Goal: Task Accomplishment & Management: Complete application form

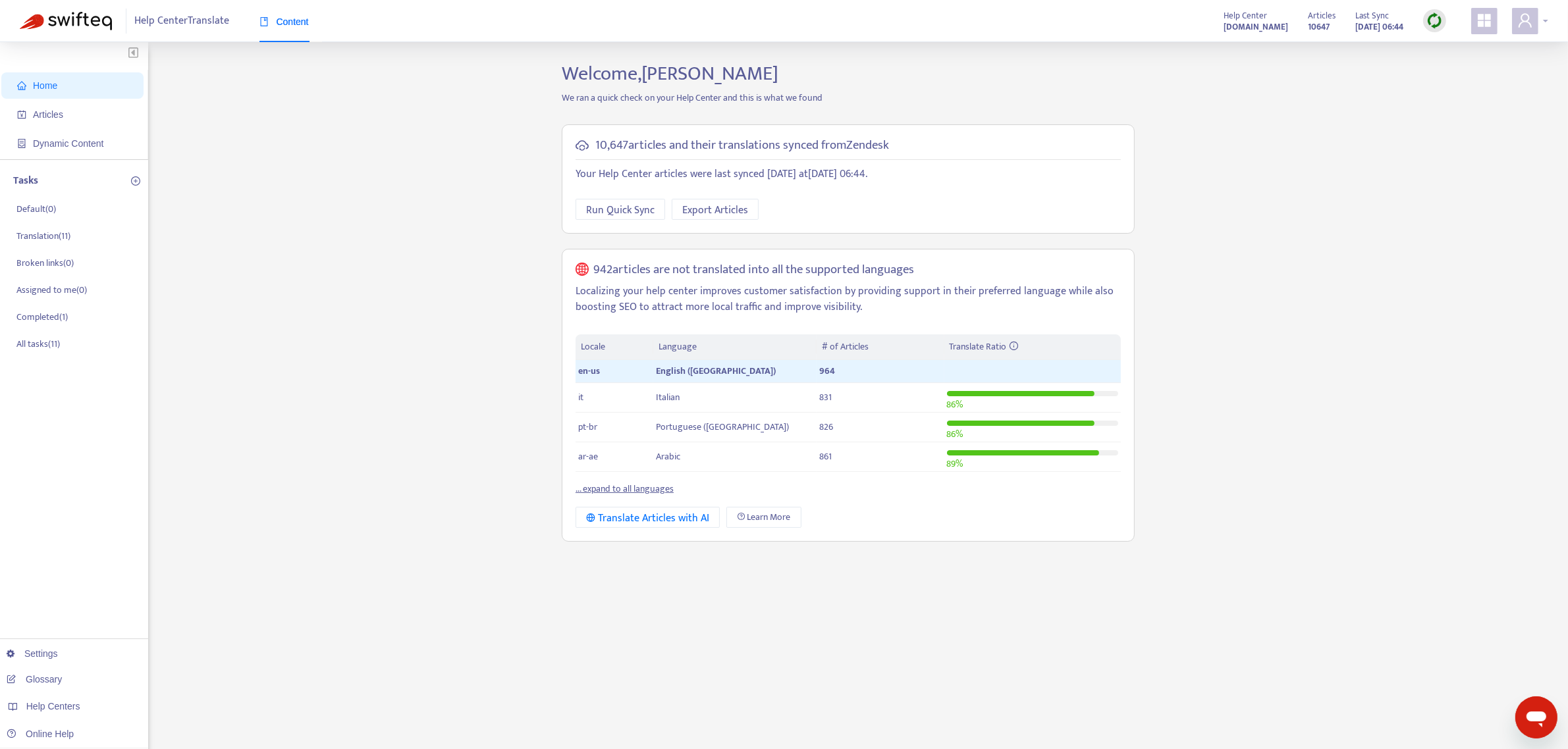
click at [1534, 17] on span at bounding box center [1525, 21] width 26 height 26
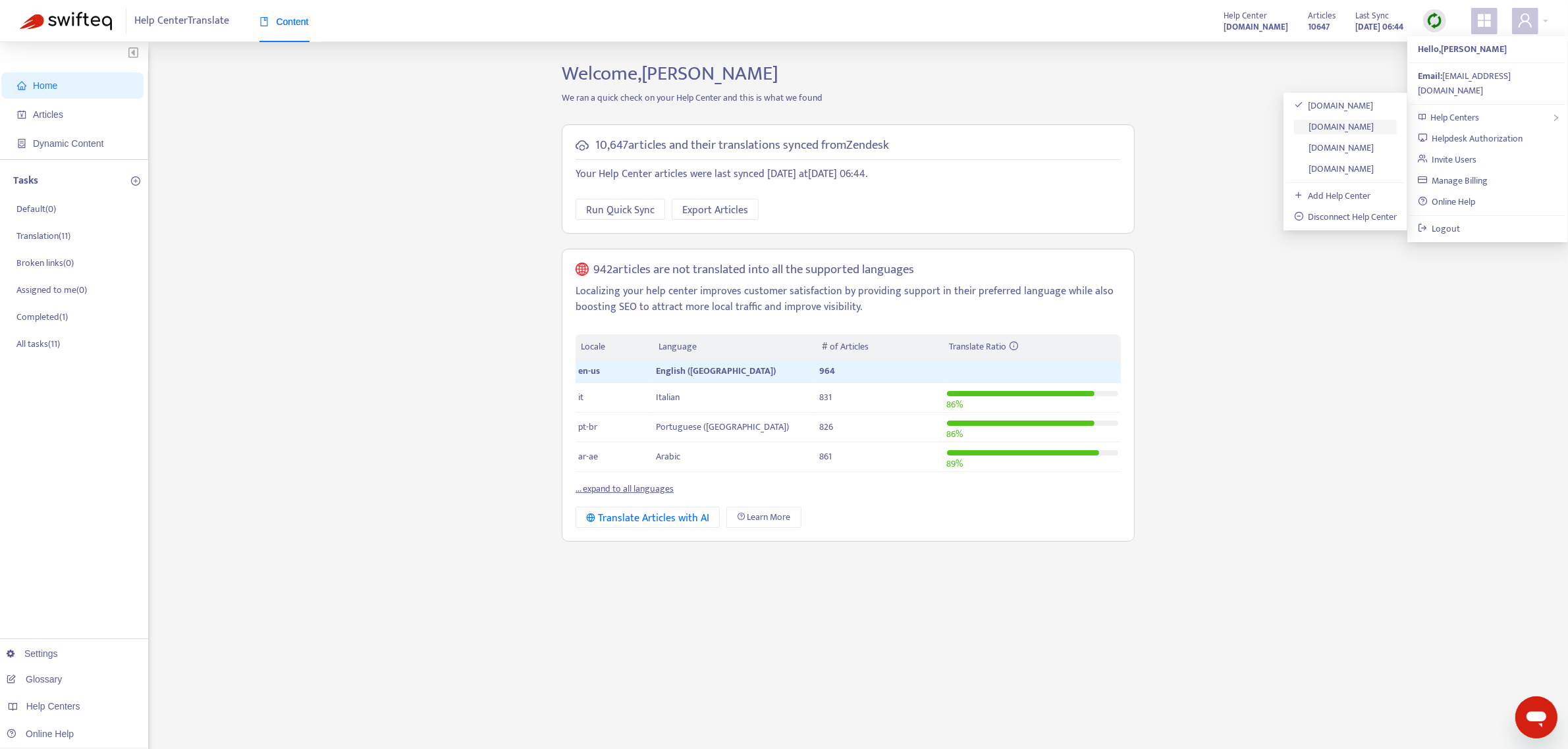
click at [1348, 133] on link "[DOMAIN_NAME]" at bounding box center [1334, 127] width 80 height 15
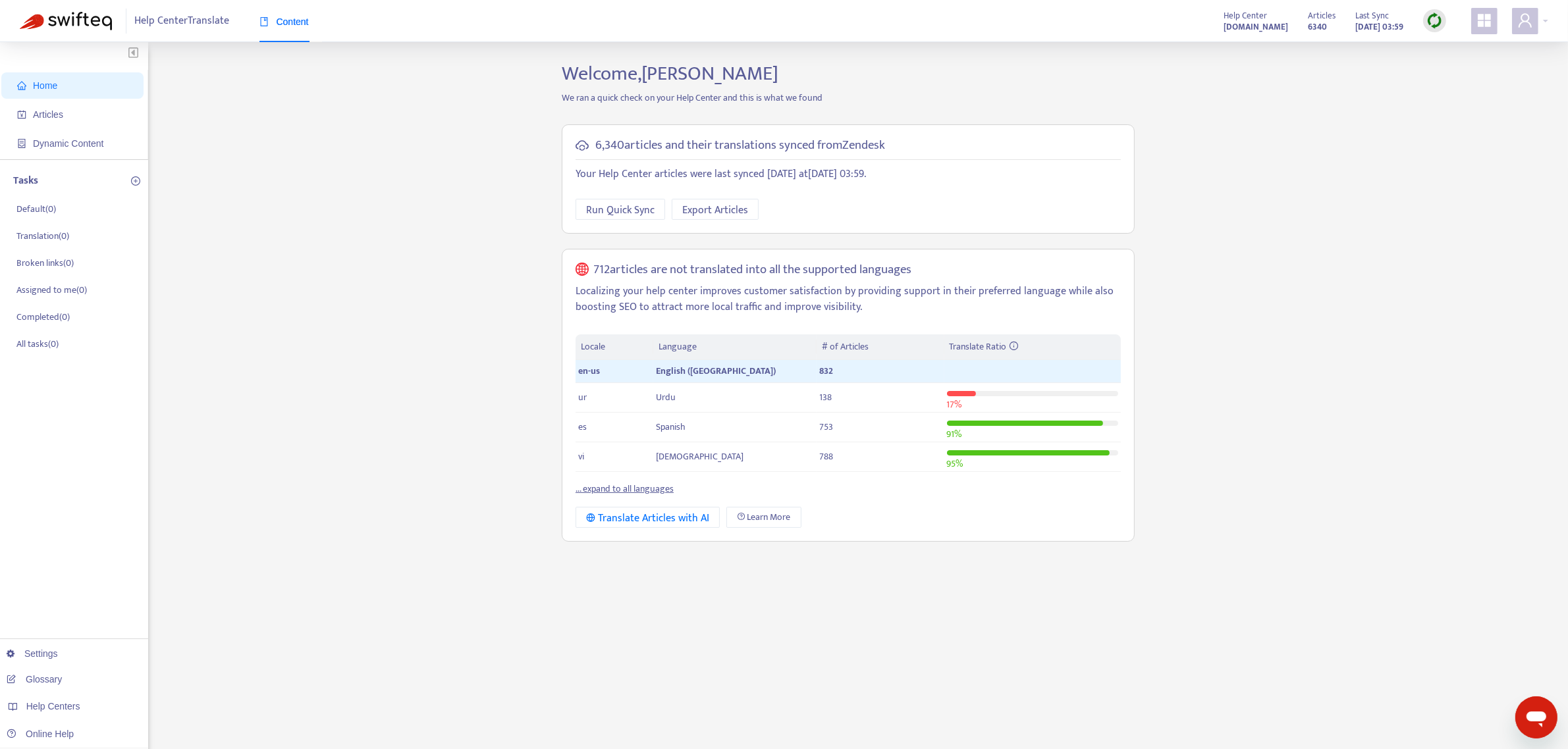
click at [47, 92] on span "Home" at bounding box center [75, 86] width 116 height 26
click at [86, 24] on img at bounding box center [65, 21] width 92 height 19
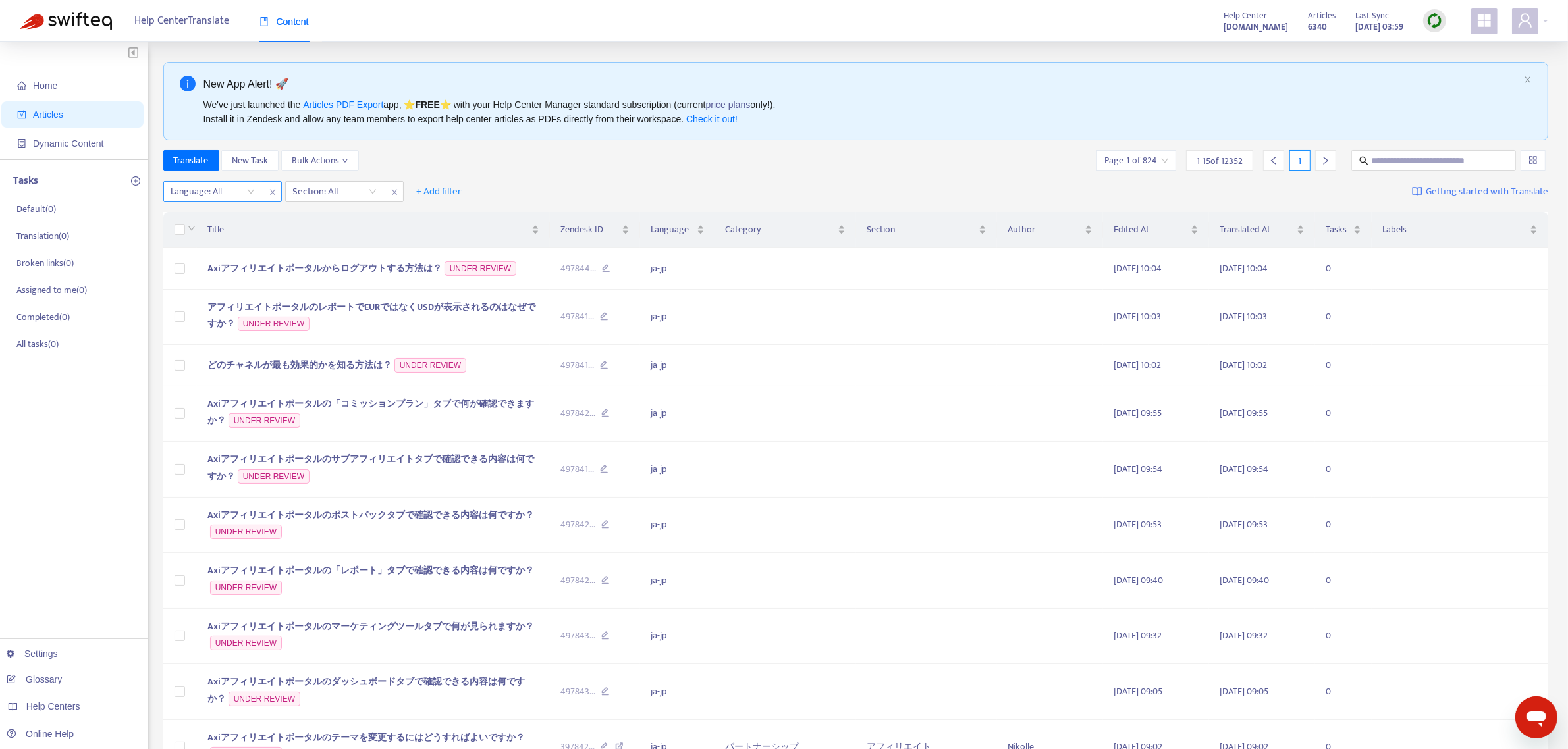
click at [251, 194] on div "Language: All" at bounding box center [213, 191] width 98 height 20
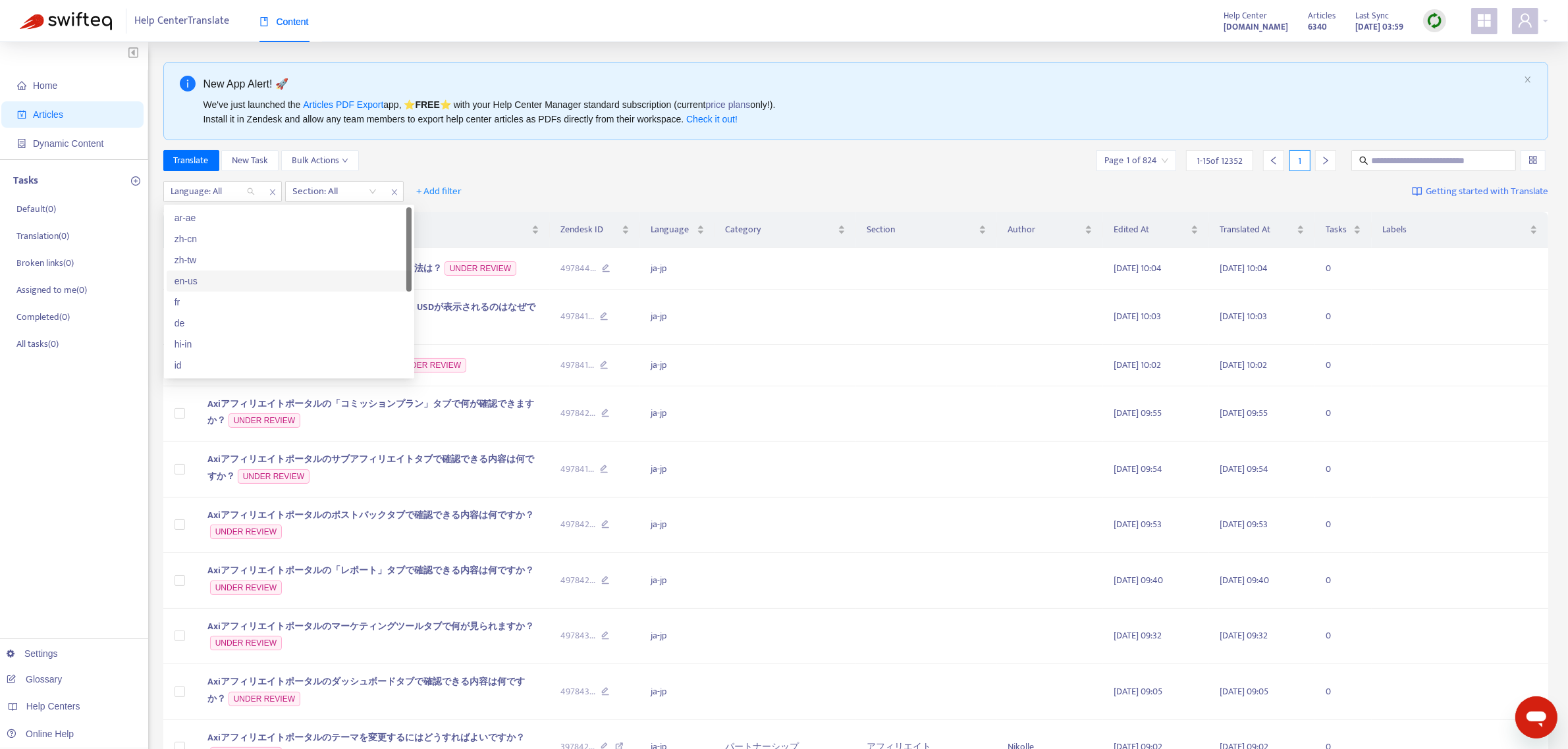
click at [218, 278] on div "en-us" at bounding box center [289, 282] width 229 height 15
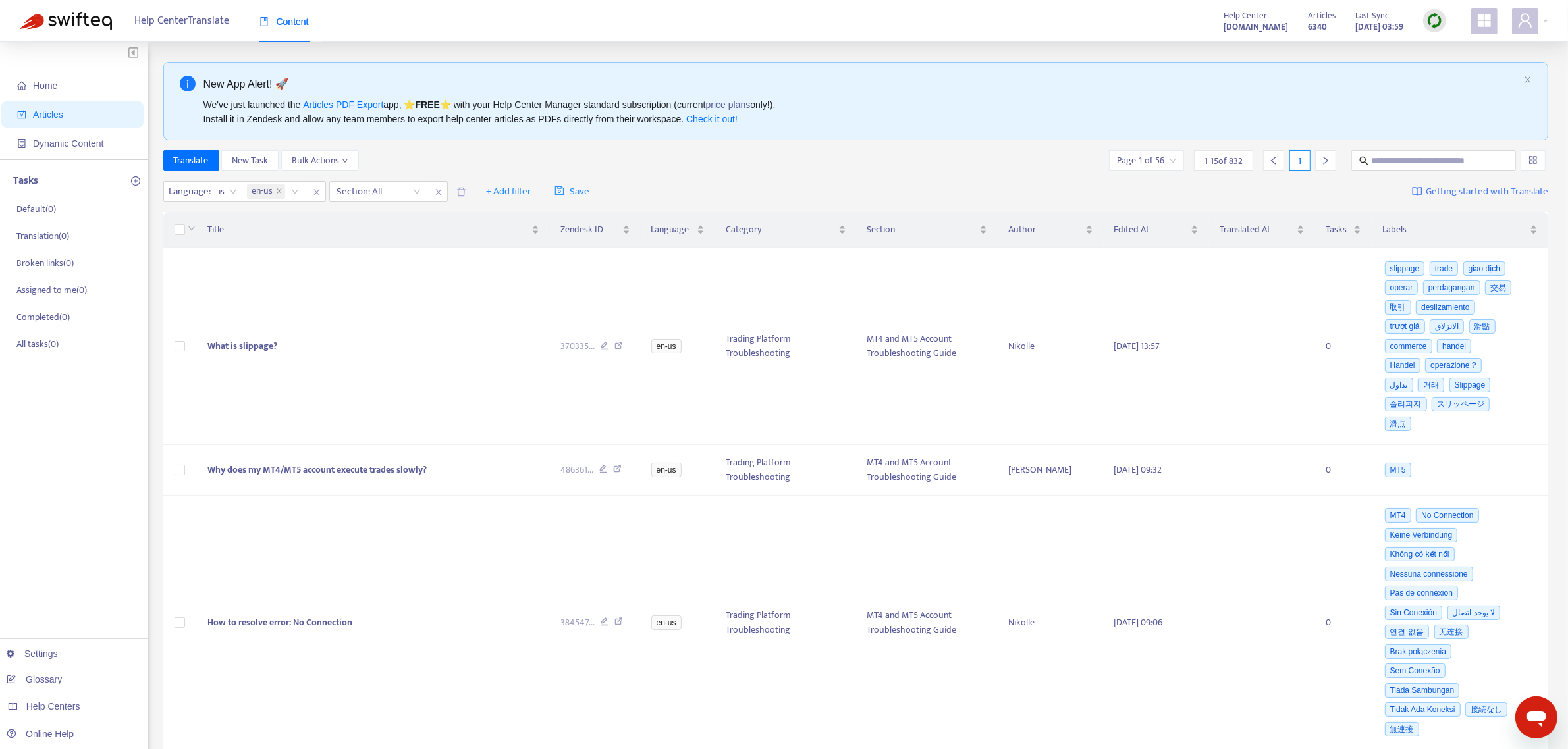
click at [859, 118] on div "We've just launched the Articles PDF Export app, ⭐ FREE ⭐️ with your Help Cente…" at bounding box center [861, 111] width 1315 height 29
click at [276, 337] on td "What is slippage?" at bounding box center [373, 346] width 353 height 197
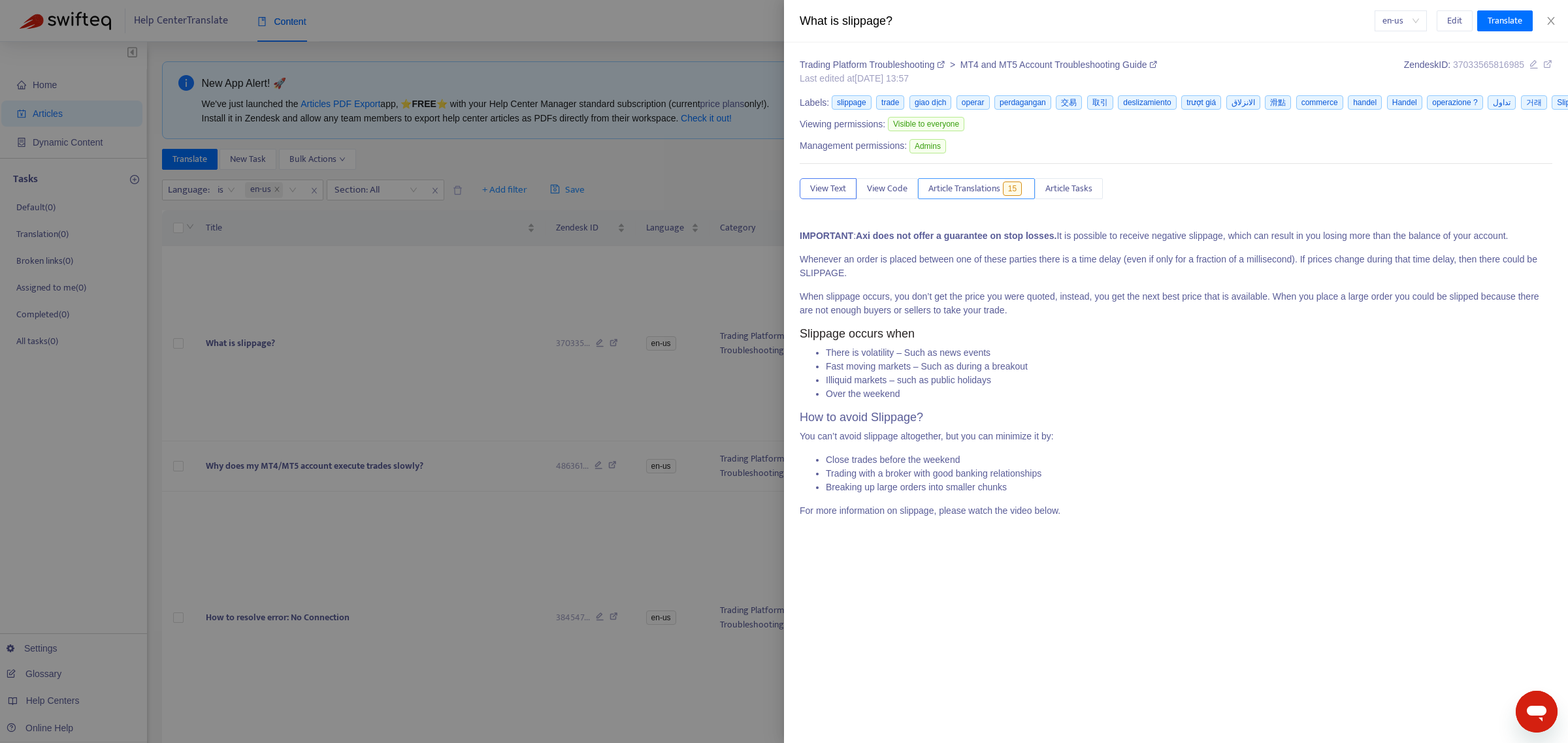
click at [961, 196] on span "Article Translations" at bounding box center [964, 189] width 72 height 15
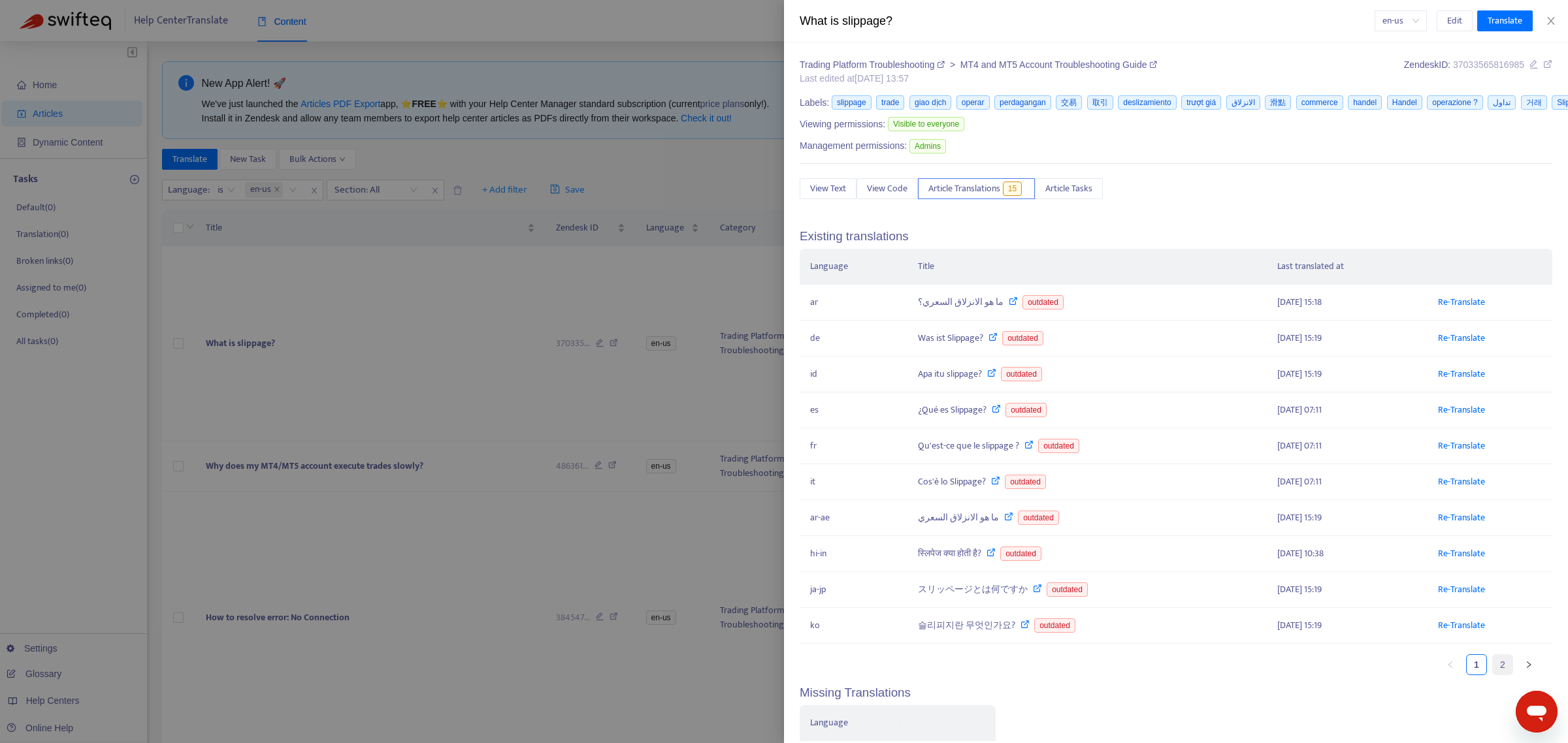
click at [1493, 670] on link "2" at bounding box center [1502, 664] width 19 height 19
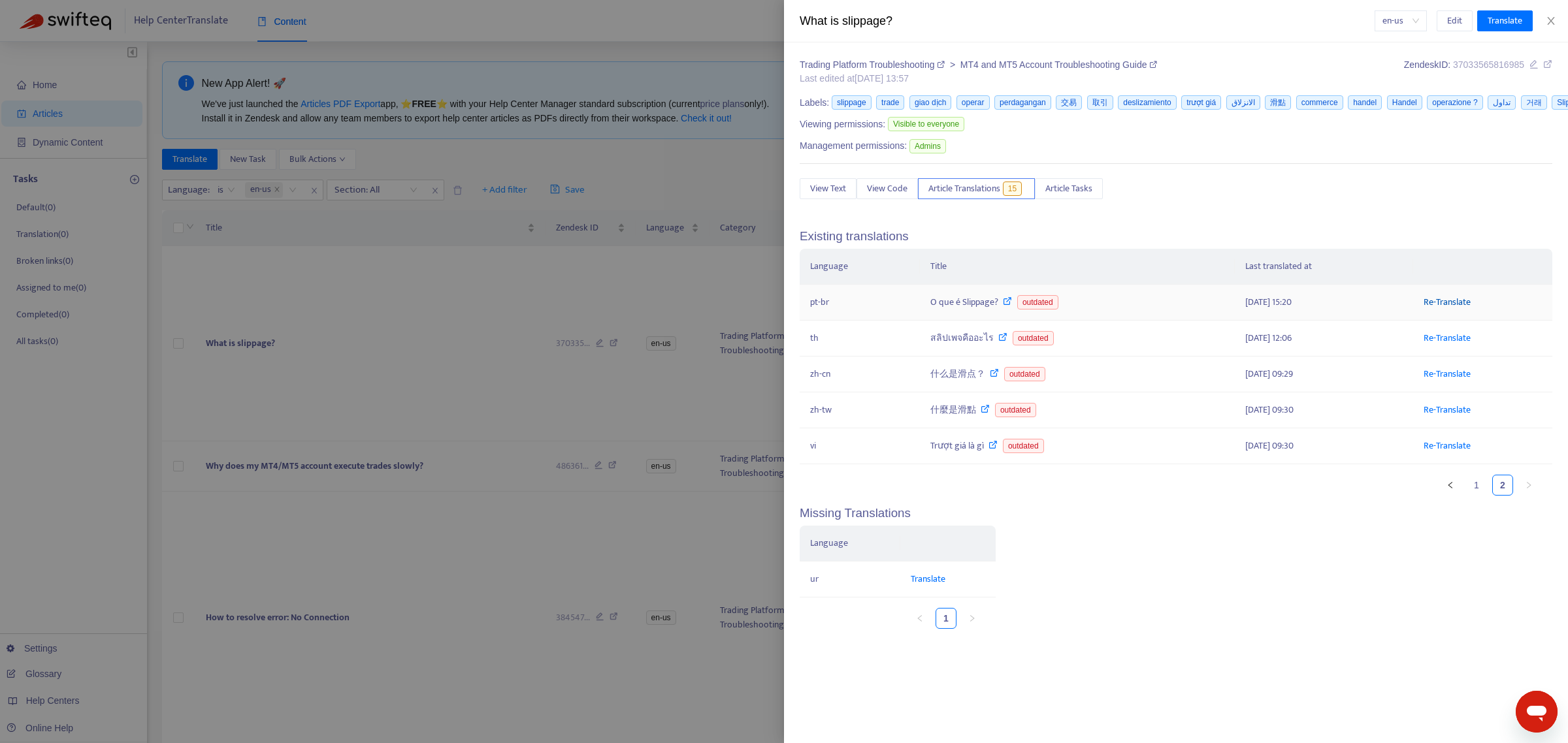
click at [1467, 303] on link "Re-Translate" at bounding box center [1447, 302] width 47 height 15
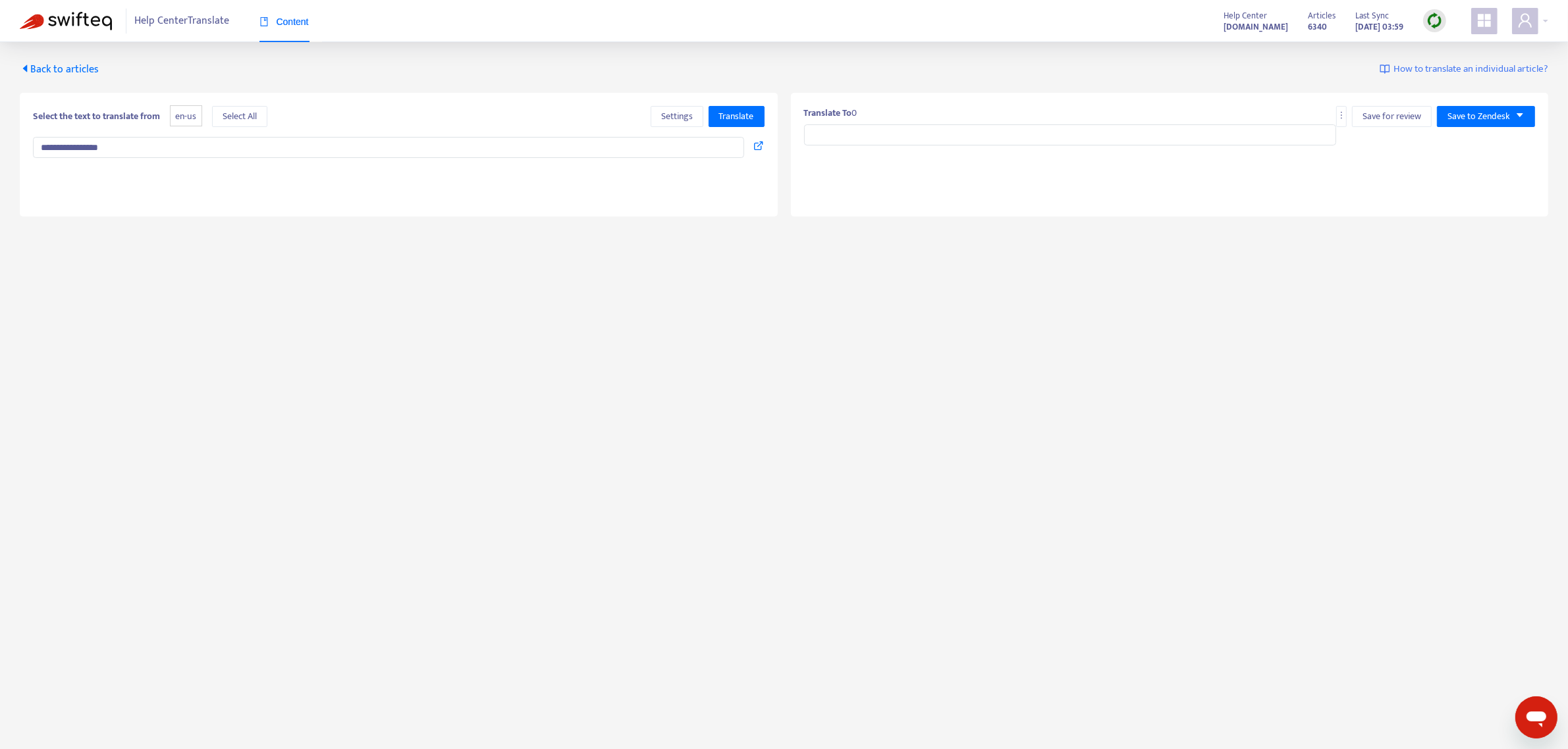
type input "**********"
type textarea "**********"
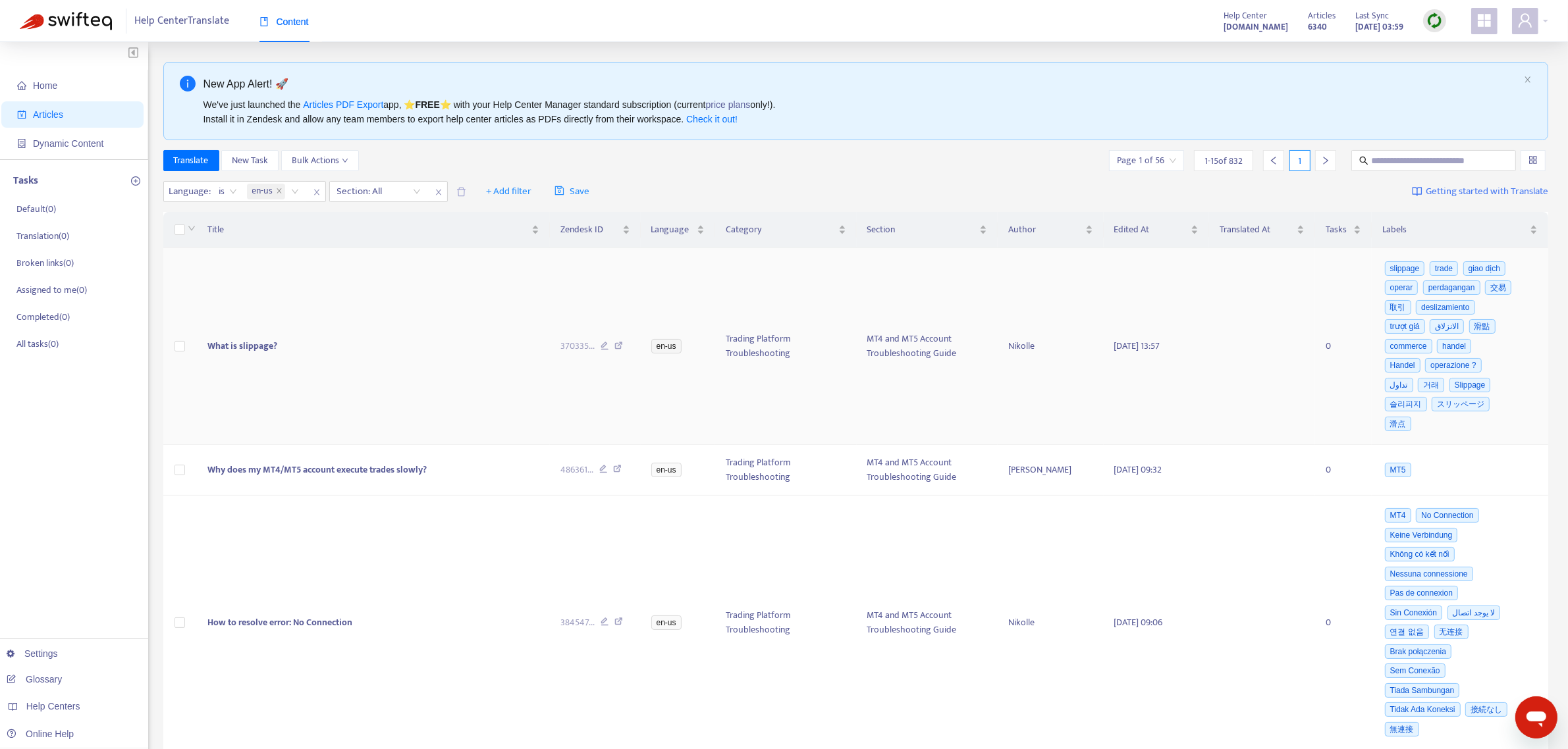
click at [284, 310] on td "What is slippage?" at bounding box center [373, 346] width 353 height 197
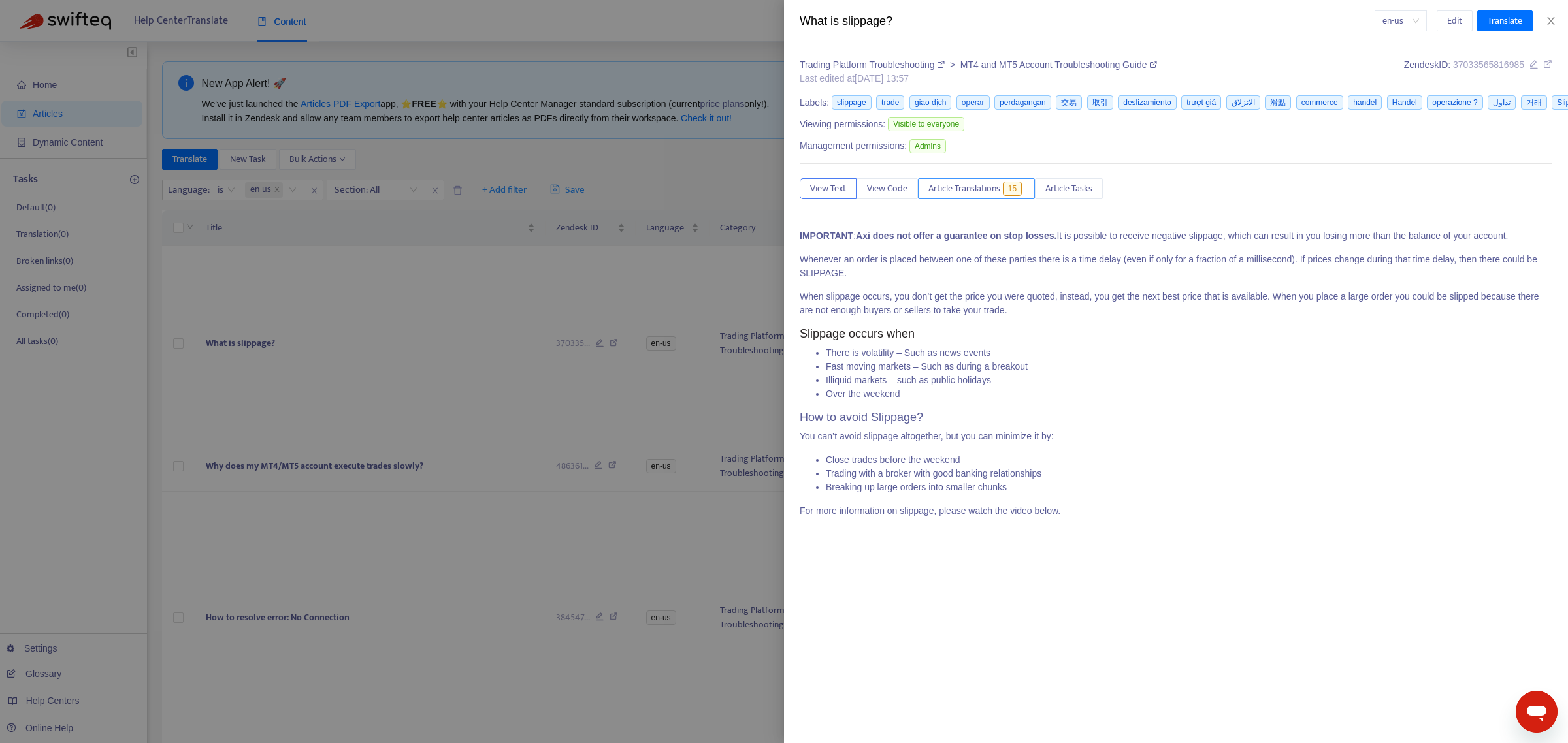
click at [971, 199] on button "Article Translations 15" at bounding box center [977, 189] width 117 height 21
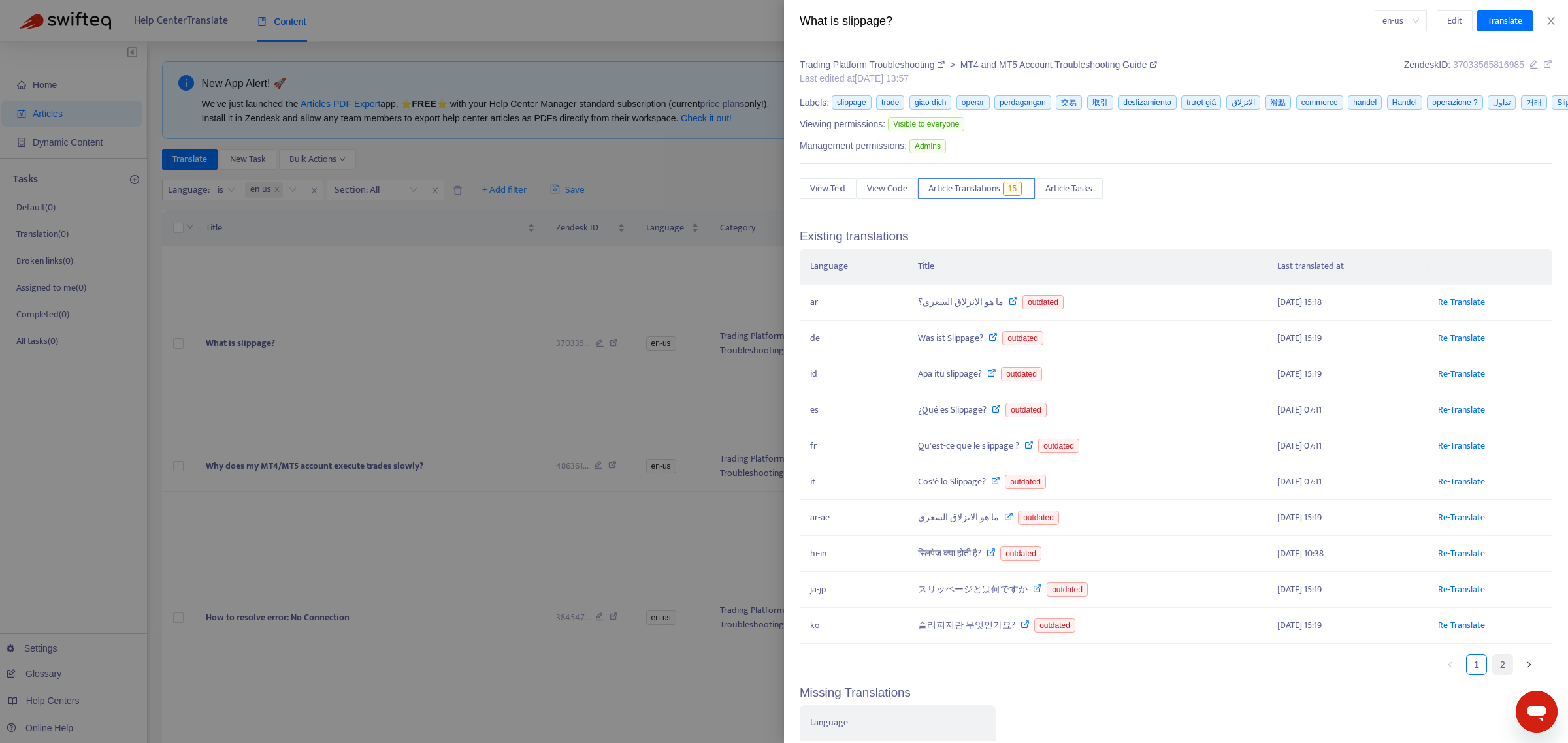
click at [1494, 667] on link "2" at bounding box center [1502, 664] width 19 height 19
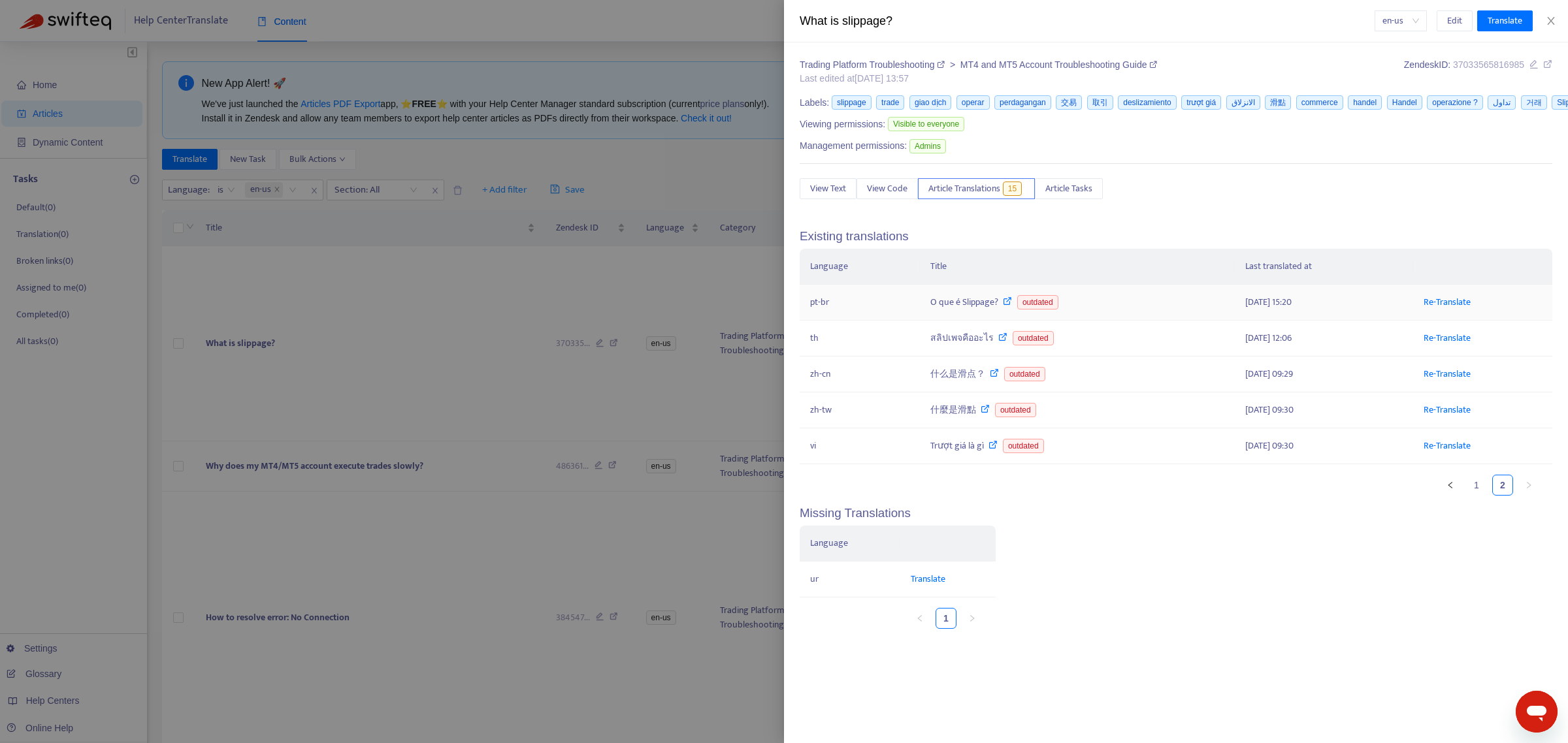
drag, startPoint x: 1323, startPoint y: 304, endPoint x: 799, endPoint y: 316, distance: 524.1
click at [800, 316] on tr "pt-br O que é Slippage? outdated [DATE] 15:20 Re-Translate" at bounding box center [1176, 303] width 753 height 36
click at [1461, 307] on link "Re-Translate" at bounding box center [1447, 302] width 47 height 15
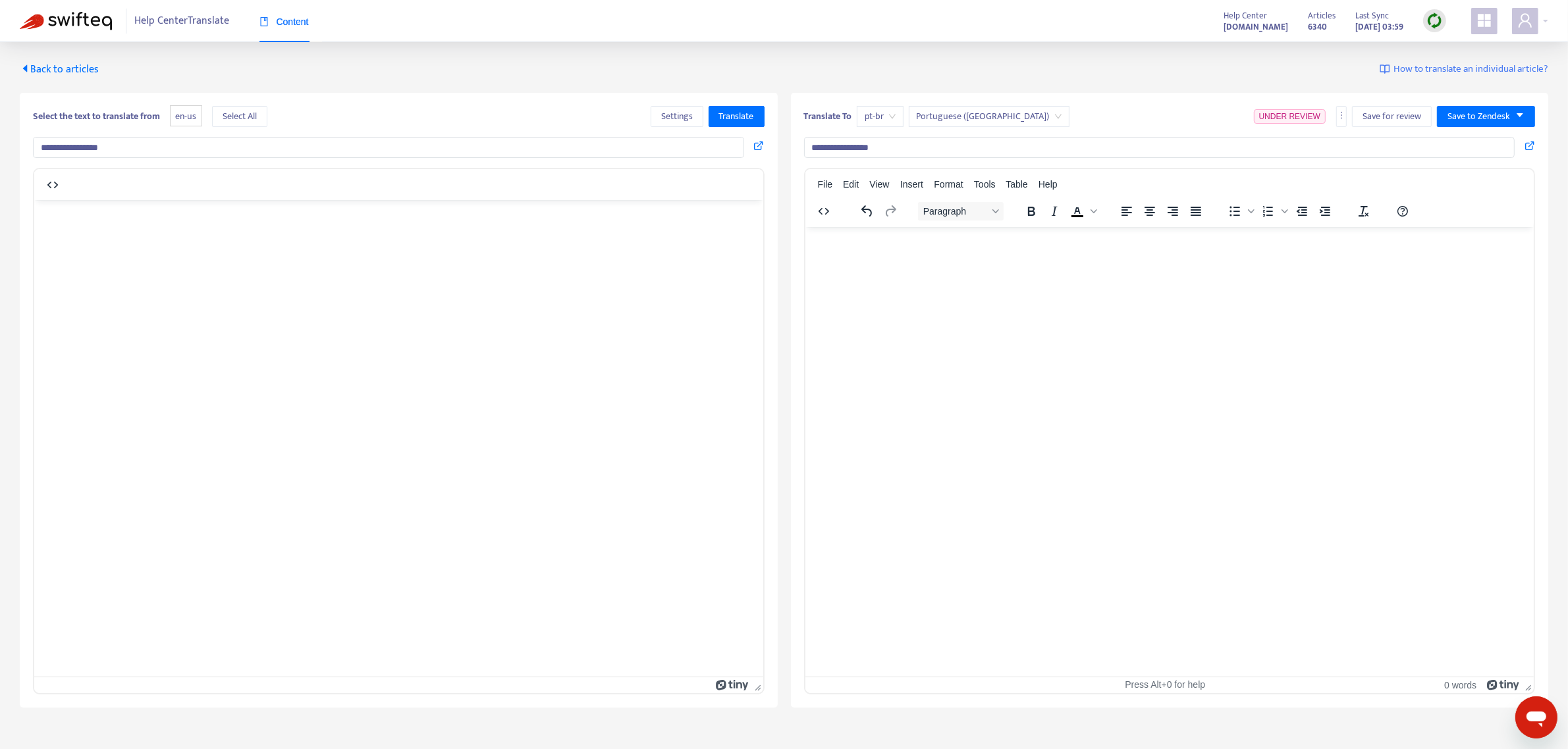
type input "**********"
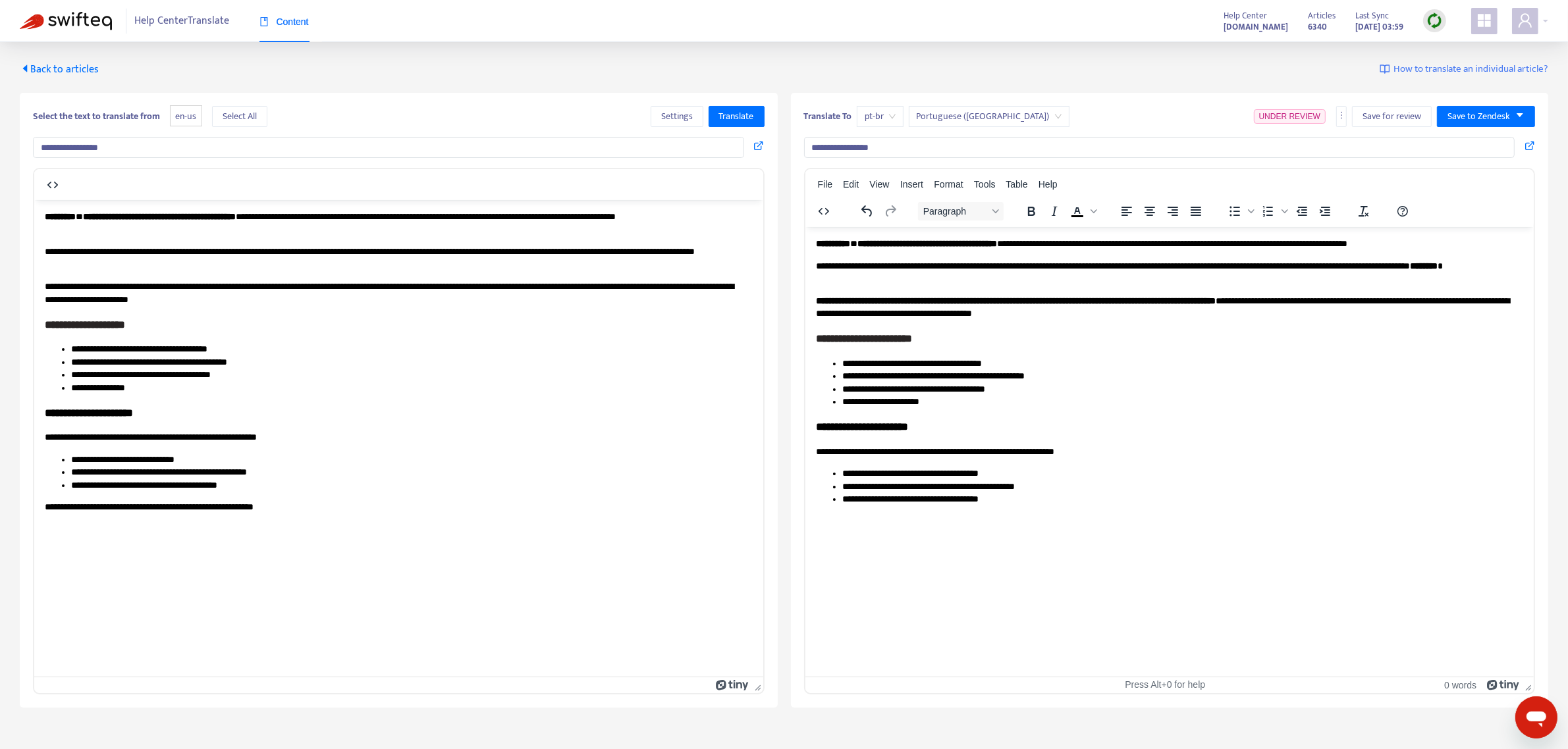
click at [863, 484] on li "**********" at bounding box center [1183, 487] width 683 height 13
click at [908, 482] on li "**********" at bounding box center [1183, 487] width 683 height 13
drag, startPoint x: 1266, startPoint y: 312, endPoint x: 1233, endPoint y: 309, distance: 33.1
click at [1233, 309] on p "**********" at bounding box center [1170, 308] width 709 height 26
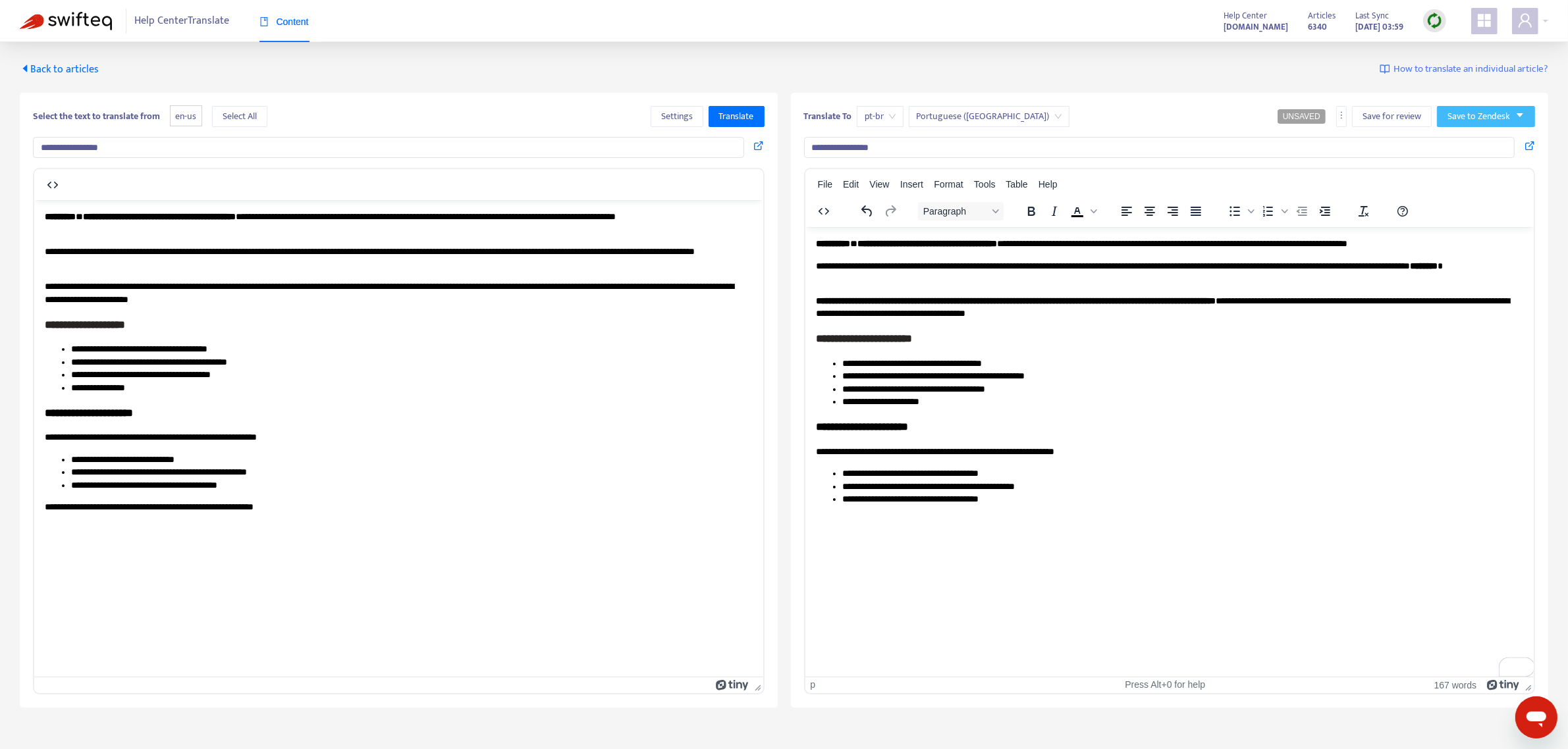
click at [1457, 124] on button "Save to Zendesk" at bounding box center [1485, 117] width 98 height 21
click at [1451, 146] on span "Publish" at bounding box center [1473, 143] width 50 height 15
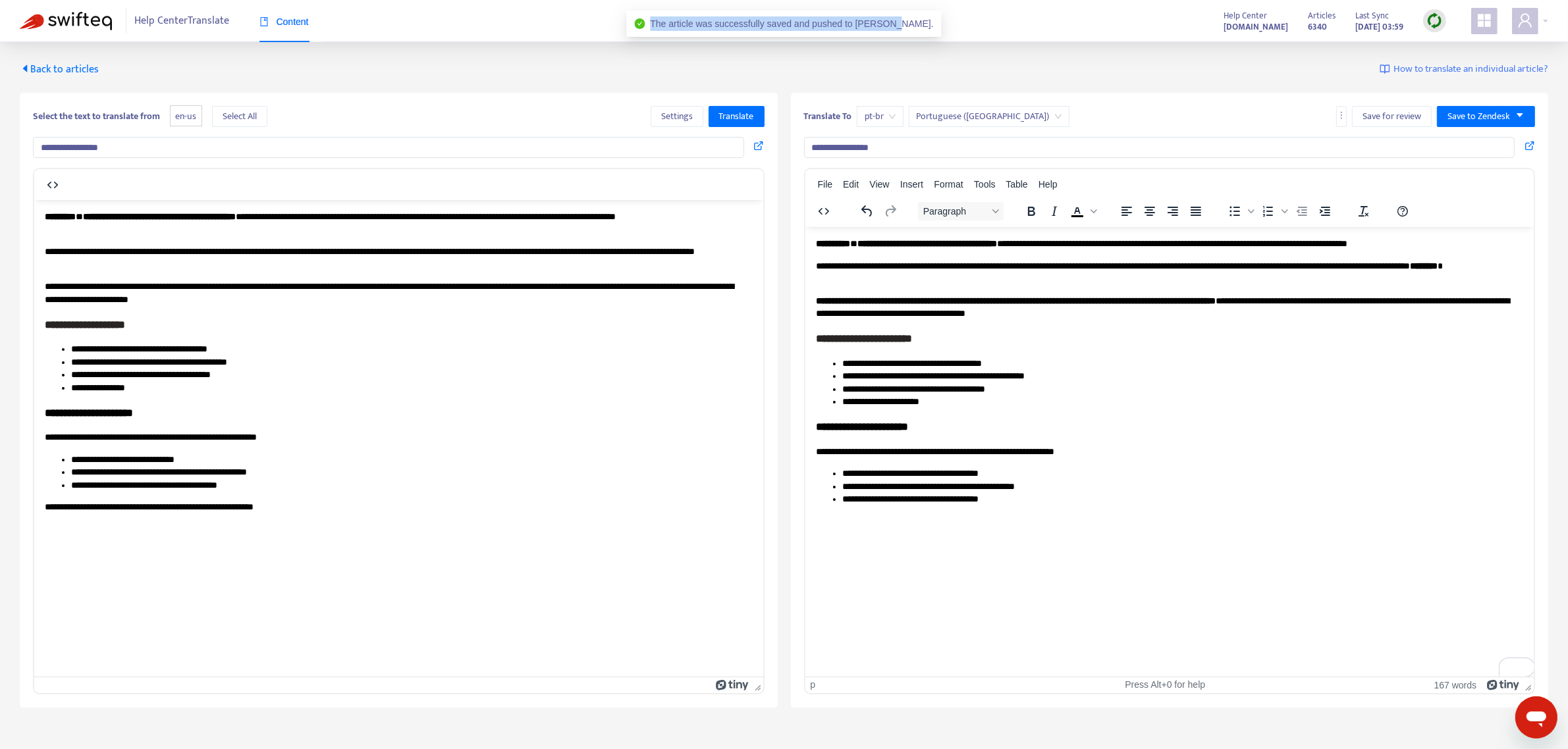
drag, startPoint x: 660, startPoint y: 24, endPoint x: 979, endPoint y: 24, distance: 319.0
click at [913, 24] on div "The article was successfully saved and pushed to [PERSON_NAME]." at bounding box center [783, 23] width 314 height 26
click at [73, 67] on span "Back to articles" at bounding box center [59, 69] width 79 height 18
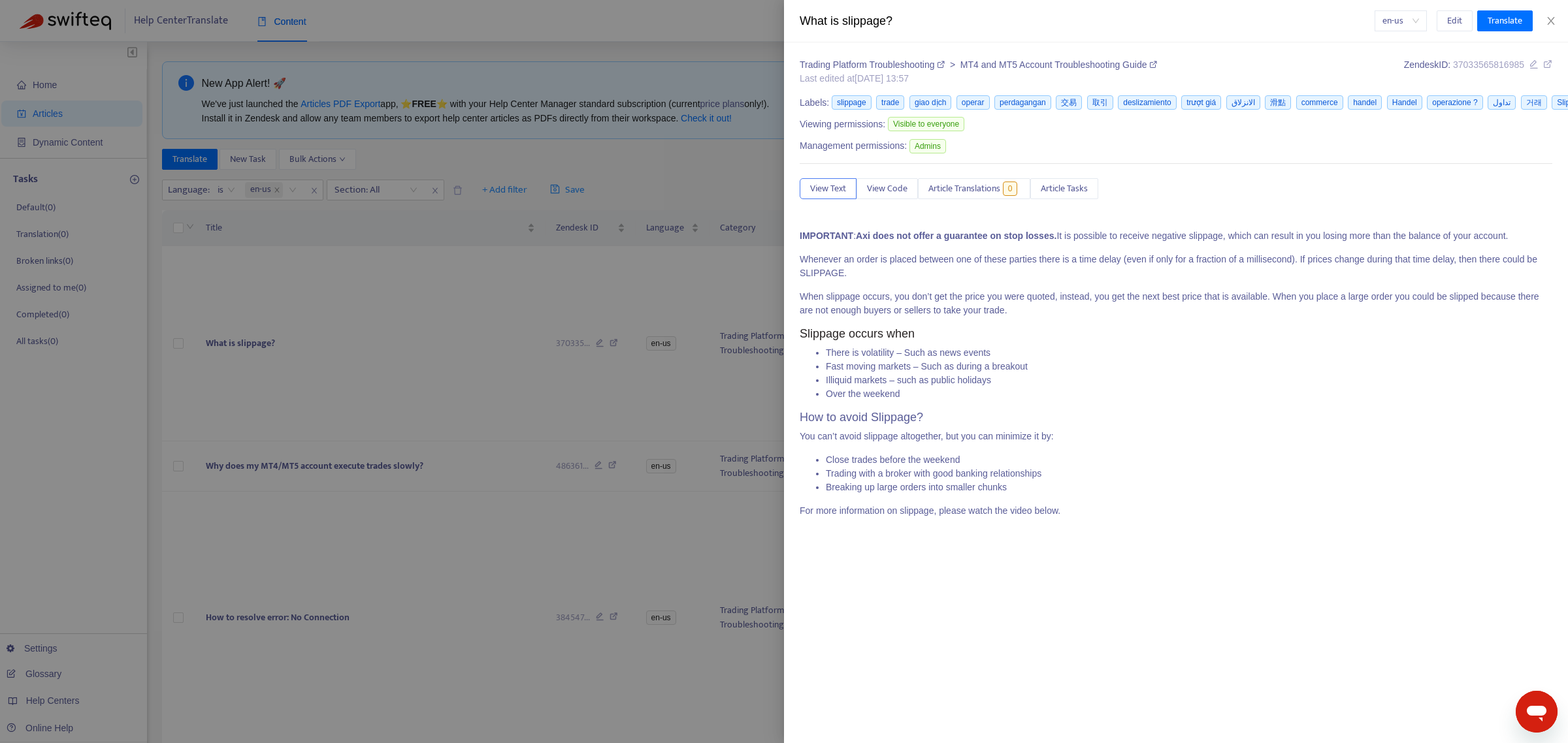
scroll to position [32, 0]
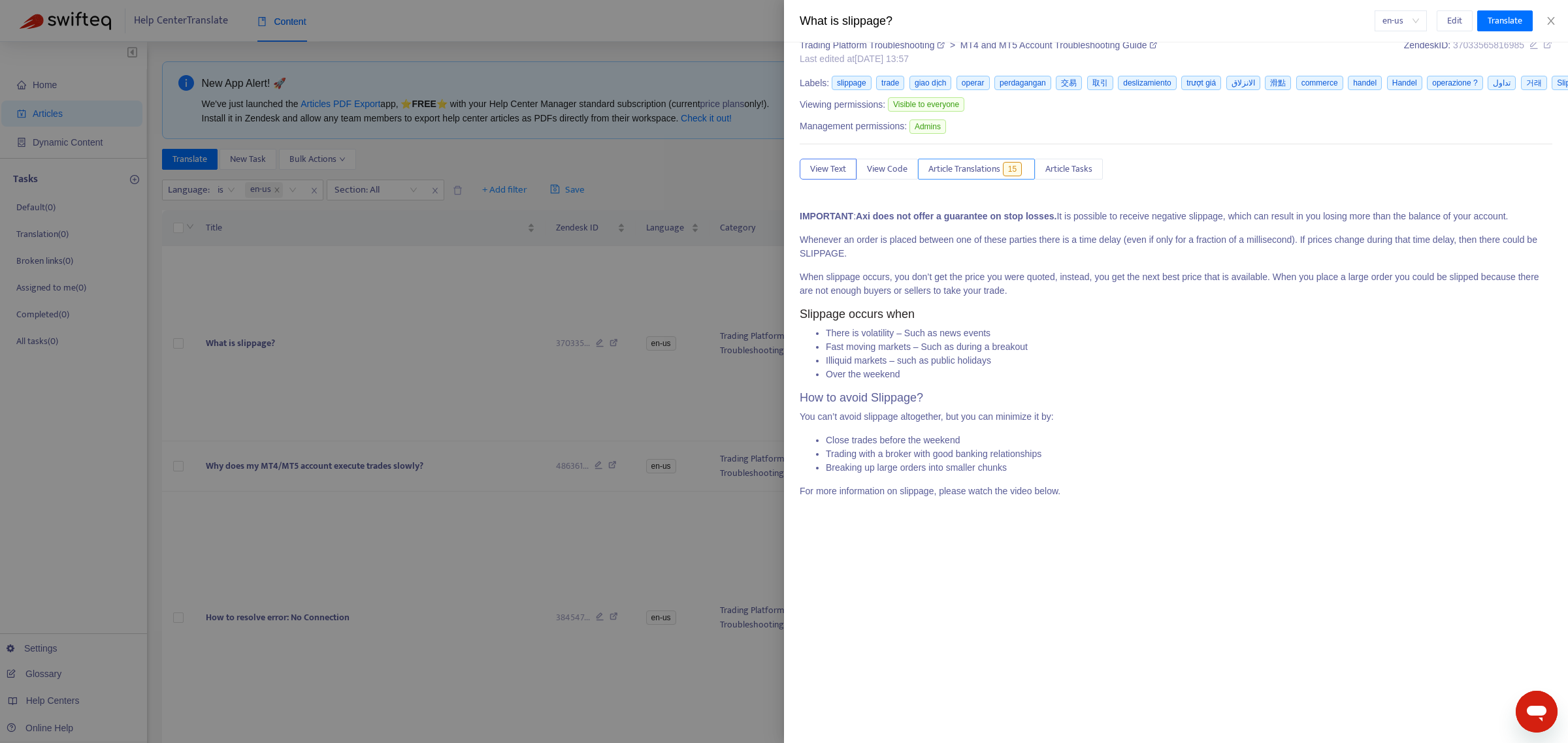
click at [1003, 159] on button "Article Translations 15" at bounding box center [977, 169] width 117 height 21
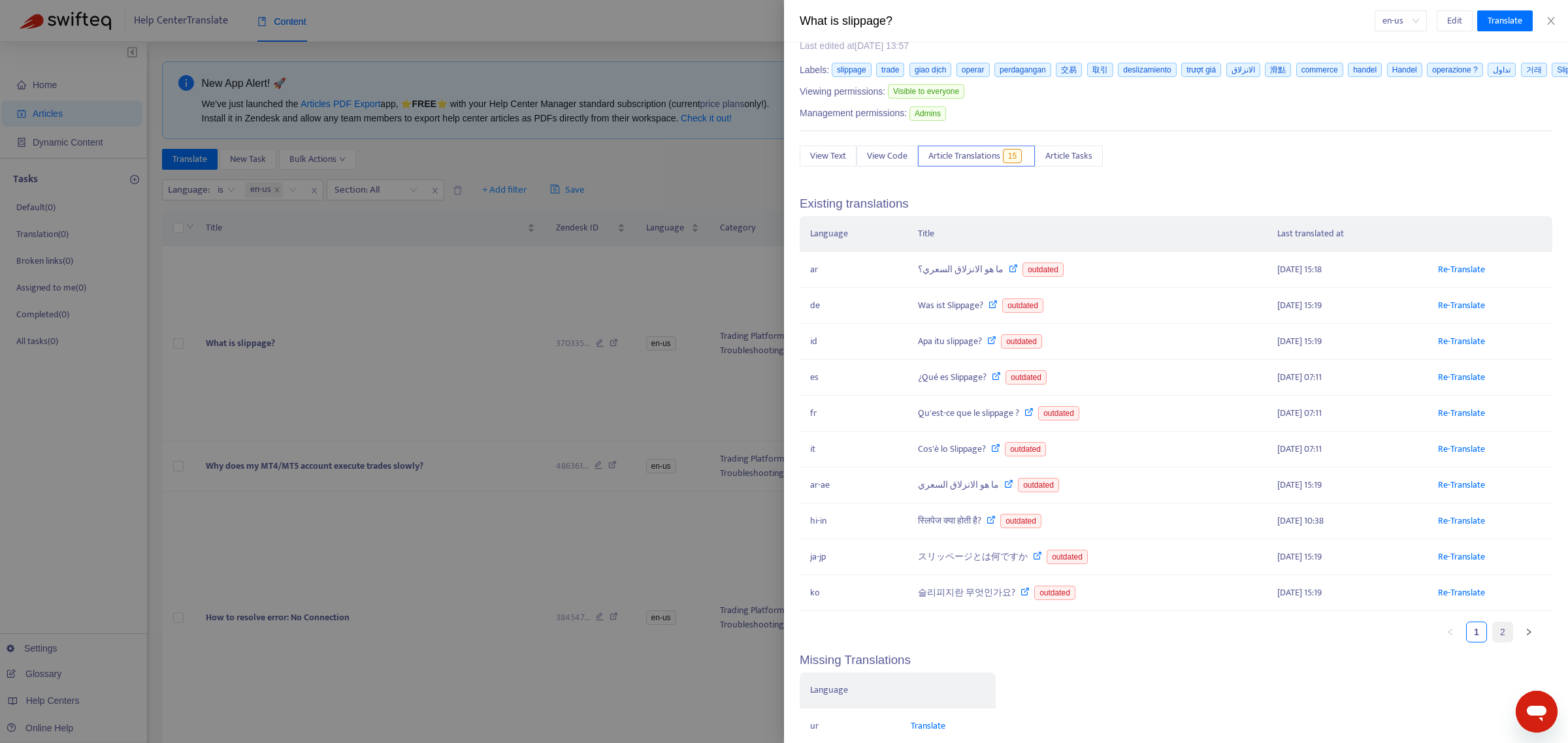
click at [1493, 634] on link "2" at bounding box center [1502, 632] width 19 height 19
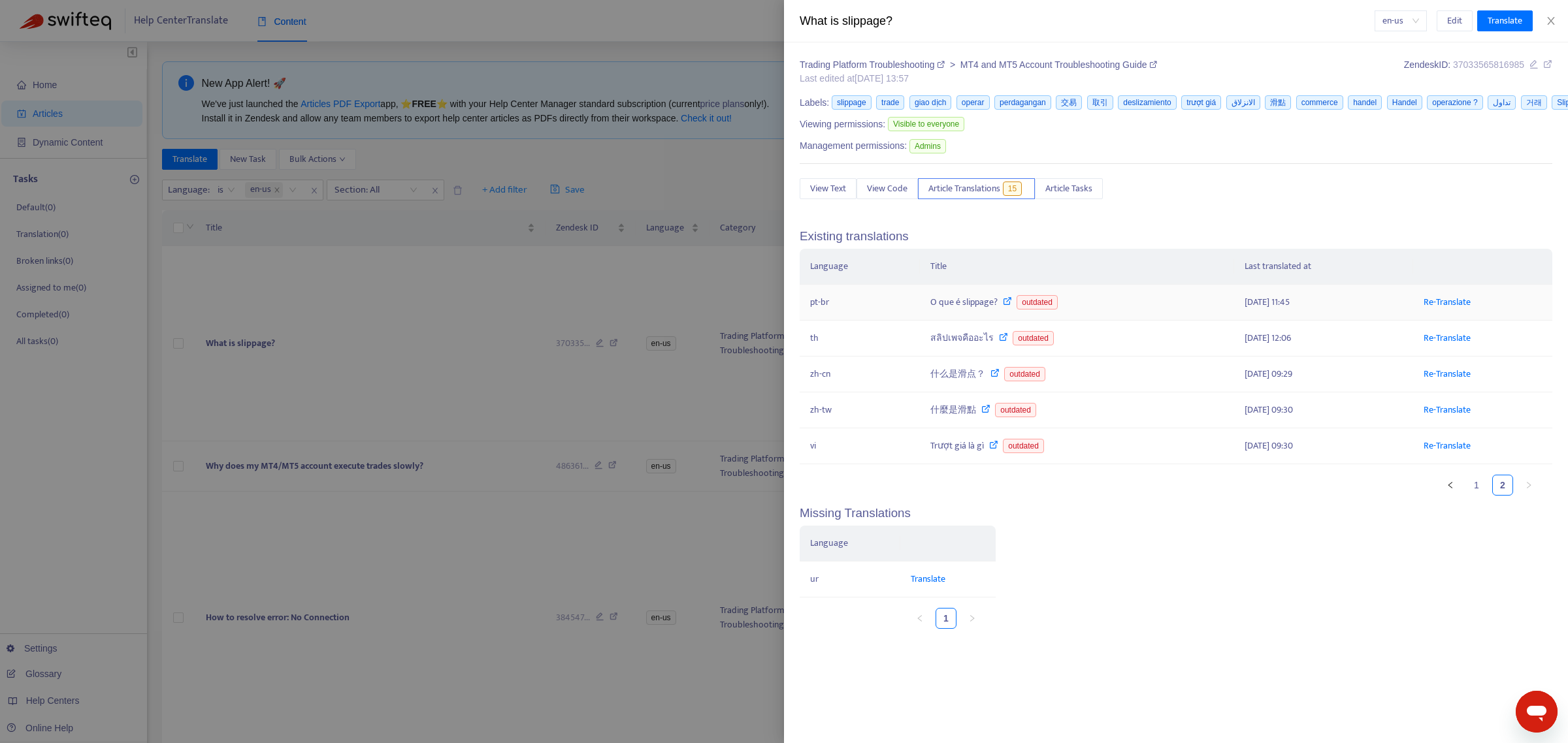
drag, startPoint x: 1265, startPoint y: 304, endPoint x: 1173, endPoint y: 304, distance: 92.0
click at [1173, 304] on tr "pt-br O que é slippage? outdated [DATE] 11:45 Re-Translate" at bounding box center [1176, 303] width 753 height 36
click at [429, 322] on div at bounding box center [784, 371] width 1568 height 743
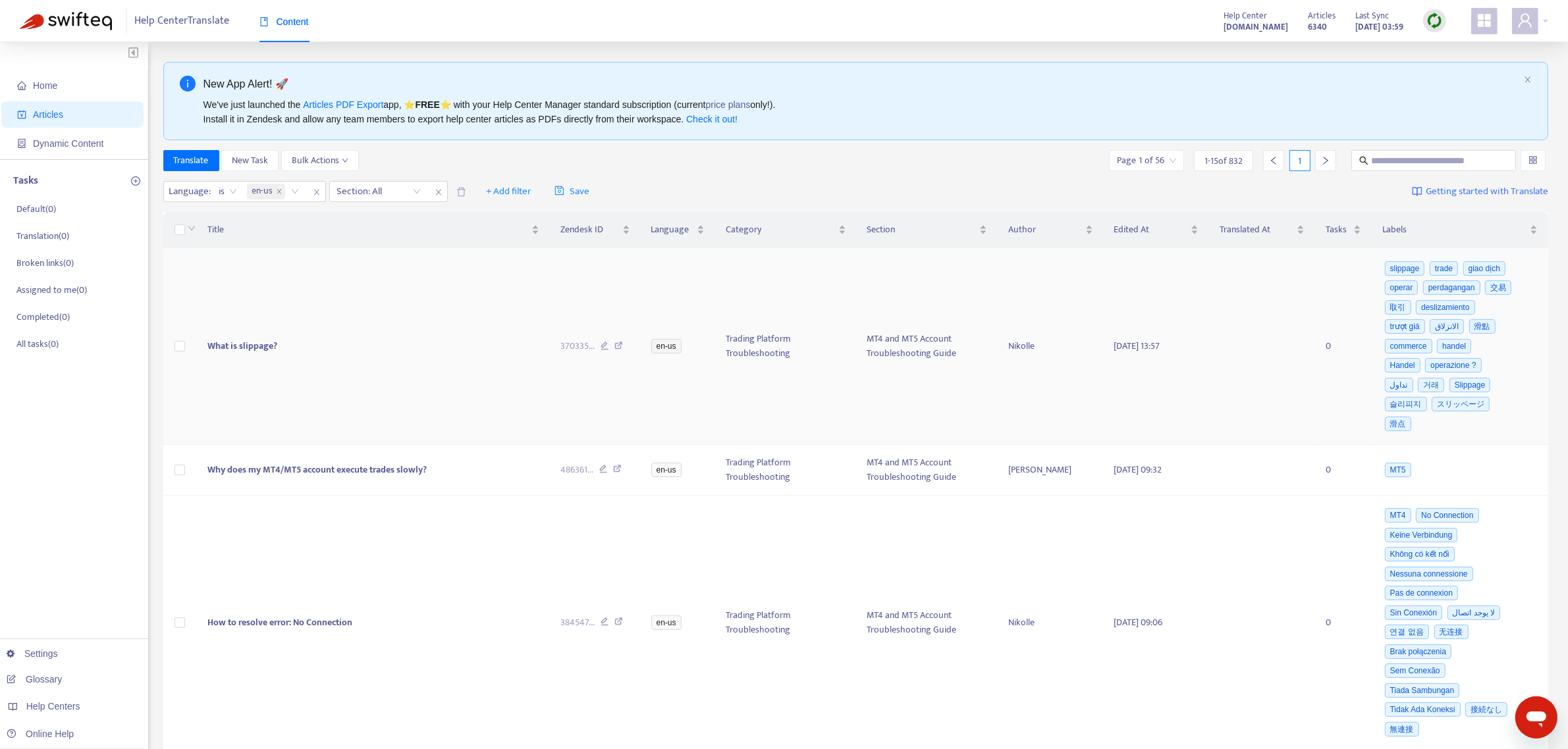
click at [388, 298] on td "What is slippage?" at bounding box center [373, 346] width 353 height 197
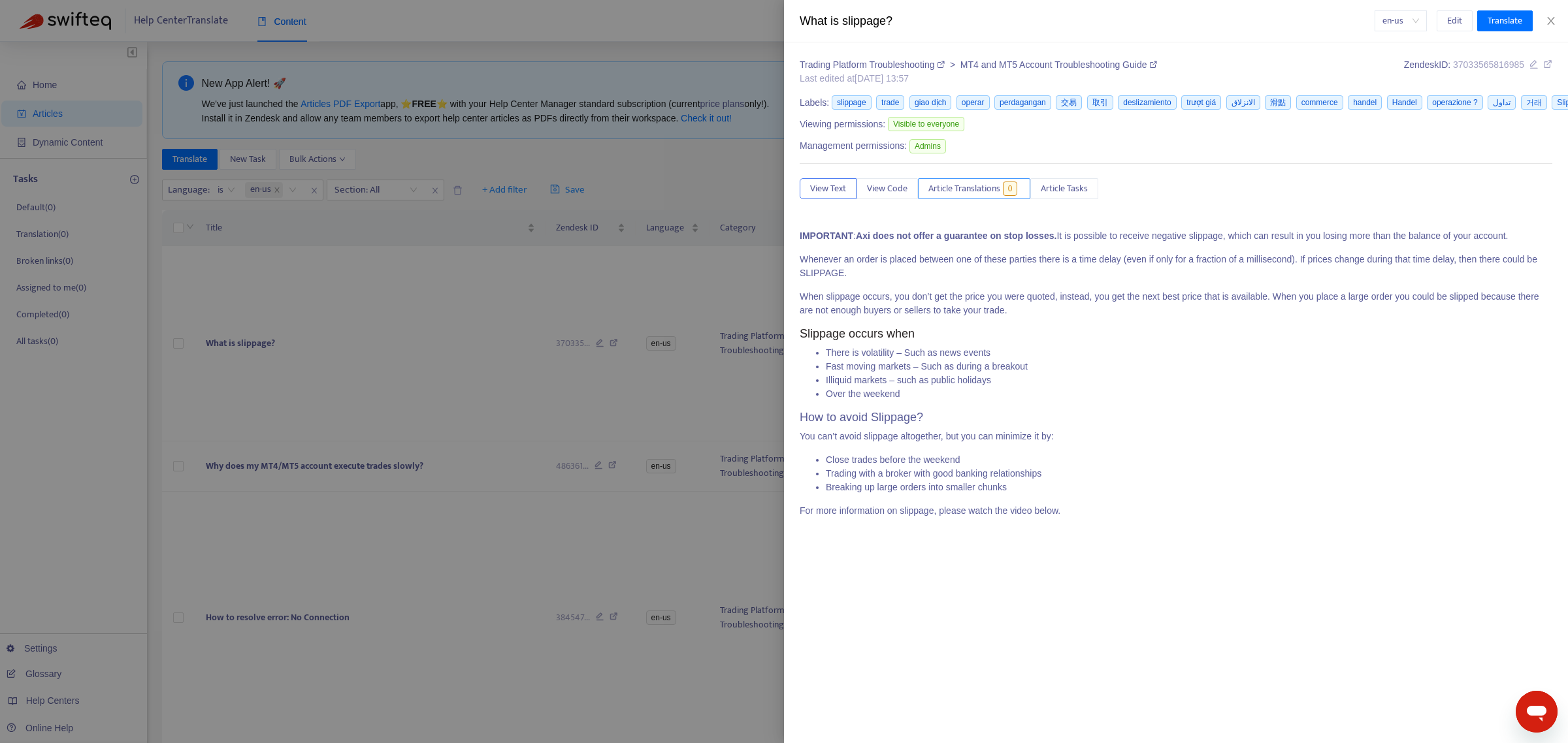
click at [1001, 194] on span "Article Translations" at bounding box center [964, 189] width 72 height 15
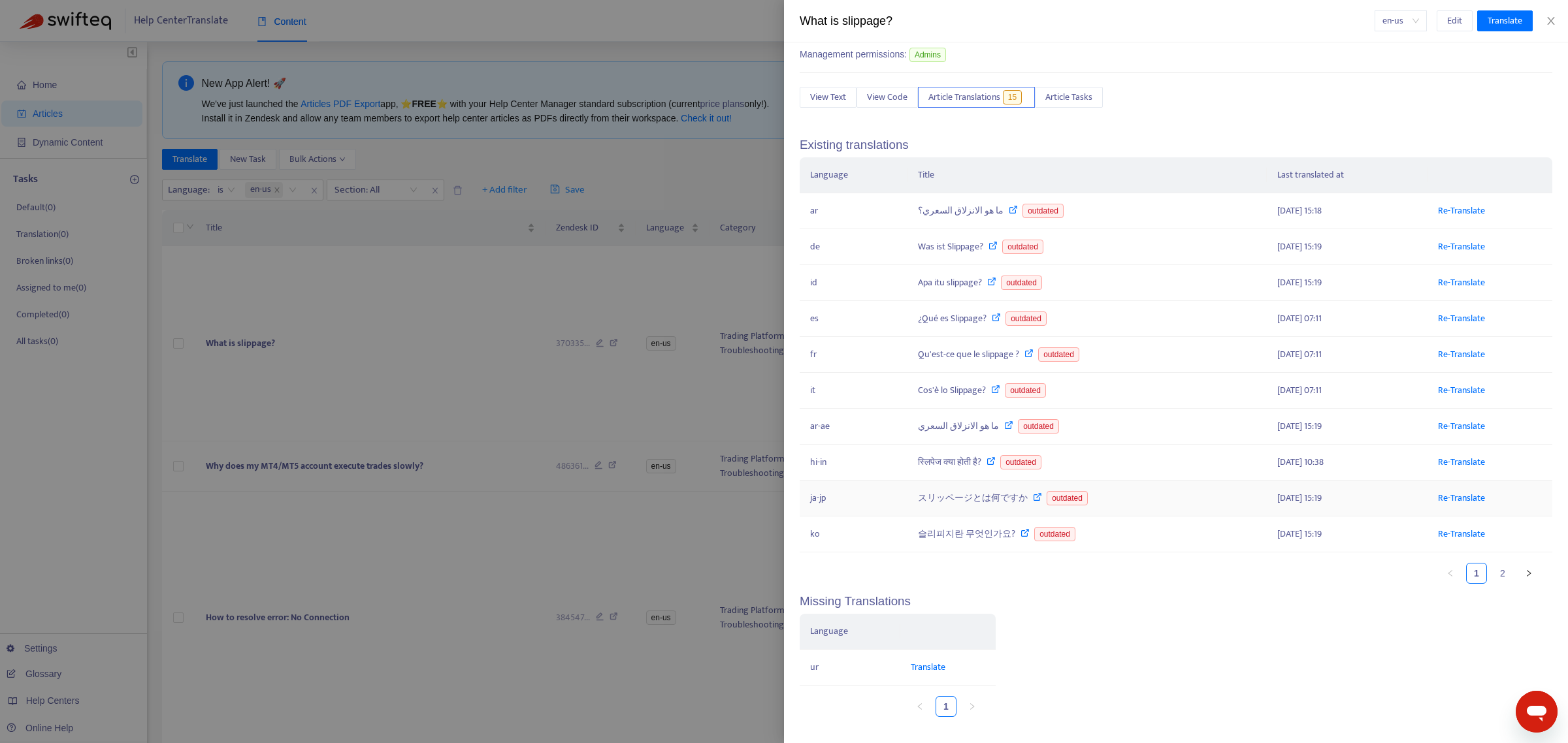
scroll to position [115, 0]
click at [1493, 563] on link "2" at bounding box center [1502, 573] width 19 height 19
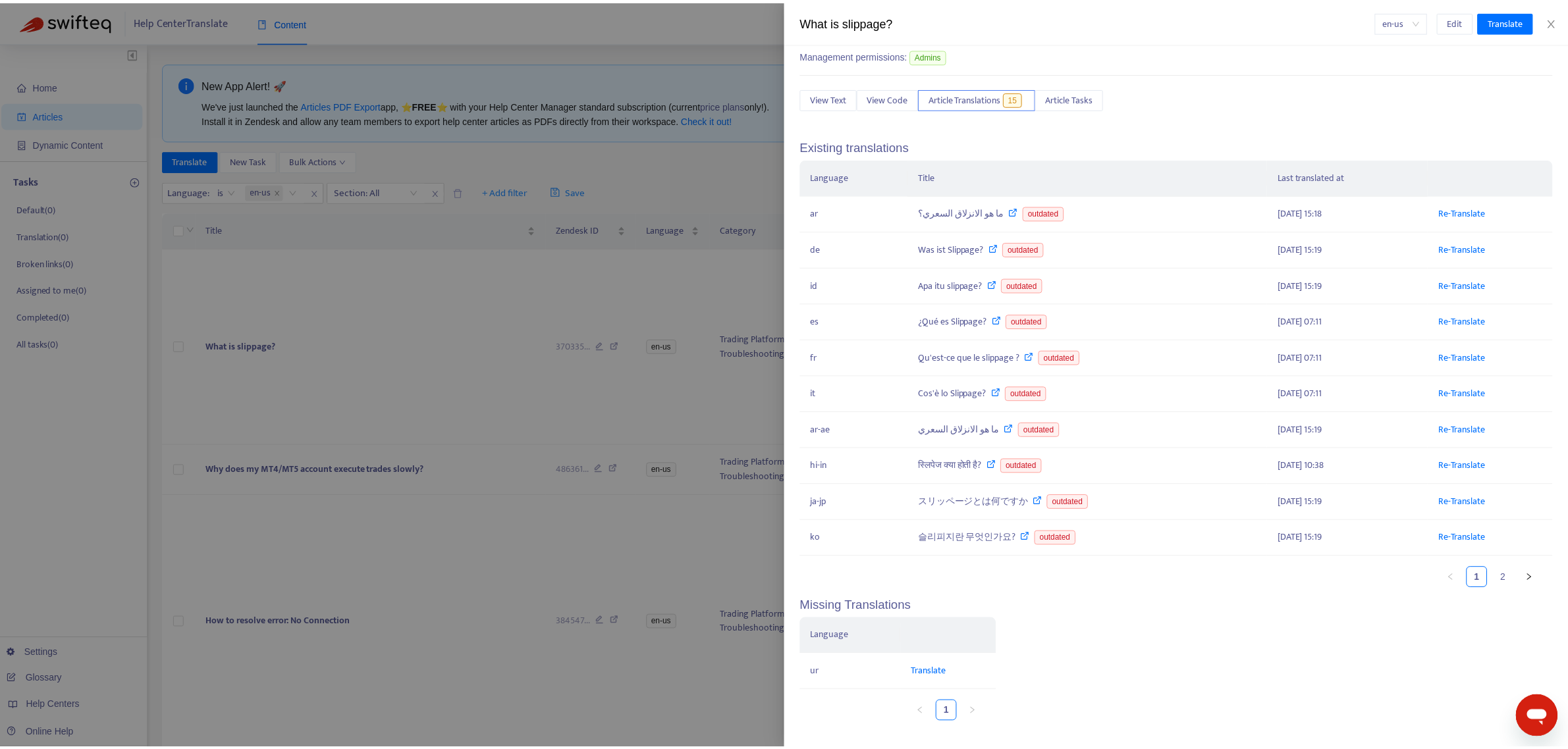
scroll to position [0, 0]
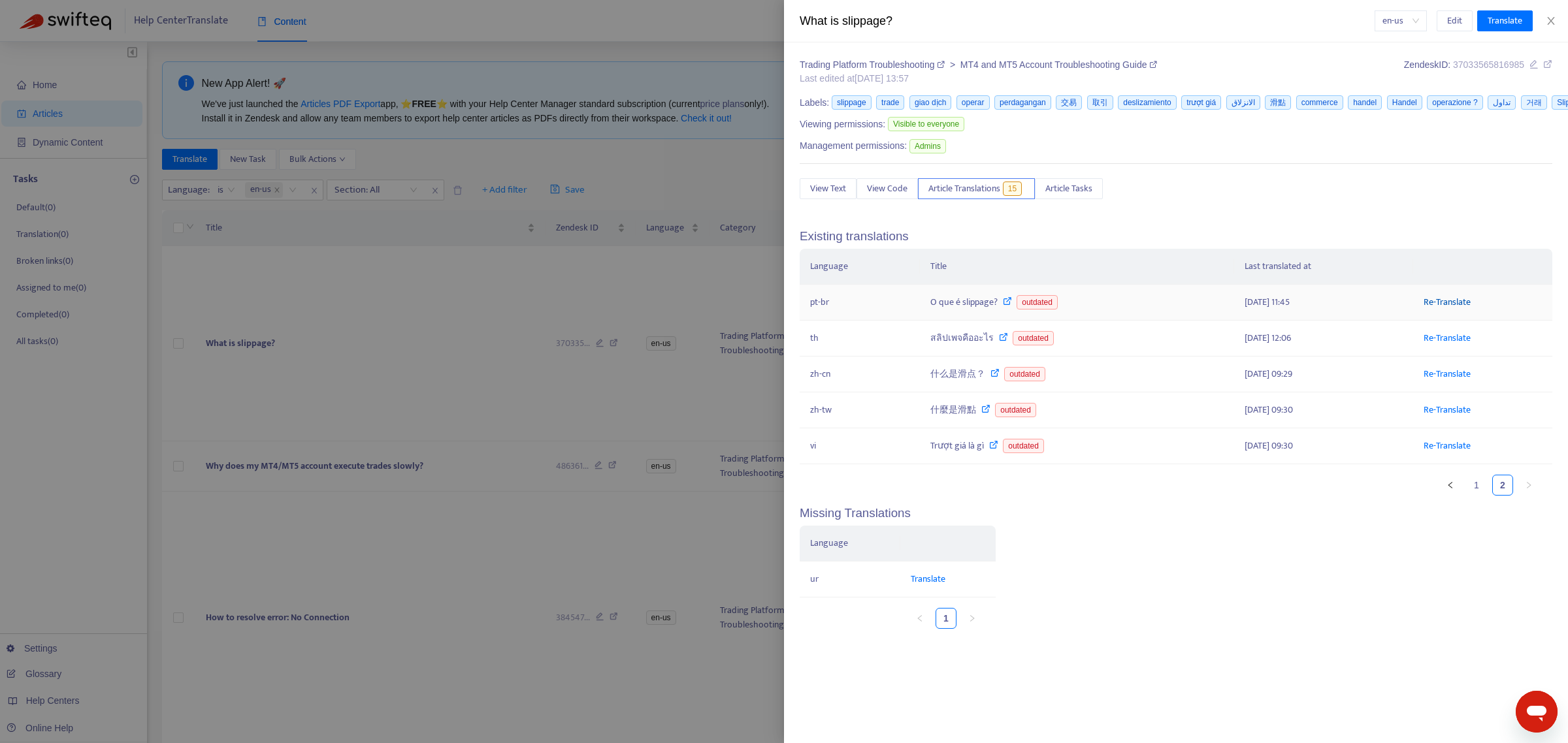
click at [1446, 307] on link "Re-Translate" at bounding box center [1447, 302] width 47 height 15
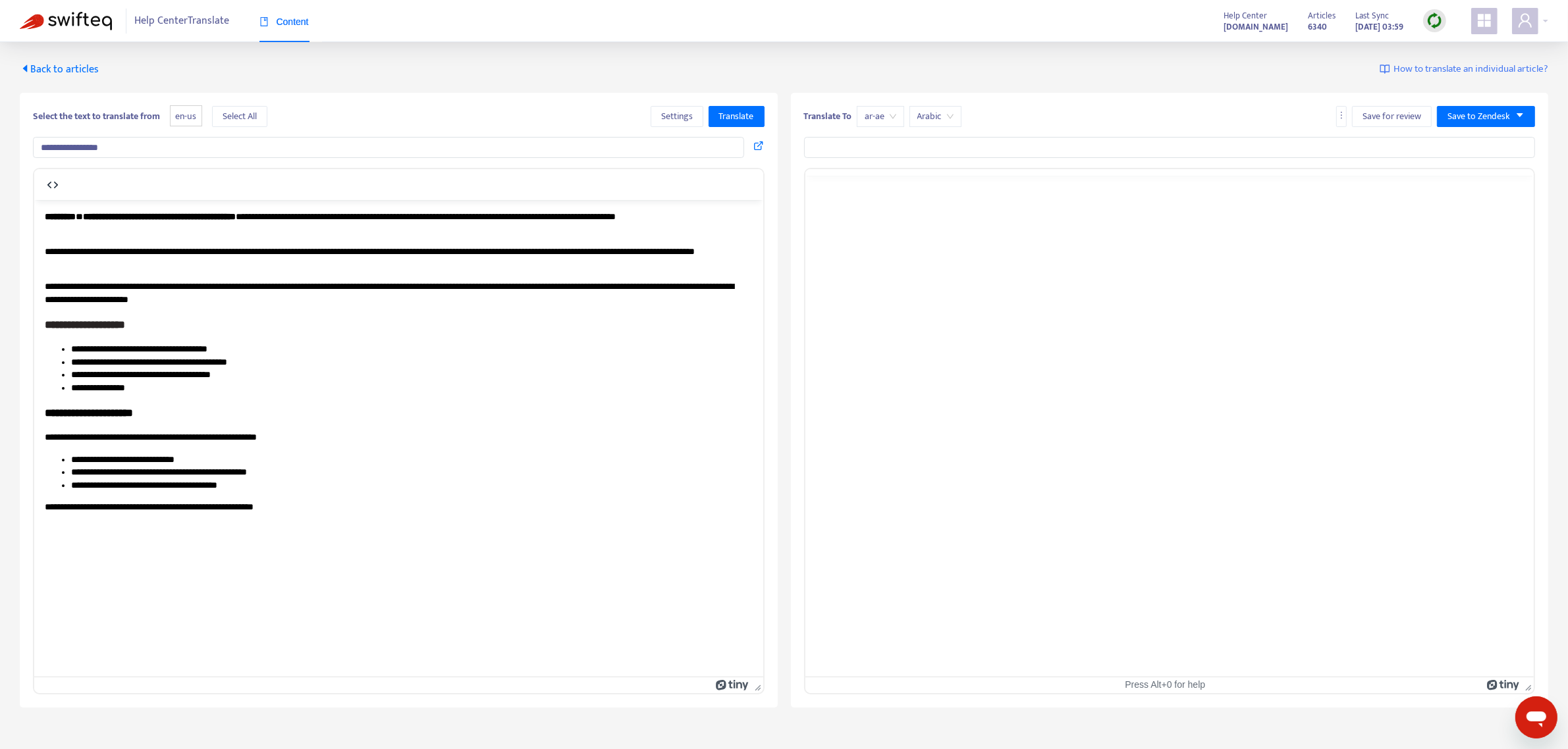
type input "**********"
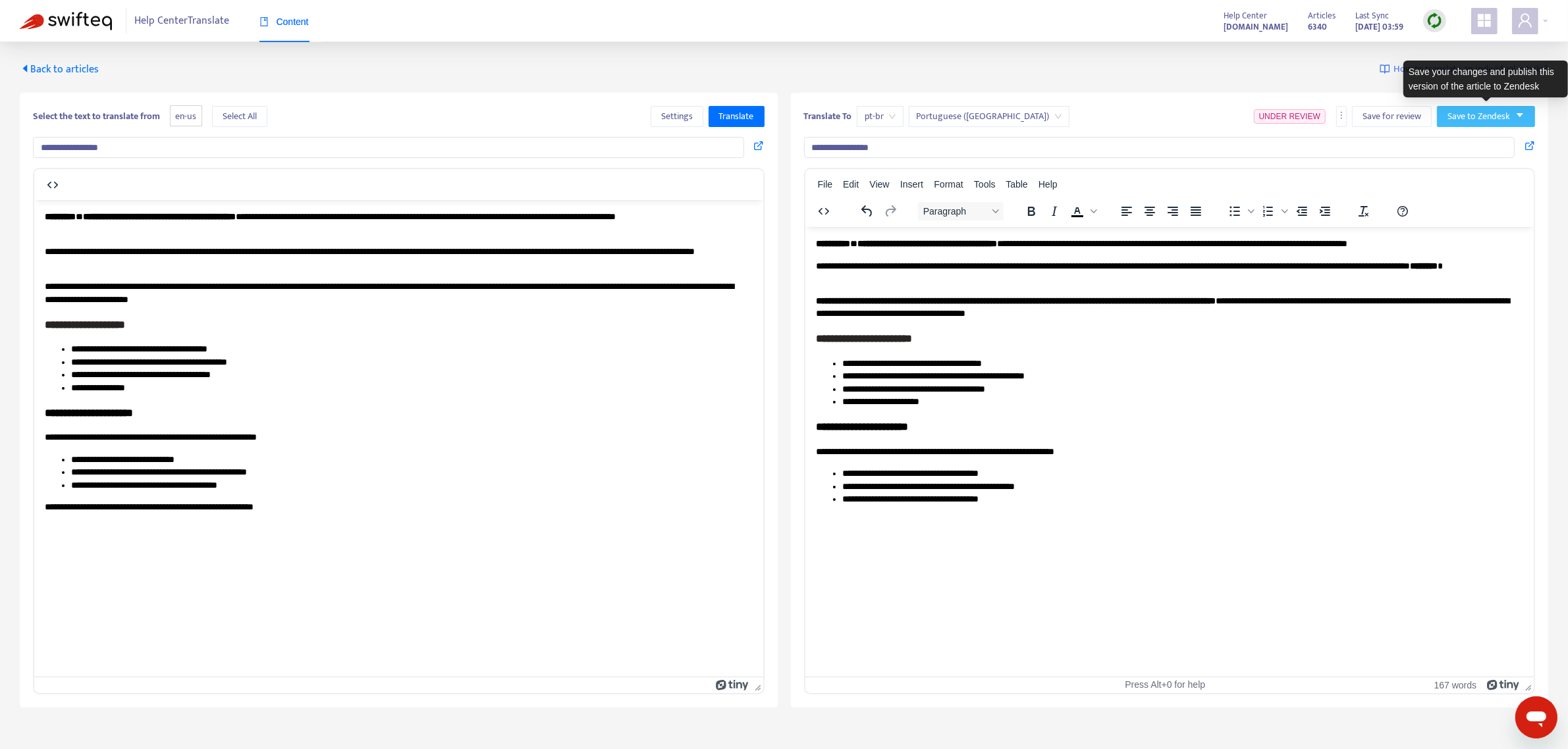
click at [1509, 114] on span "Save to Zendesk" at bounding box center [1478, 117] width 62 height 15
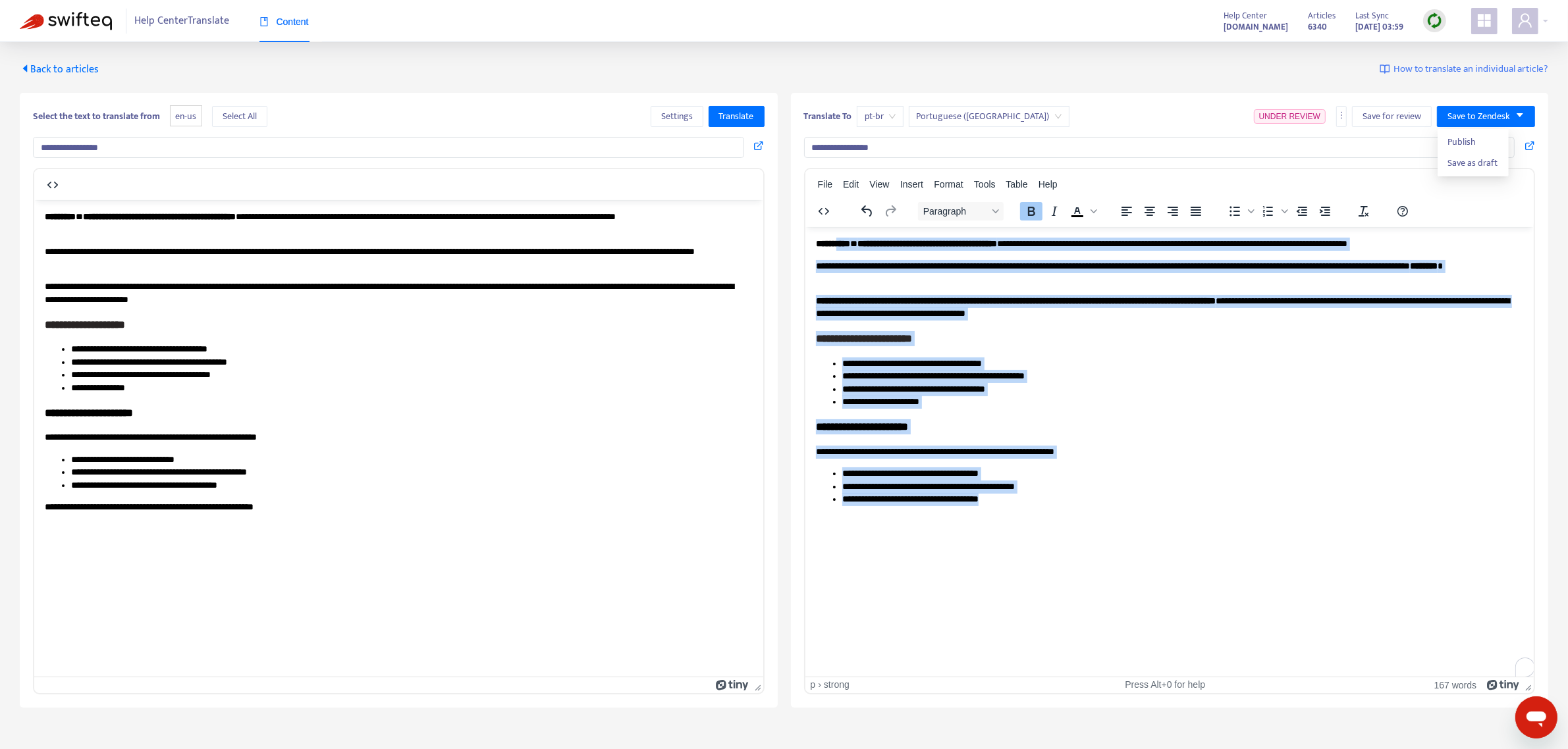
drag, startPoint x: 1048, startPoint y: 498, endPoint x: 853, endPoint y: 237, distance: 325.8
click at [853, 237] on body "**********" at bounding box center [1169, 371] width 708 height 269
click at [1064, 476] on li "**********" at bounding box center [1183, 473] width 683 height 13
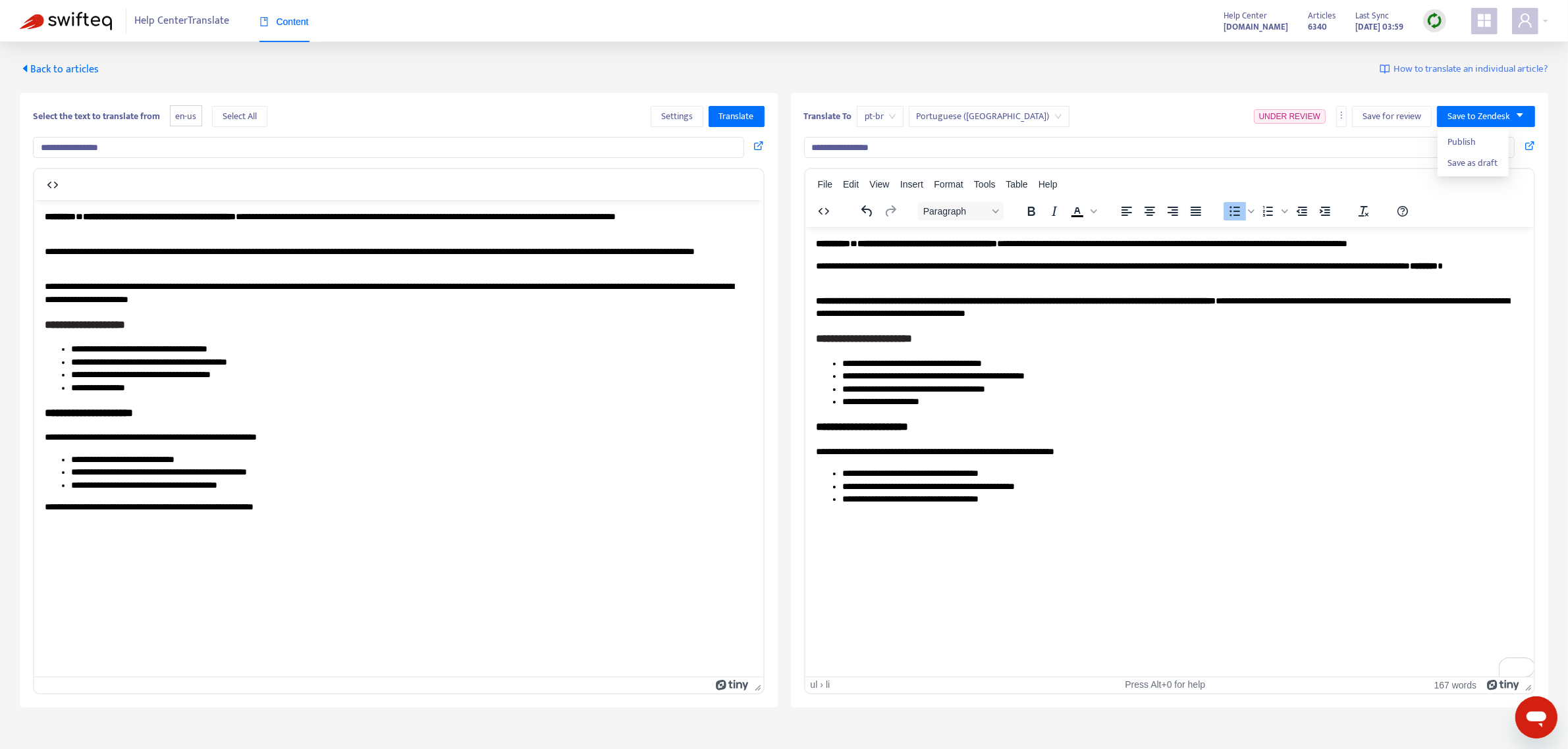
click at [1177, 254] on body "**********" at bounding box center [1169, 371] width 708 height 269
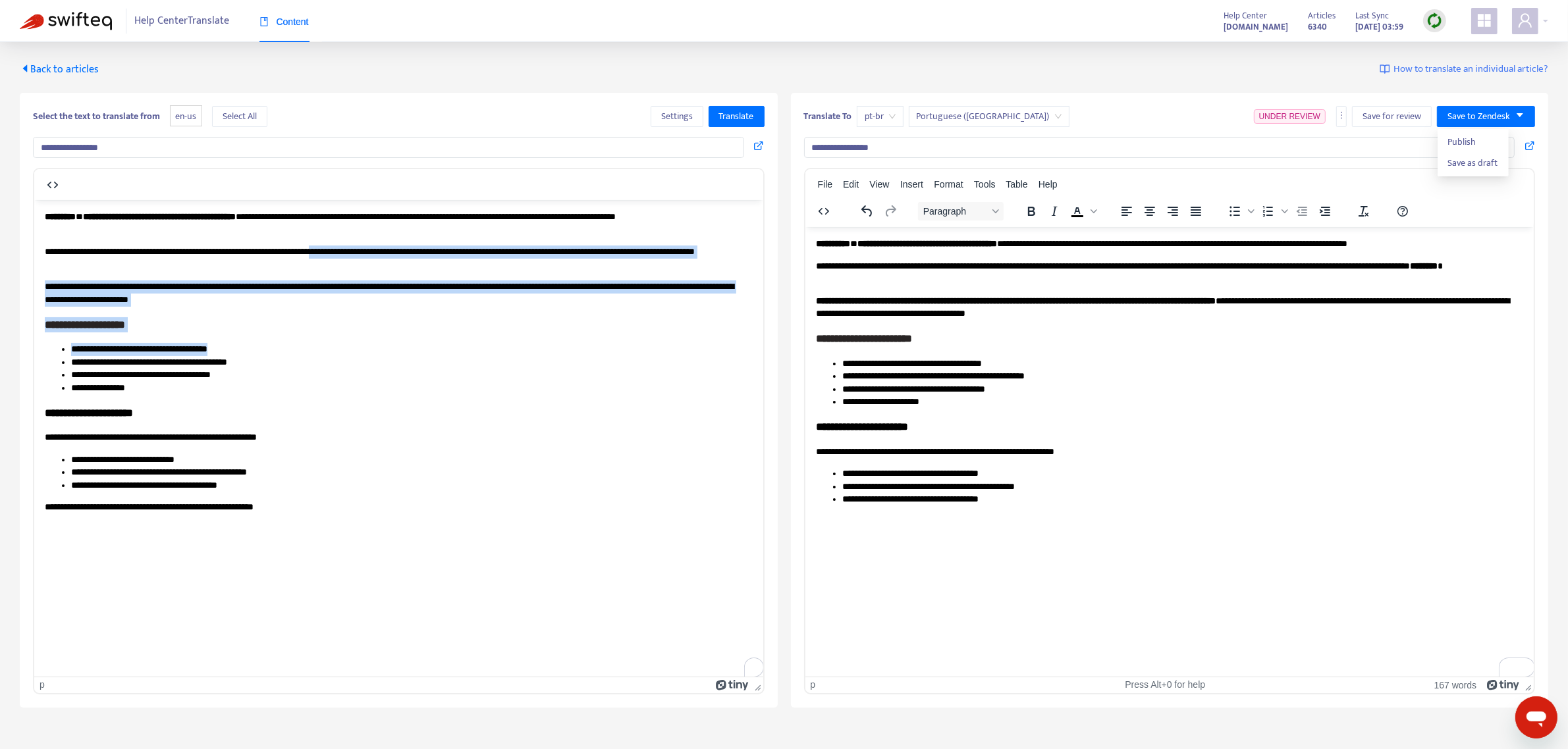
drag, startPoint x: 374, startPoint y: 255, endPoint x: 439, endPoint y: 343, distance: 109.4
click at [439, 343] on body "**********" at bounding box center [398, 472] width 708 height 525
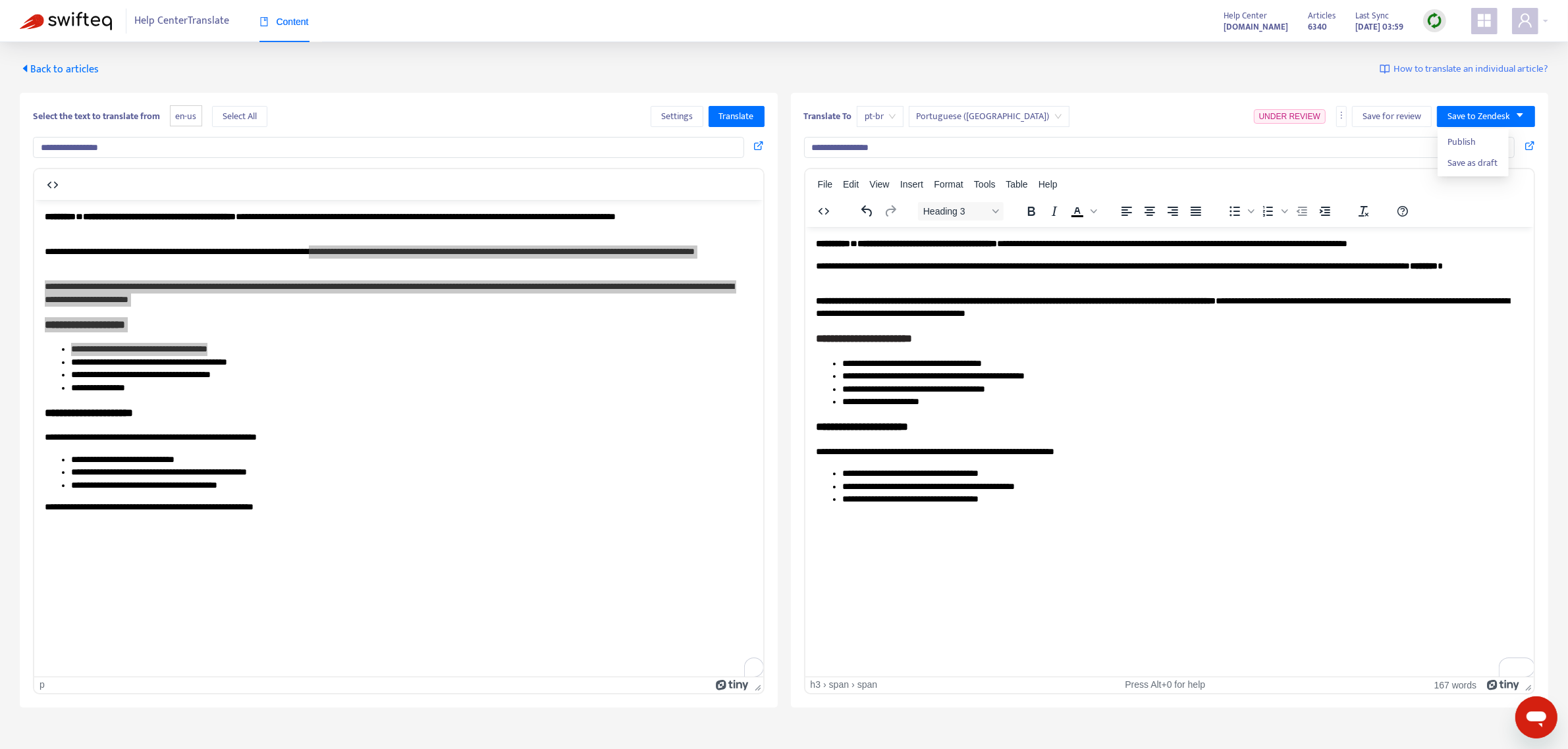
click at [1042, 340] on h3 "**********" at bounding box center [1169, 338] width 708 height 15
click at [1245, 345] on h3 "**********" at bounding box center [1169, 338] width 708 height 15
click at [1365, 273] on p "**********" at bounding box center [1170, 272] width 709 height 26
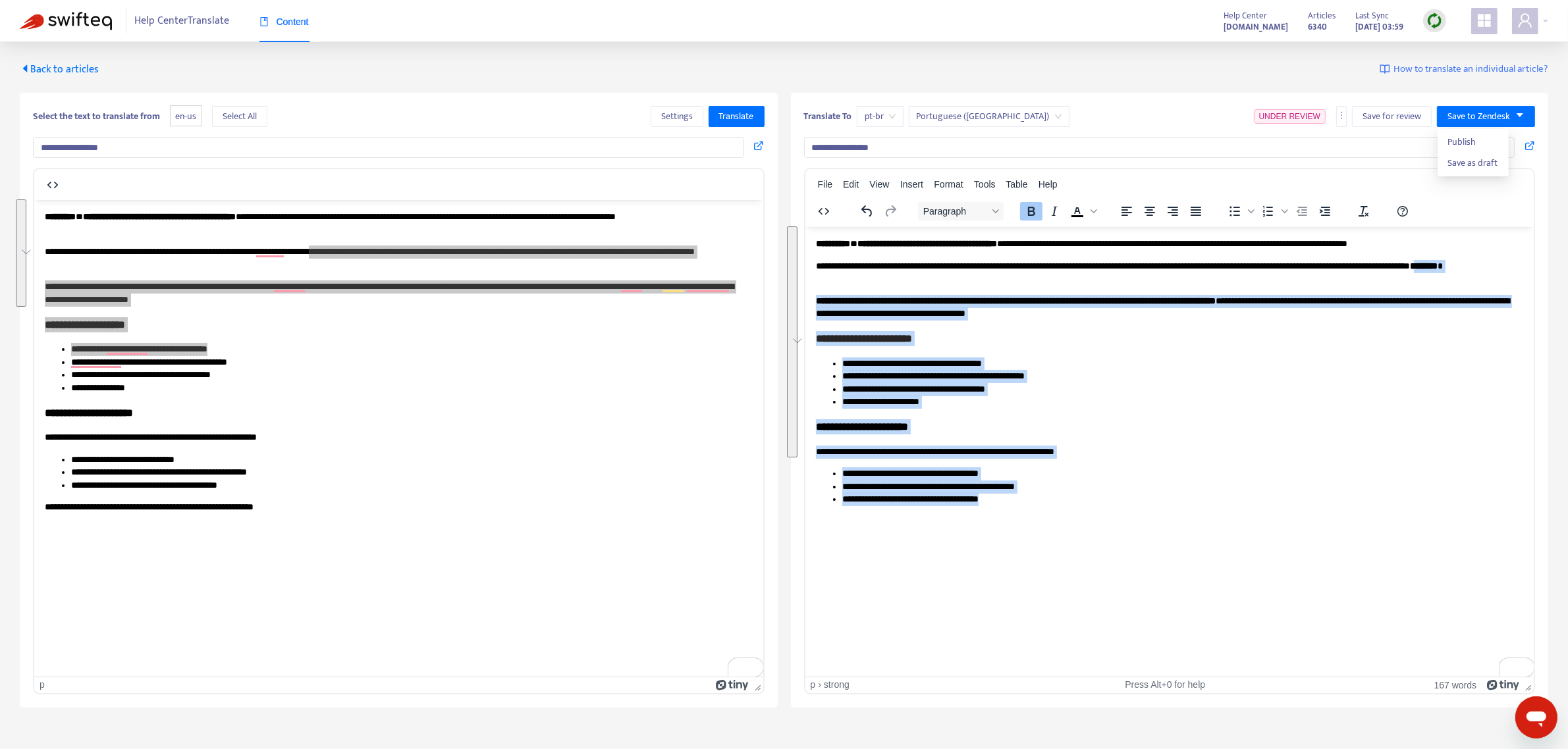
drag, startPoint x: 901, startPoint y: 274, endPoint x: 1046, endPoint y: 500, distance: 268.5
click at [1042, 500] on body "**********" at bounding box center [1169, 371] width 708 height 269
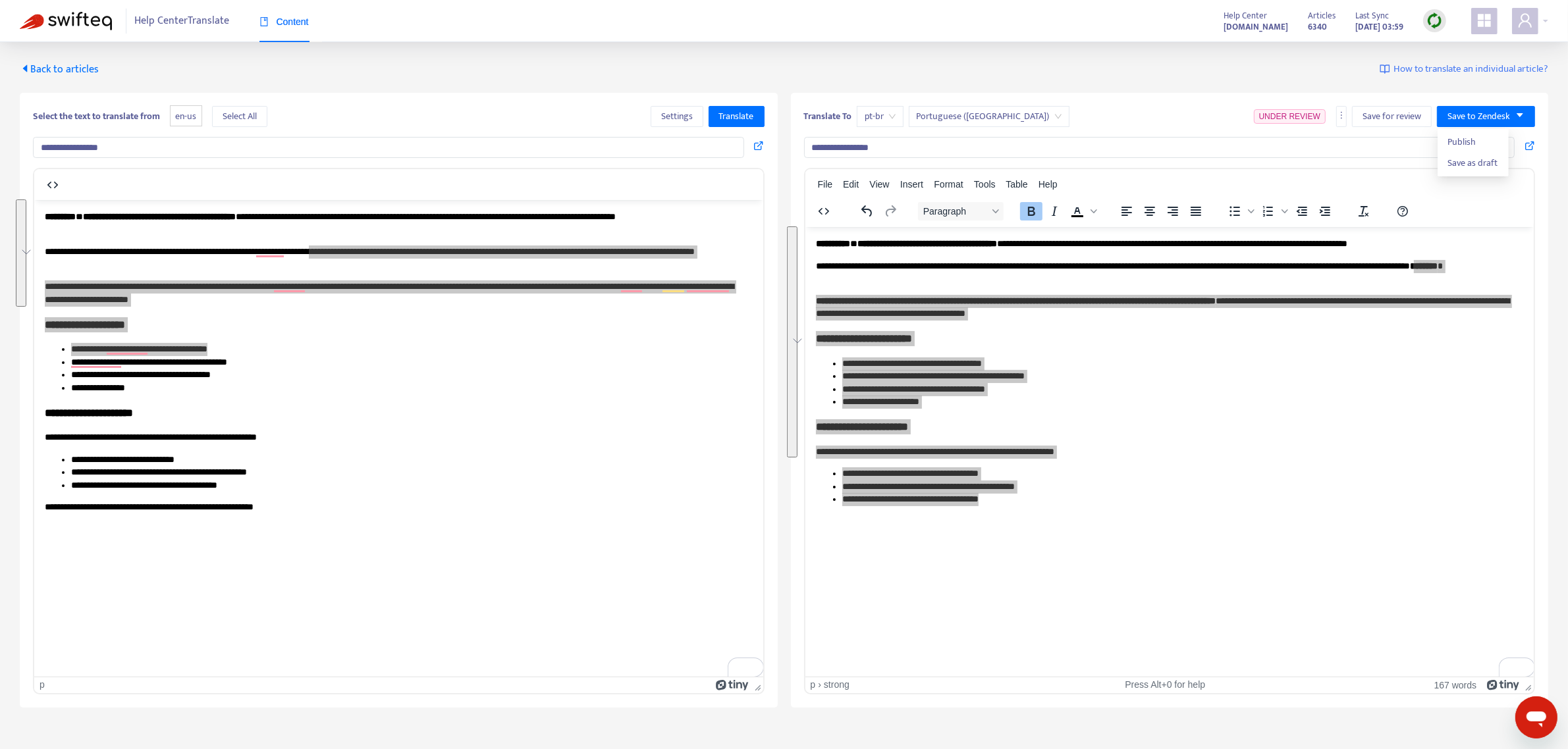
click at [56, 67] on span "Back to articles" at bounding box center [59, 69] width 79 height 18
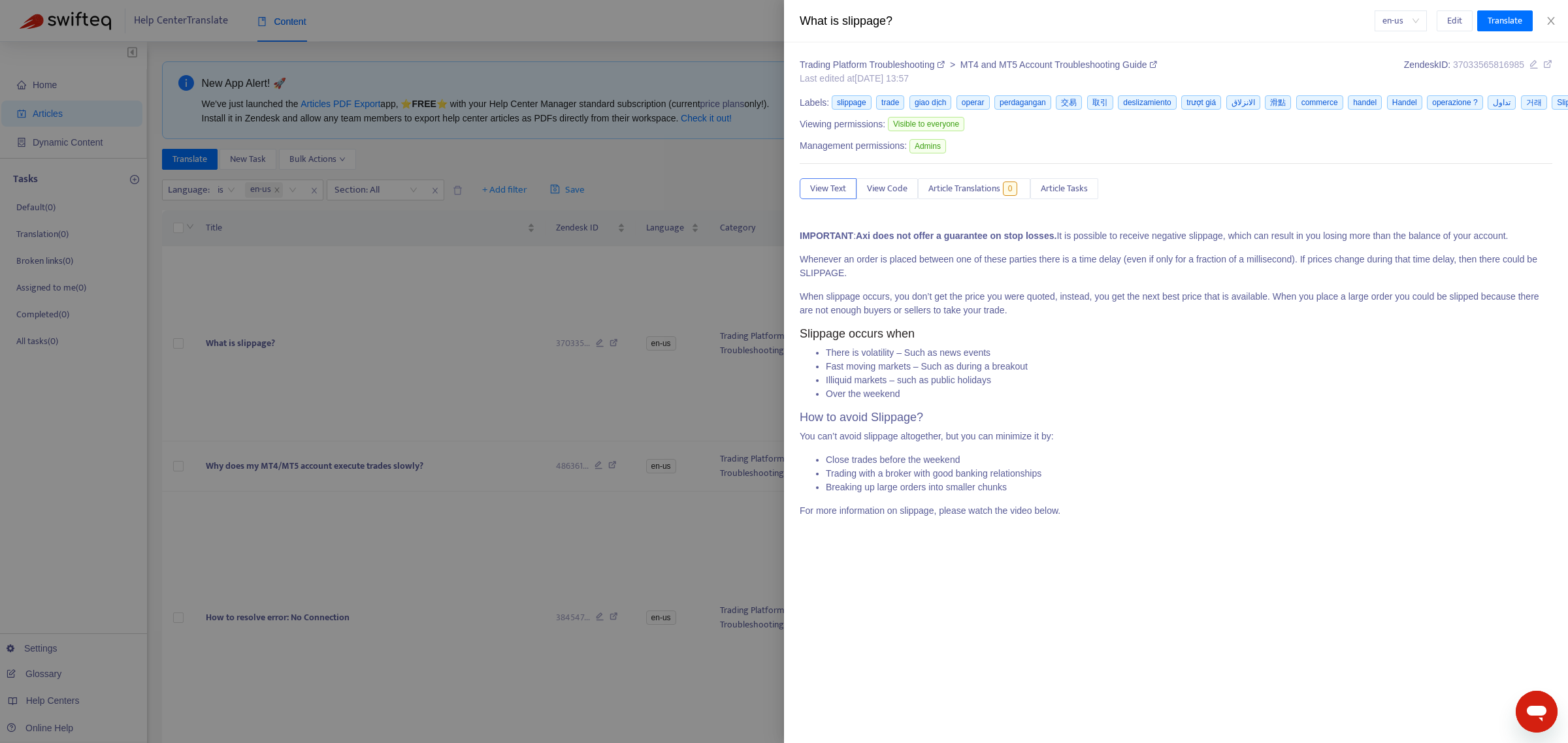
click at [701, 41] on div at bounding box center [784, 371] width 1568 height 743
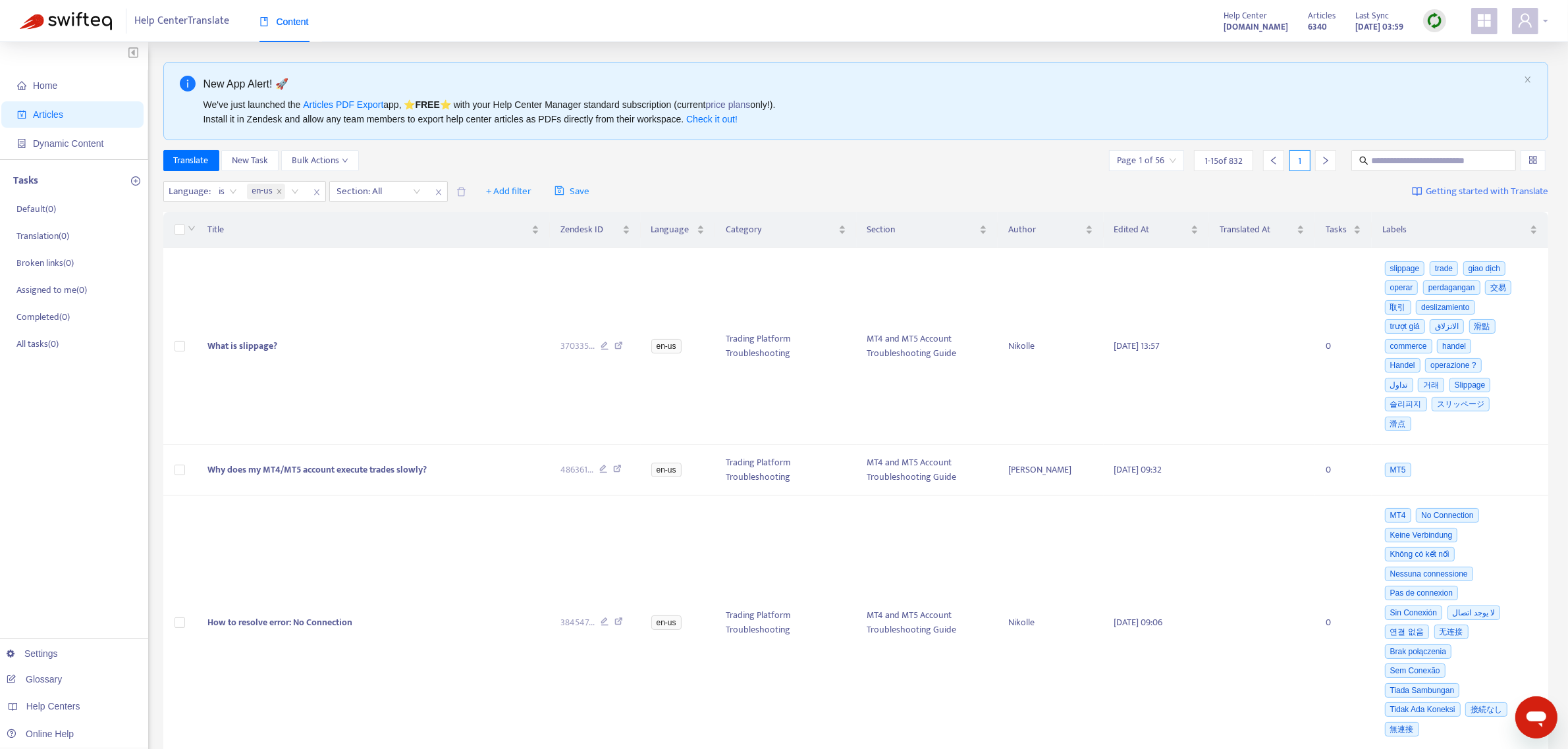
click at [1519, 27] on icon "user" at bounding box center [1525, 20] width 13 height 14
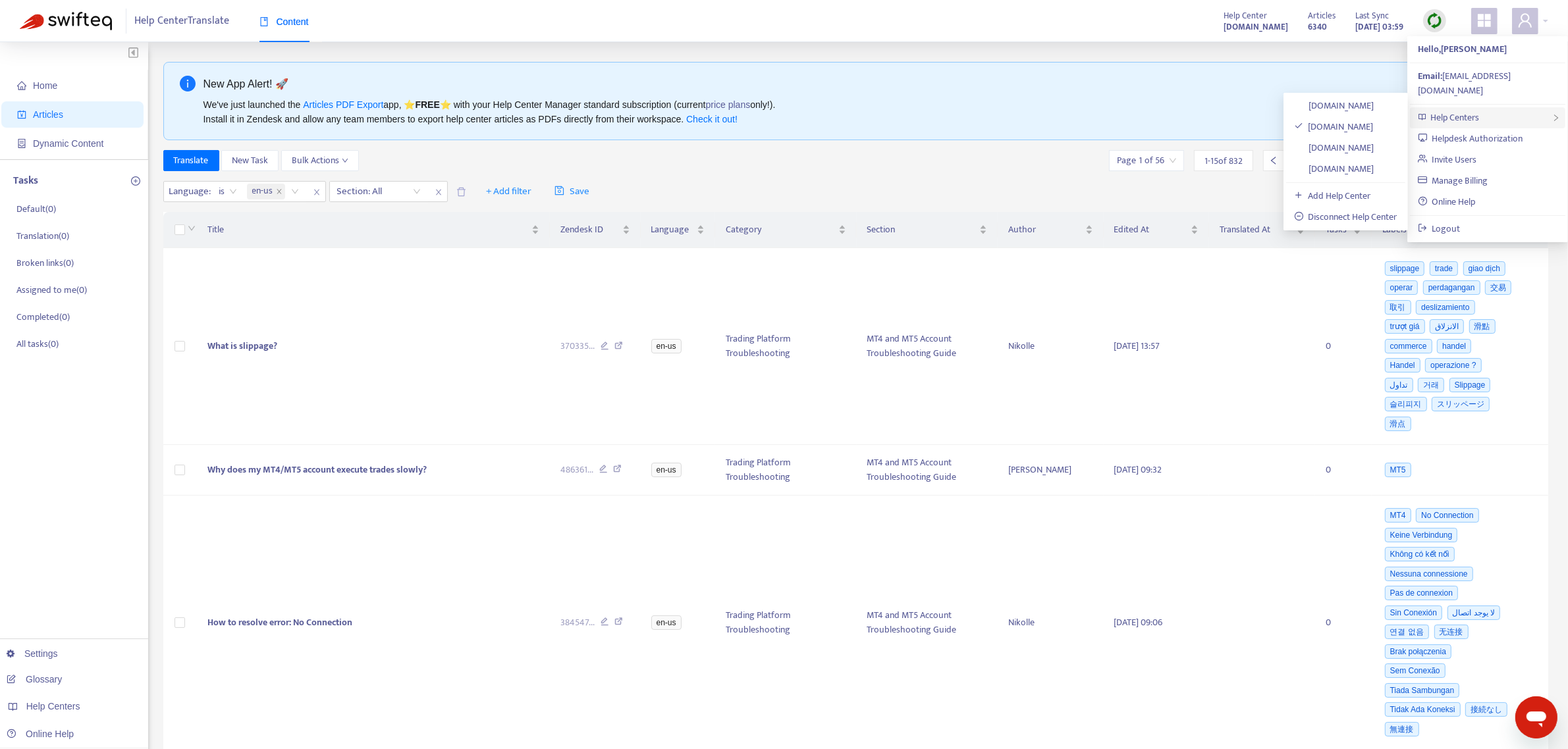
click at [1469, 110] on span "Help Centers" at bounding box center [1455, 118] width 49 height 15
click at [903, 153] on div "Translate New Task Bulk Actions Page 1 of 56 1 - 15 of 832 1" at bounding box center [855, 160] width 1385 height 21
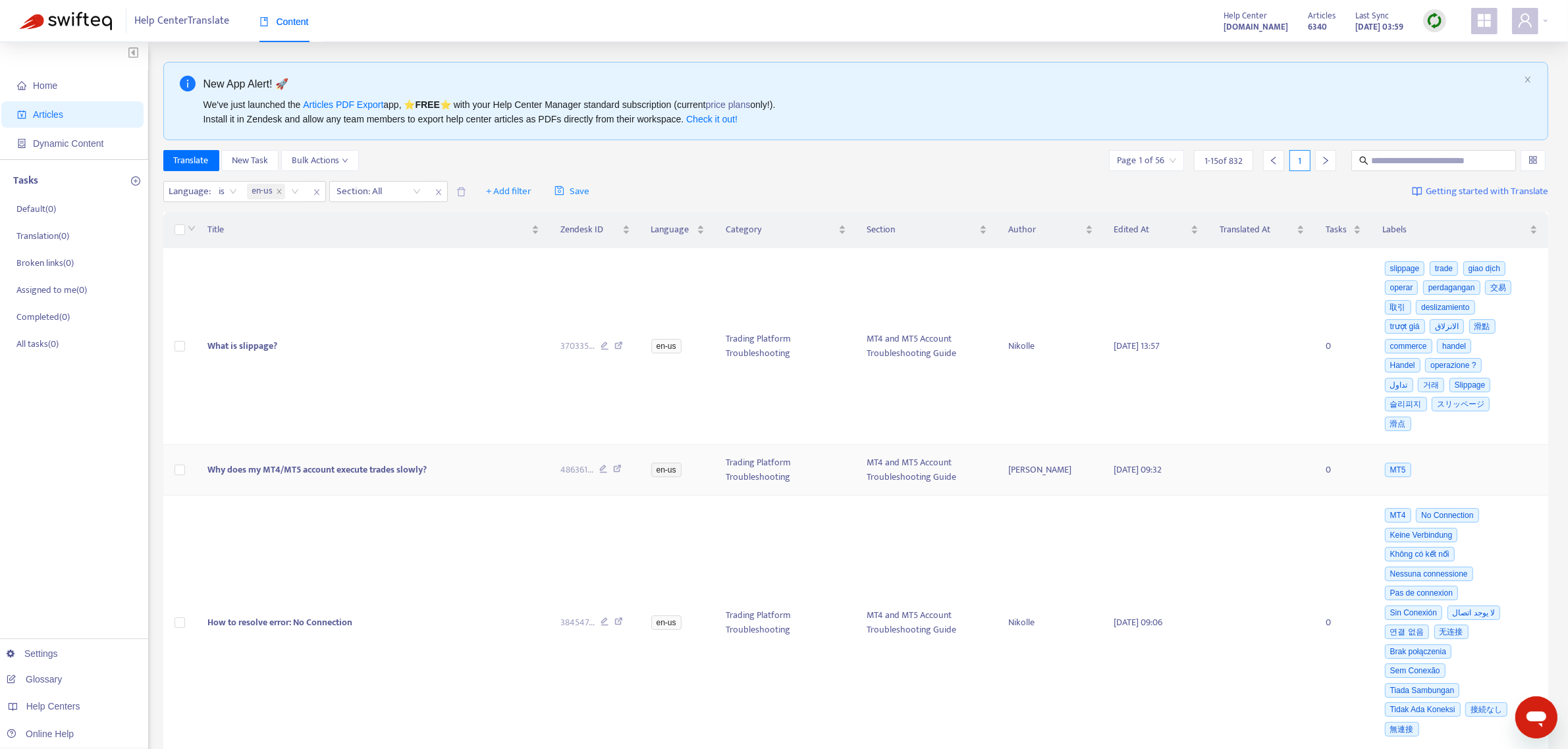
click at [360, 469] on span "Why does my MT4/MT5 account execute trades slowly?" at bounding box center [316, 469] width 219 height 15
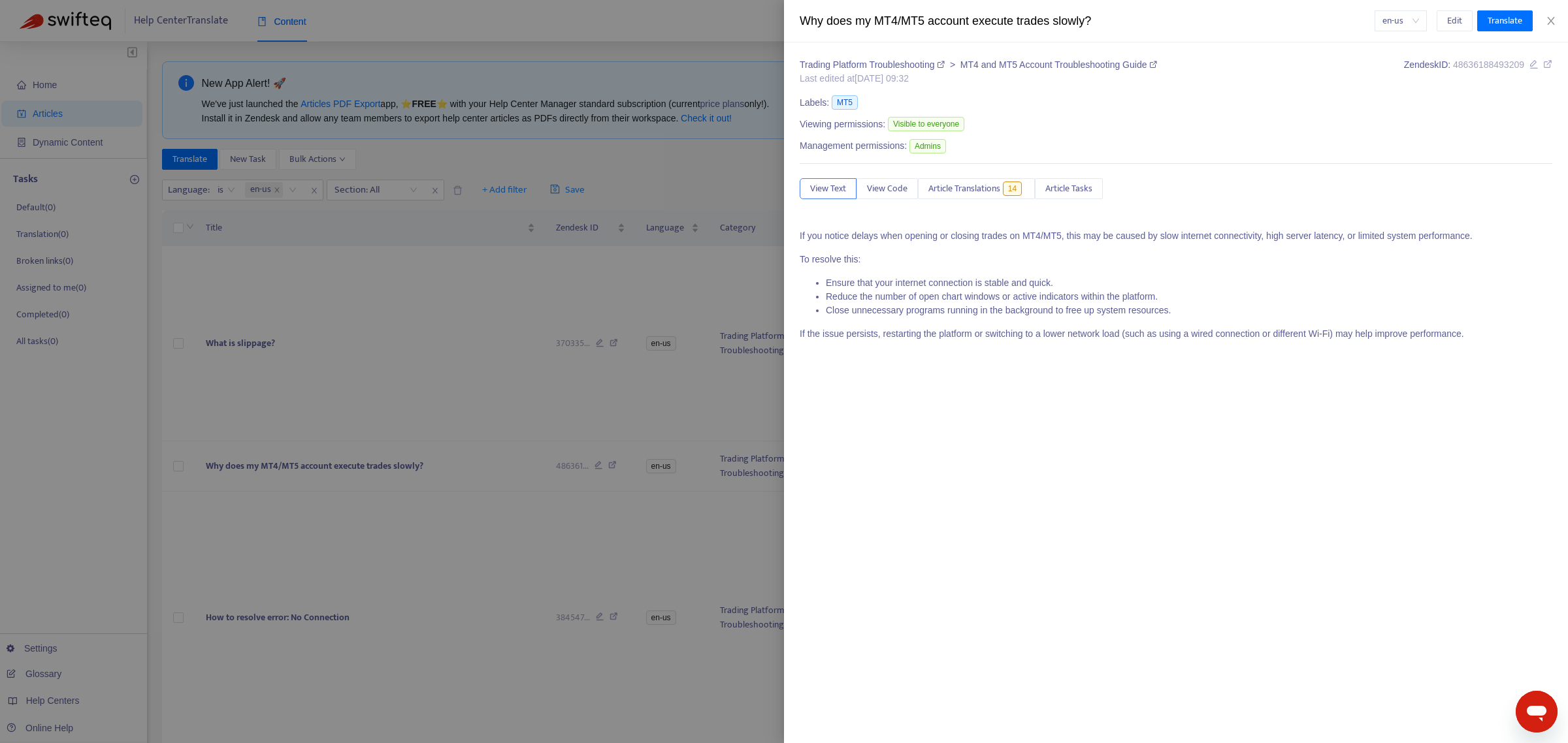
click at [579, 161] on div at bounding box center [784, 371] width 1568 height 743
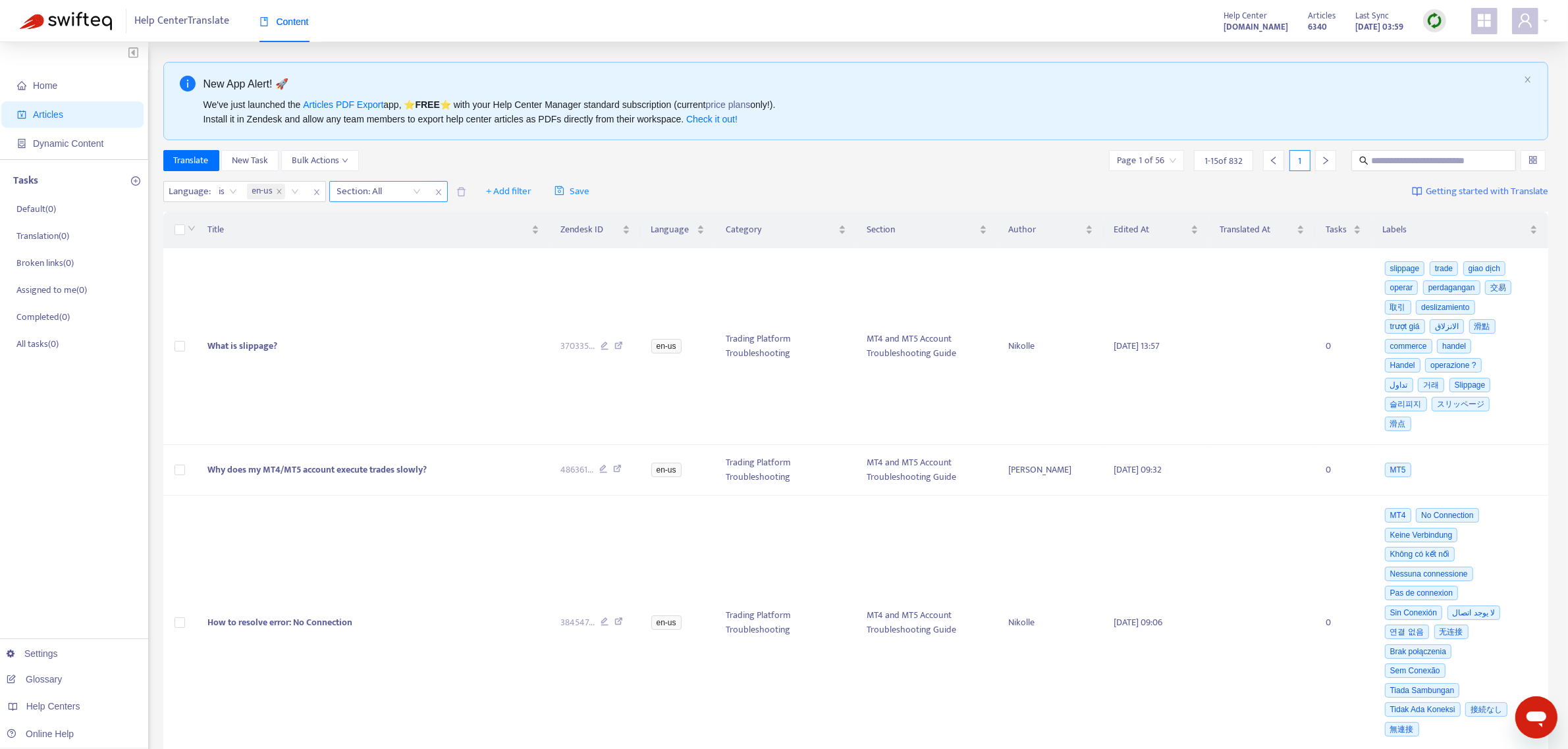
click at [395, 186] on div at bounding box center [371, 191] width 79 height 16
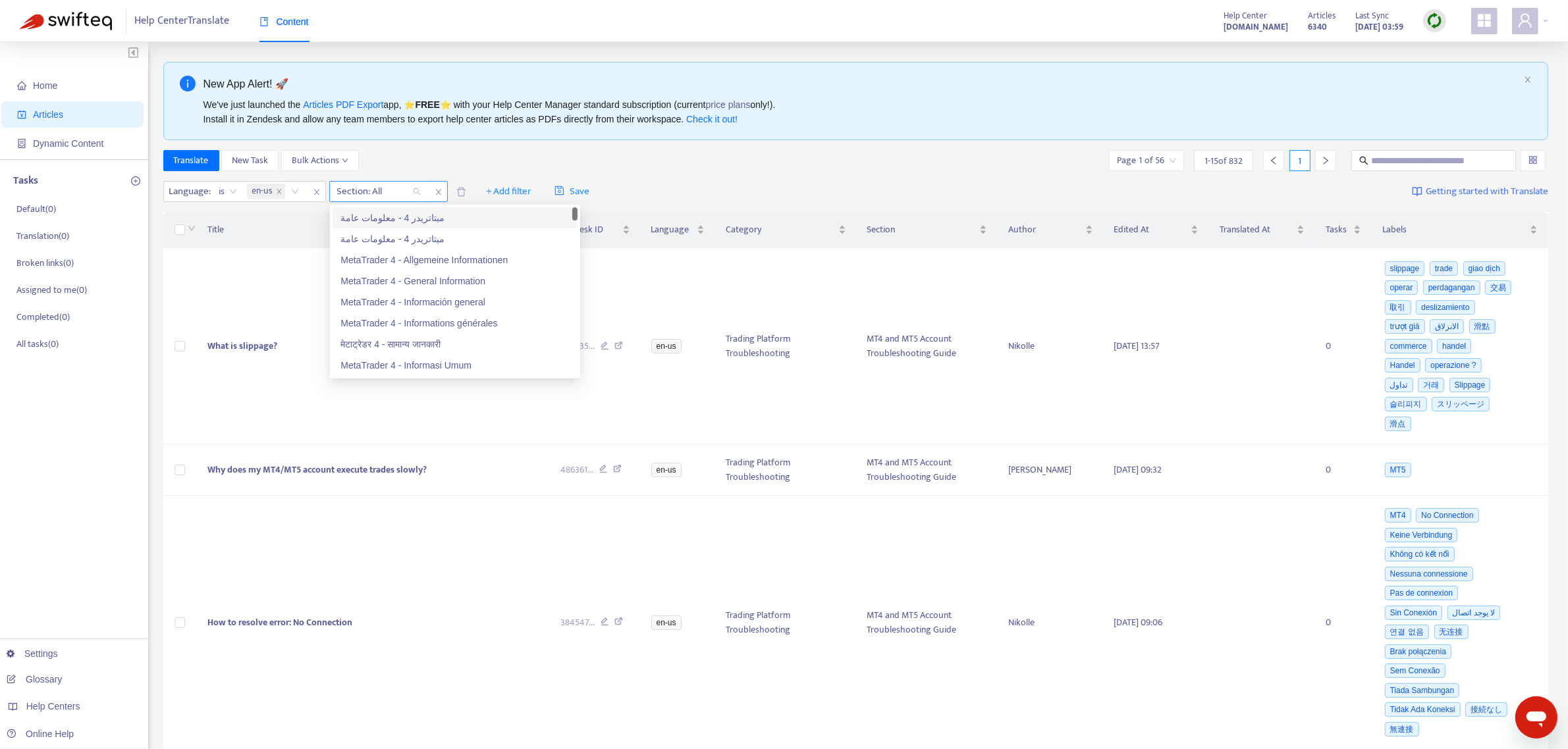
click at [437, 199] on span "close" at bounding box center [438, 192] width 17 height 16
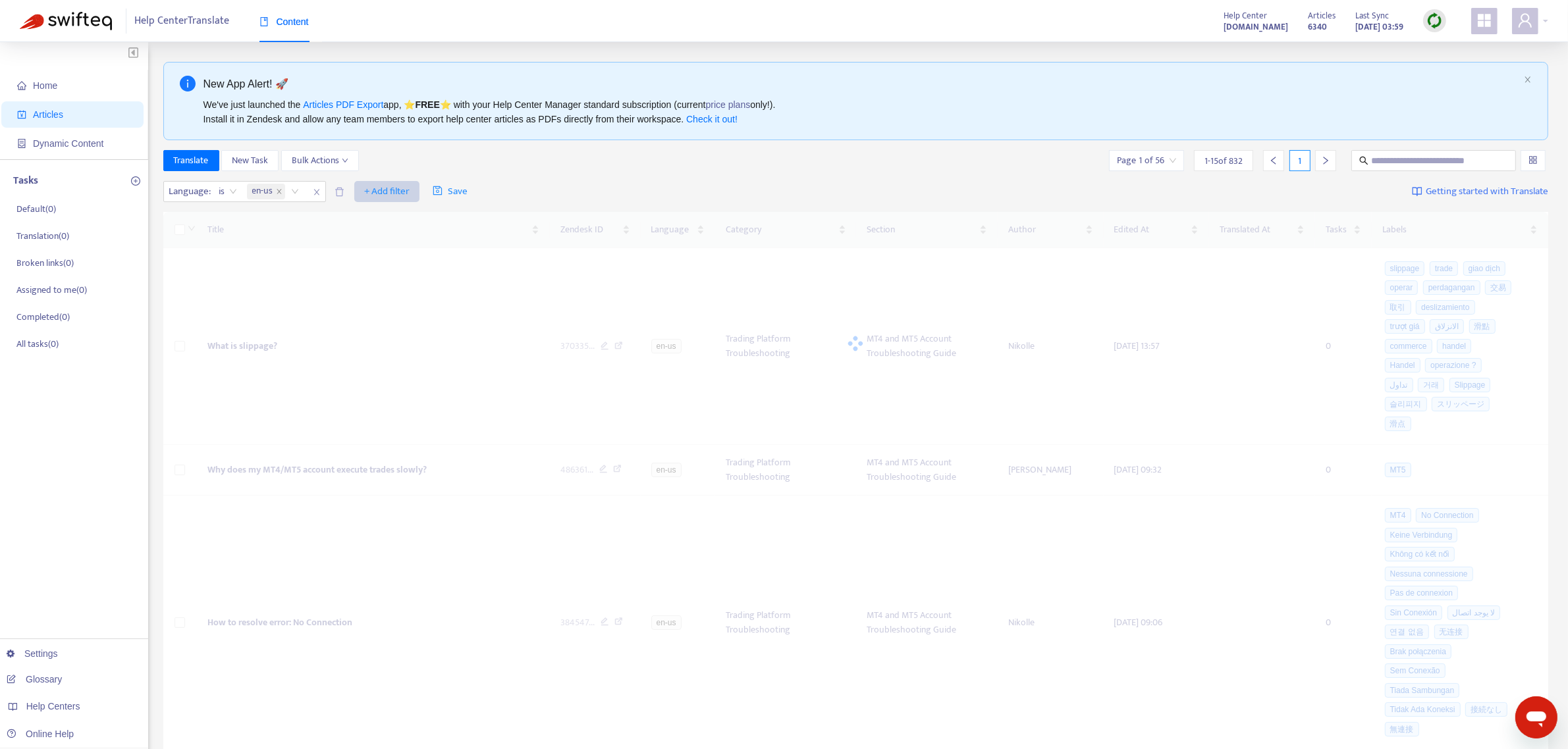
click at [383, 189] on span "+ Add filter" at bounding box center [386, 191] width 46 height 16
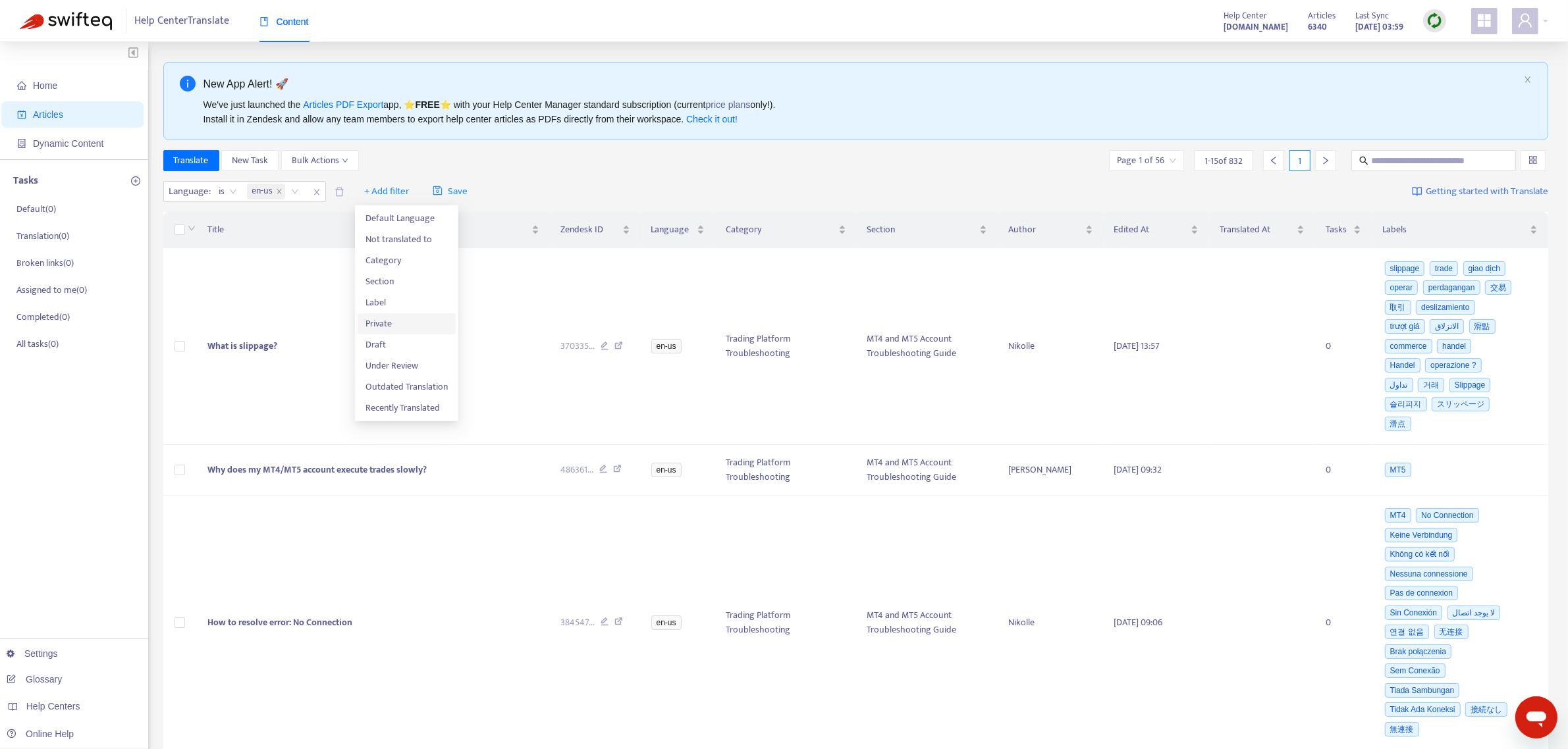
click at [381, 321] on span "Private" at bounding box center [407, 325] width 82 height 15
click at [520, 193] on span "+ Add filter" at bounding box center [508, 191] width 46 height 16
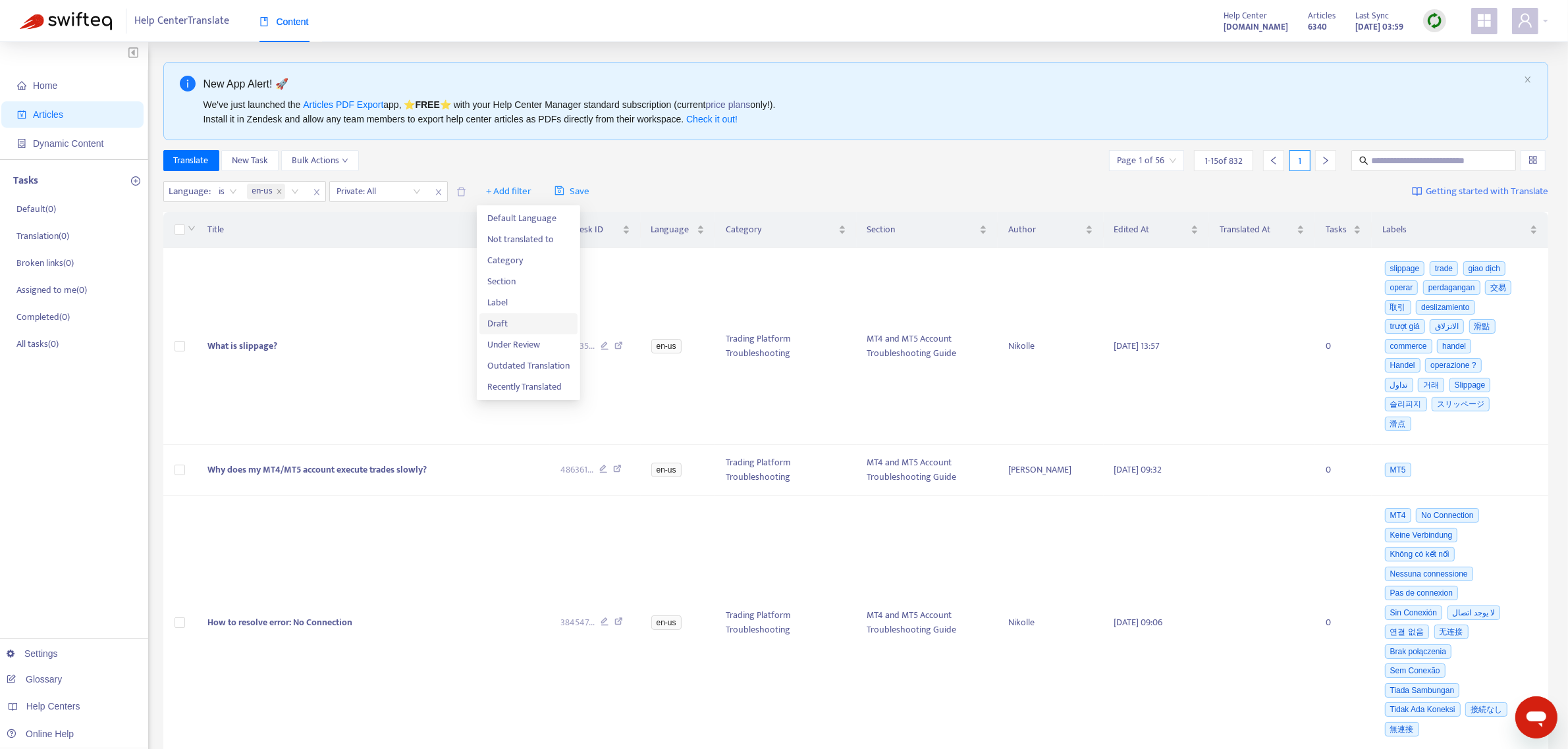
click at [497, 325] on span "Draft" at bounding box center [528, 325] width 82 height 15
click at [395, 193] on input "search" at bounding box center [379, 191] width 84 height 20
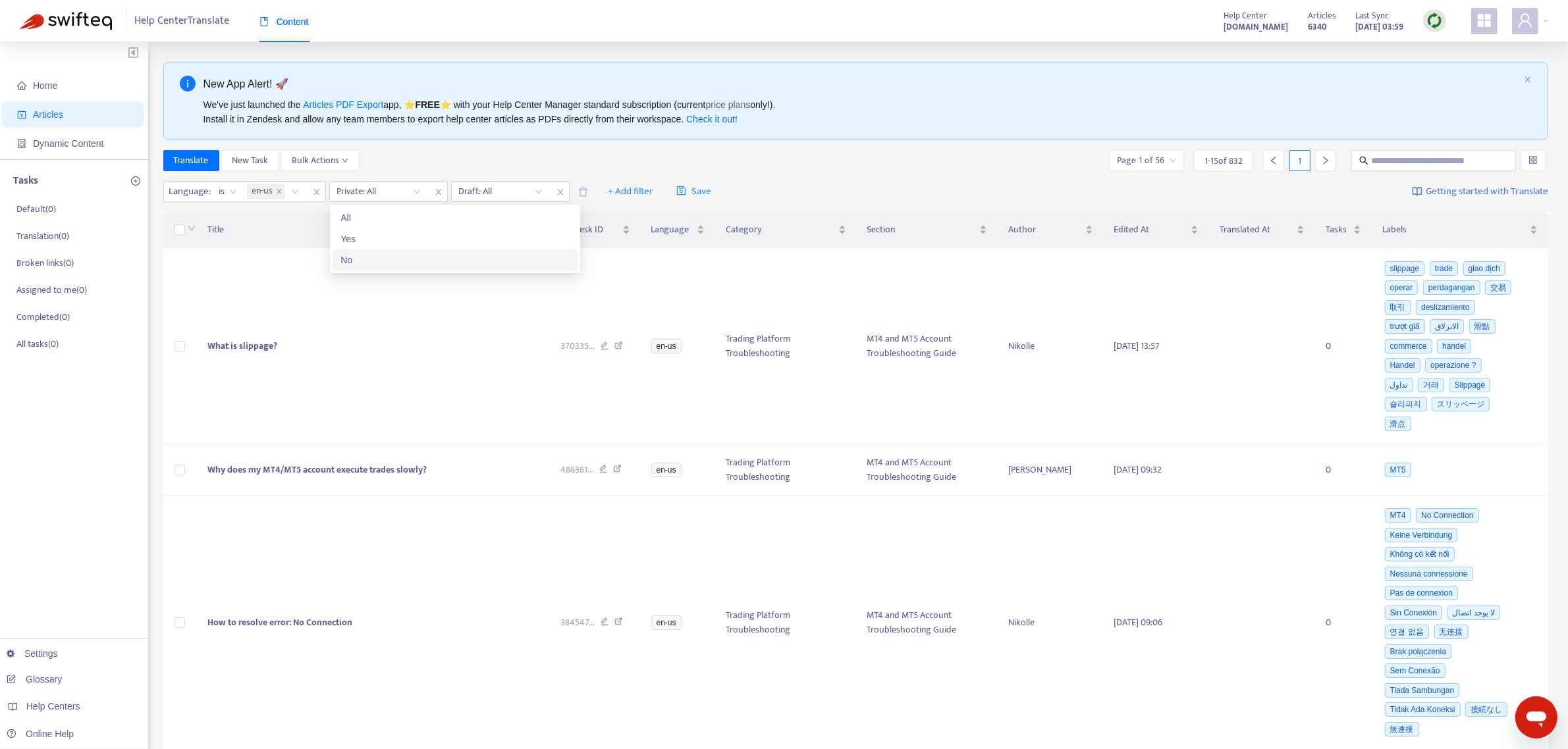
drag, startPoint x: 374, startPoint y: 262, endPoint x: 412, endPoint y: 244, distance: 42.0
click at [374, 261] on div "No" at bounding box center [455, 260] width 229 height 15
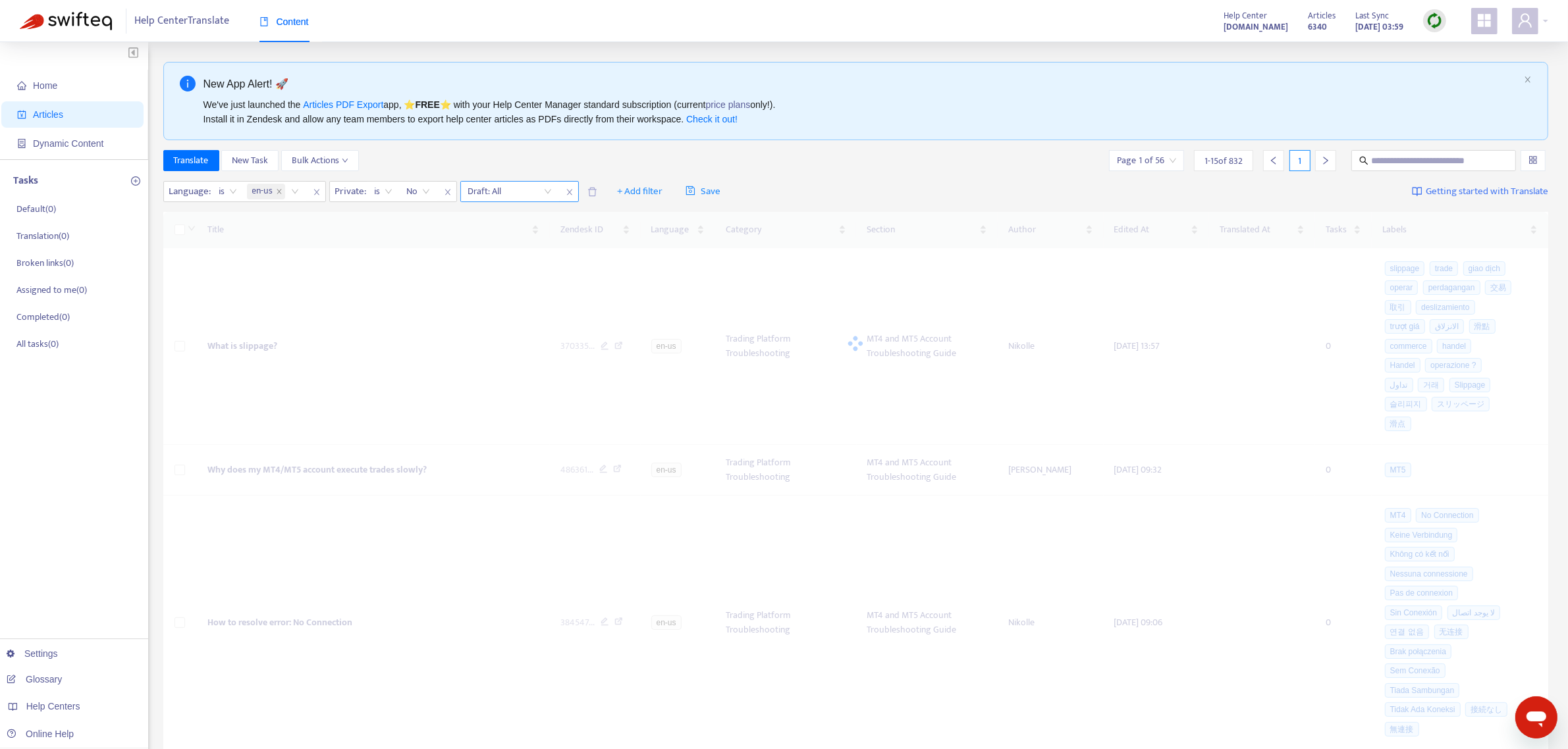
click at [502, 191] on input "search" at bounding box center [510, 191] width 84 height 20
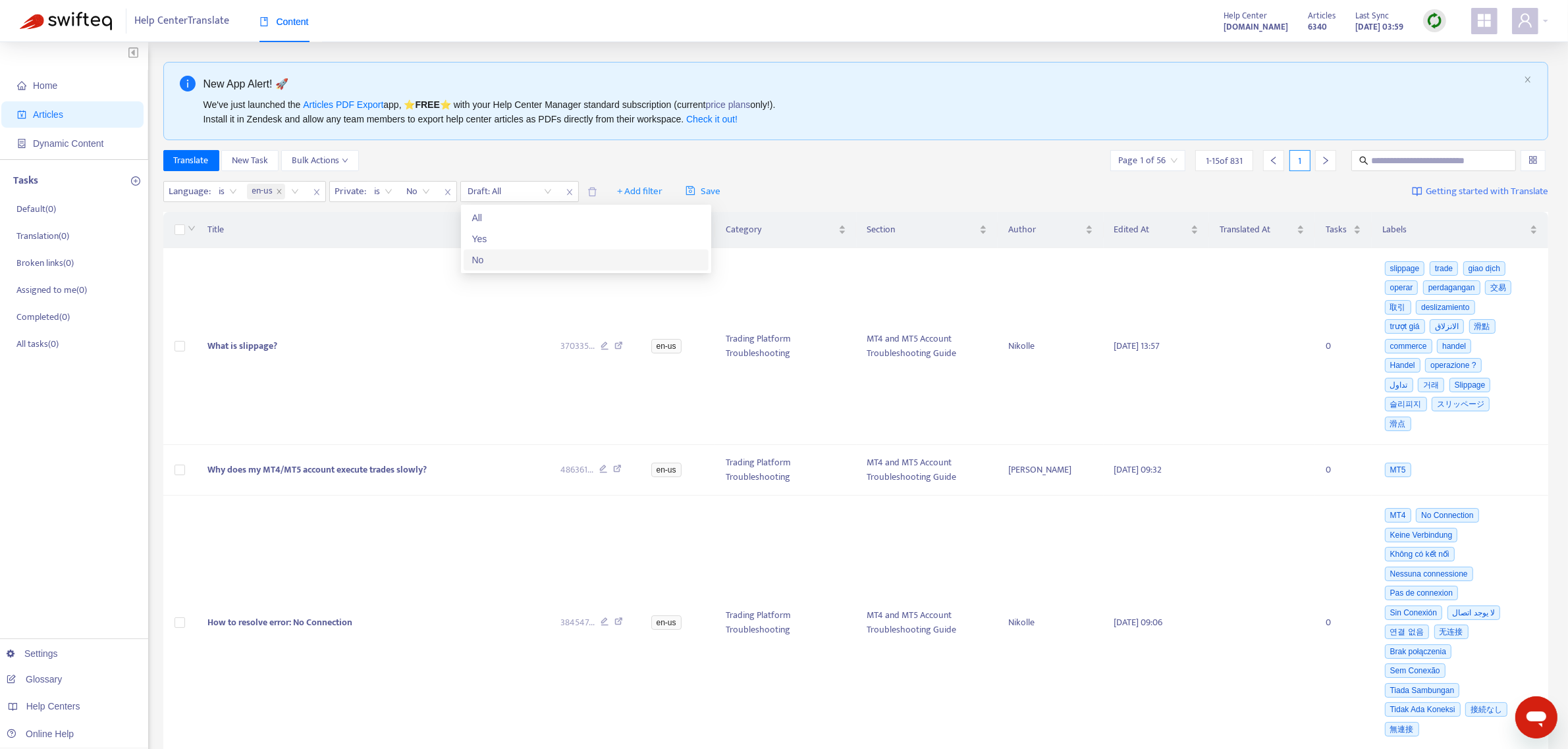
click at [494, 254] on div "No" at bounding box center [586, 260] width 229 height 15
click at [420, 157] on div "Translate New Task Bulk Actions Page 1 of 55 1 - 15 of 815 1" at bounding box center [855, 160] width 1385 height 21
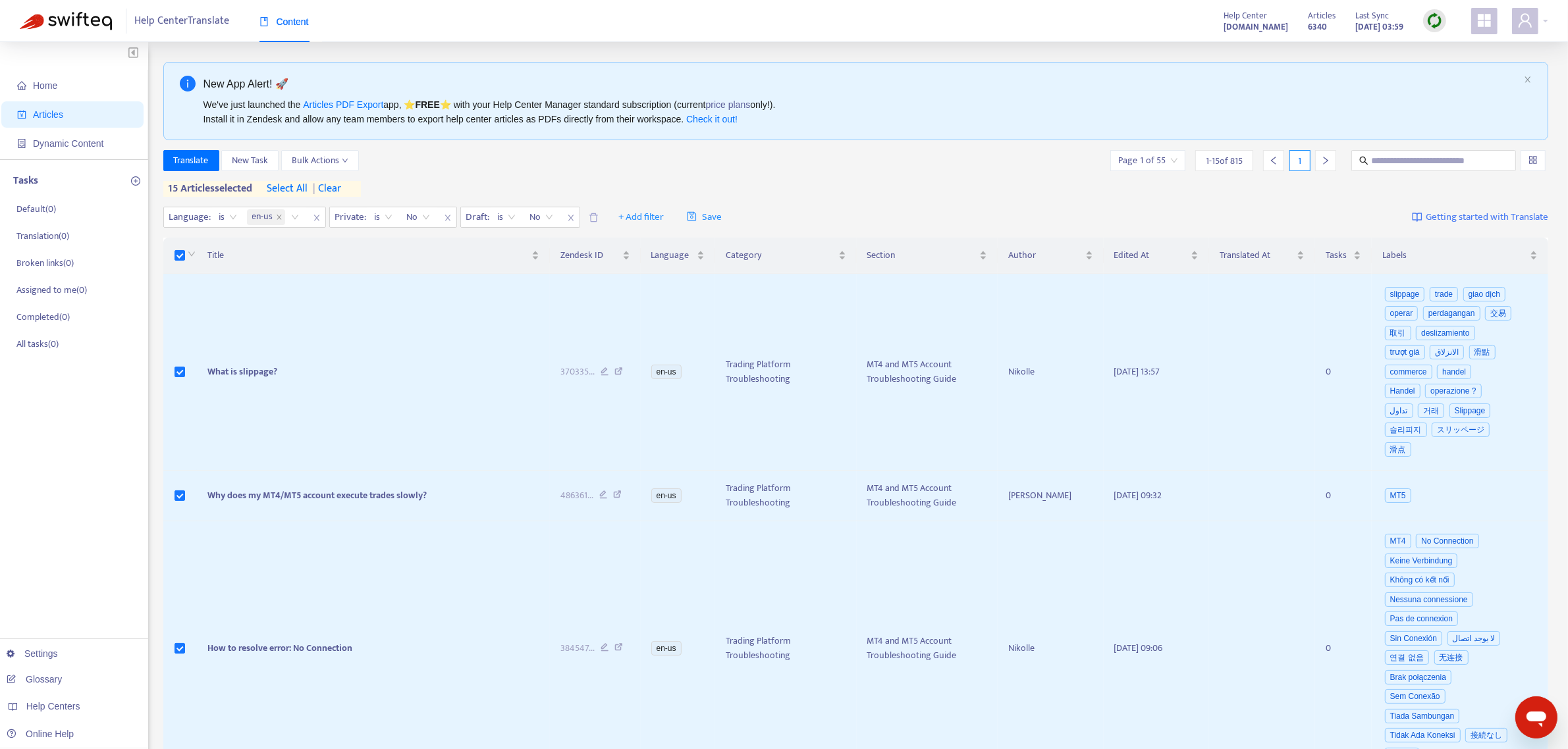
click at [293, 191] on span "select all" at bounding box center [288, 188] width 41 height 16
drag, startPoint x: 169, startPoint y: 187, endPoint x: 182, endPoint y: 187, distance: 13.0
click at [182, 187] on span "815 articles selected" at bounding box center [211, 188] width 95 height 16
click at [627, 166] on div "Translate New Task Bulk Actions Page 1 of 55 1 - 15 of 815 1" at bounding box center [855, 160] width 1385 height 21
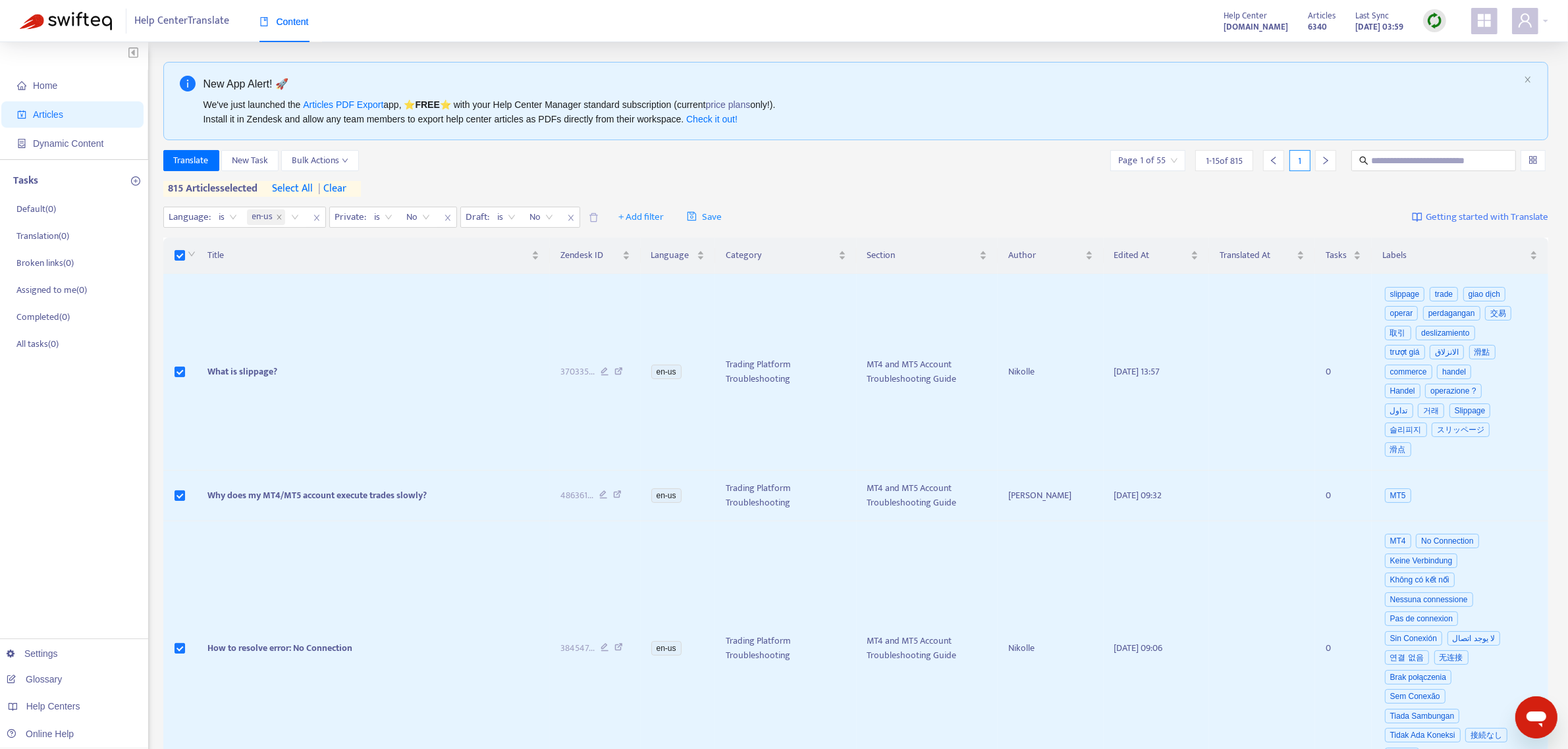
click at [340, 189] on span "| clear" at bounding box center [329, 188] width 33 height 16
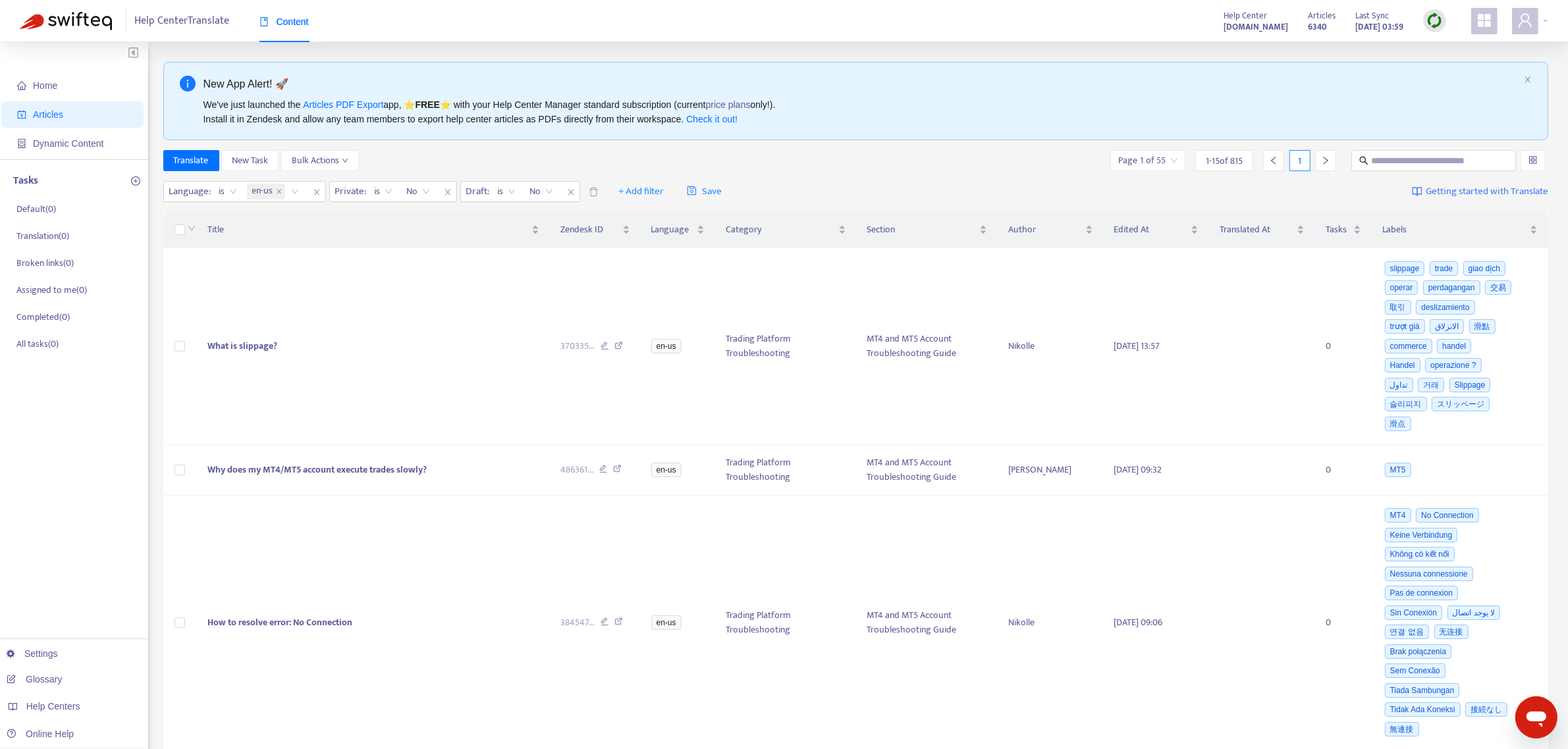
click at [1436, 18] on img at bounding box center [1435, 21] width 17 height 17
click at [1450, 49] on link "Quick Sync" at bounding box center [1462, 48] width 56 height 15
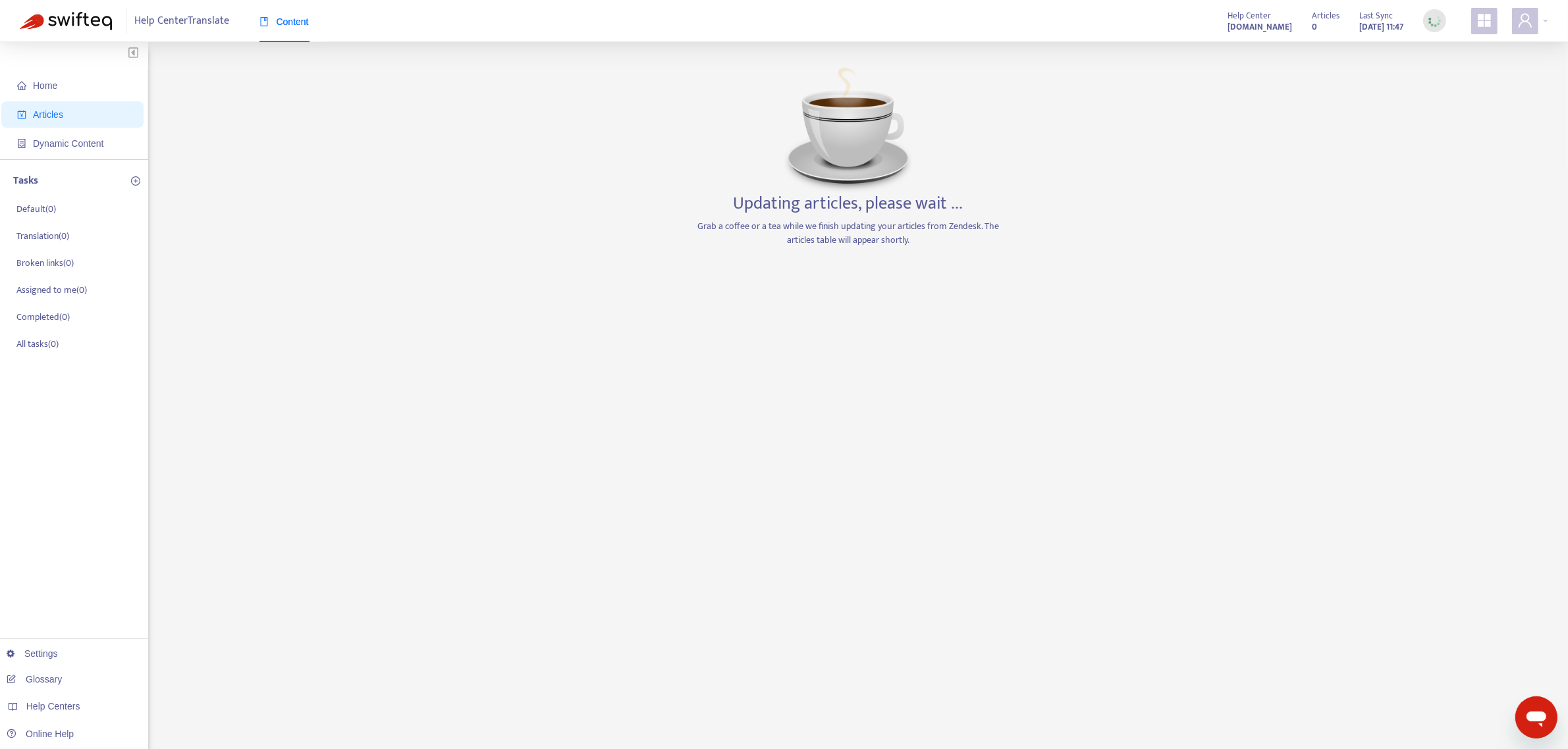
click at [1433, 12] on img at bounding box center [1435, 21] width 17 height 17
click at [1541, 15] on div at bounding box center [1530, 21] width 36 height 26
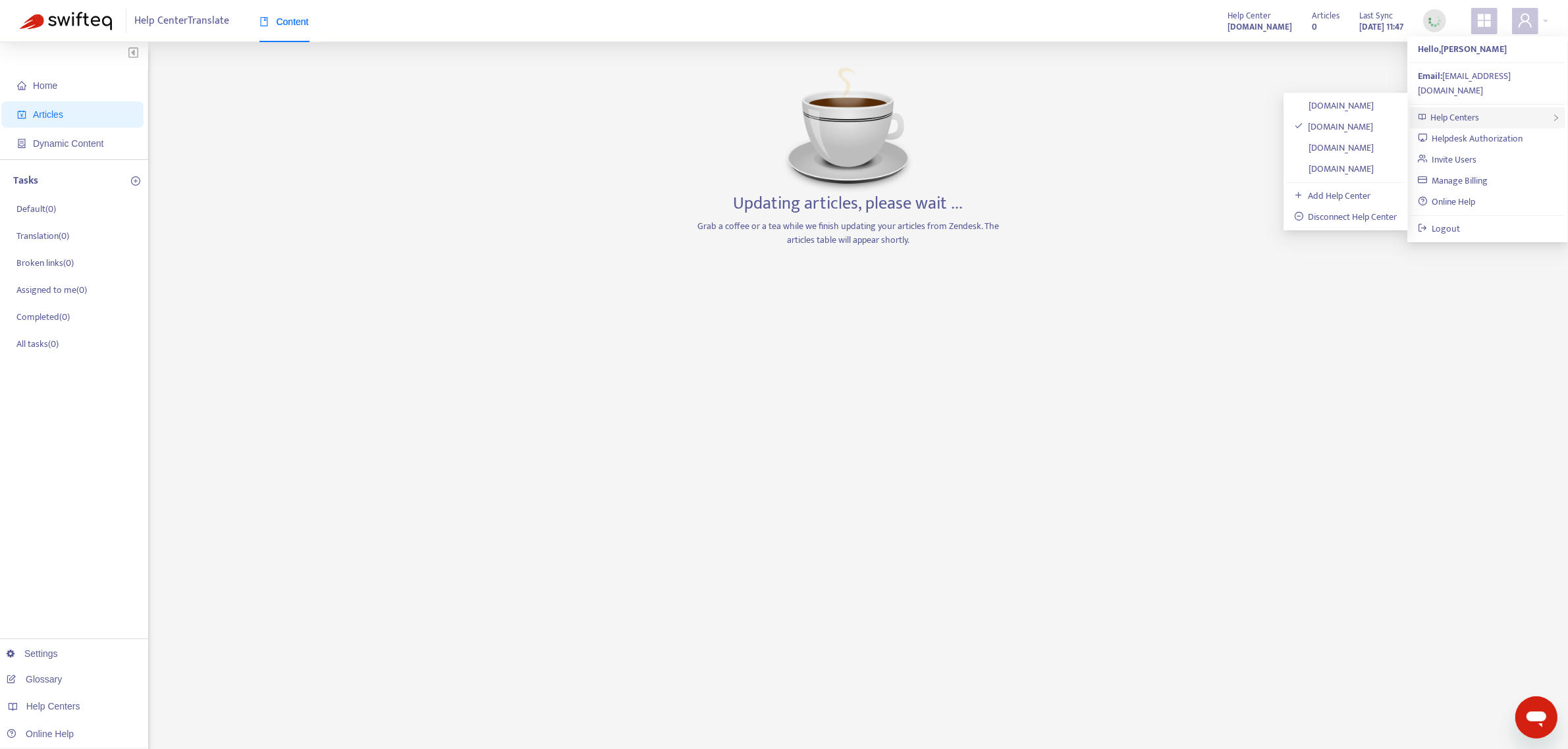
click at [1463, 110] on span "Help Centers" at bounding box center [1455, 118] width 49 height 15
click at [1355, 107] on link "[DOMAIN_NAME]" at bounding box center [1334, 105] width 80 height 15
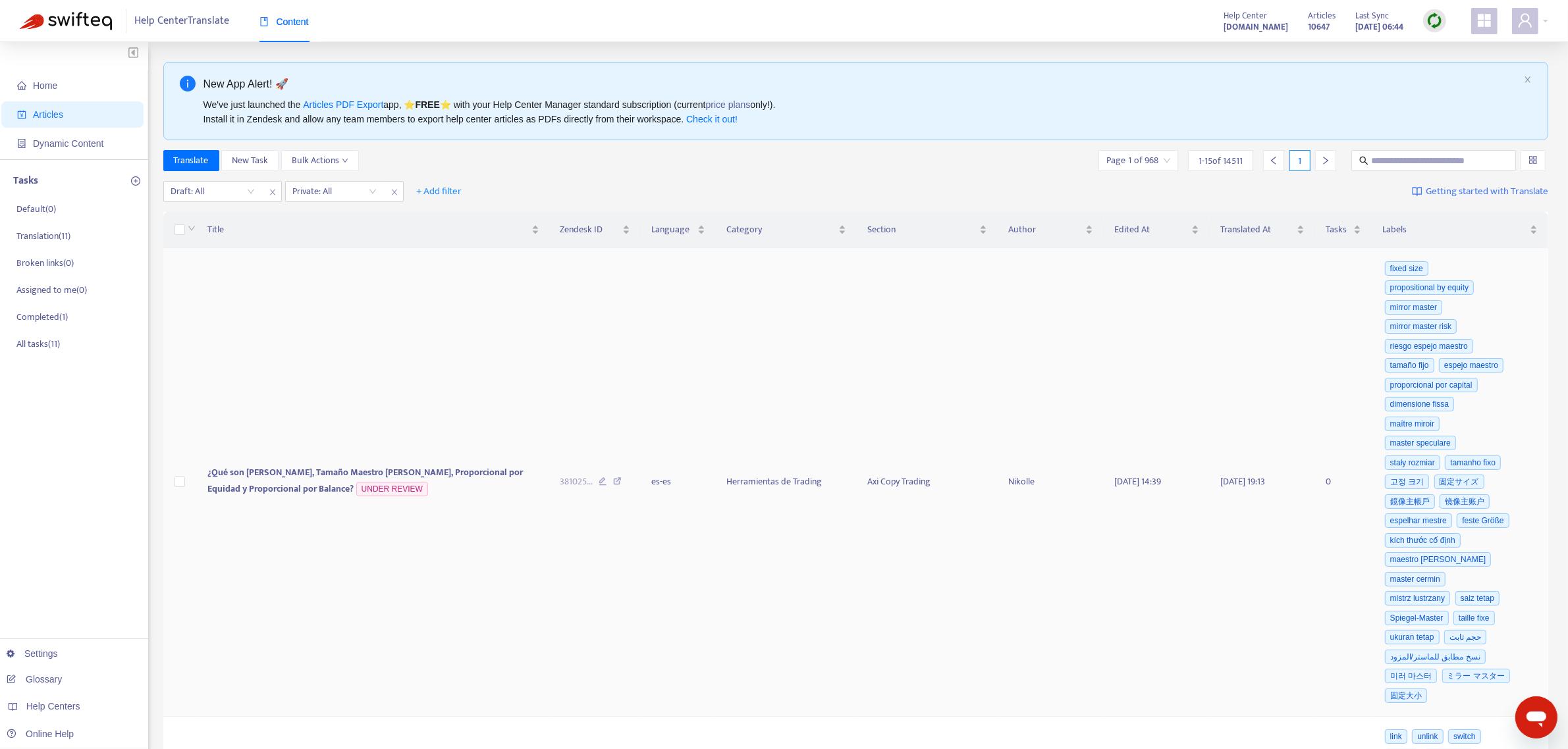
click at [305, 383] on td "¿Qué son [PERSON_NAME], Tamaño Maestro [PERSON_NAME], Proporcional por Equidad …" at bounding box center [373, 482] width 353 height 469
click at [299, 474] on div "This article has changes saved locally in [GEOGRAPHIC_DATA] that are not pushed…" at bounding box center [347, 453] width 164 height 51
click at [263, 489] on span "¿Qué son [PERSON_NAME], Tamaño Maestro [PERSON_NAME], Proporcional por Equidad …" at bounding box center [365, 480] width 315 height 33
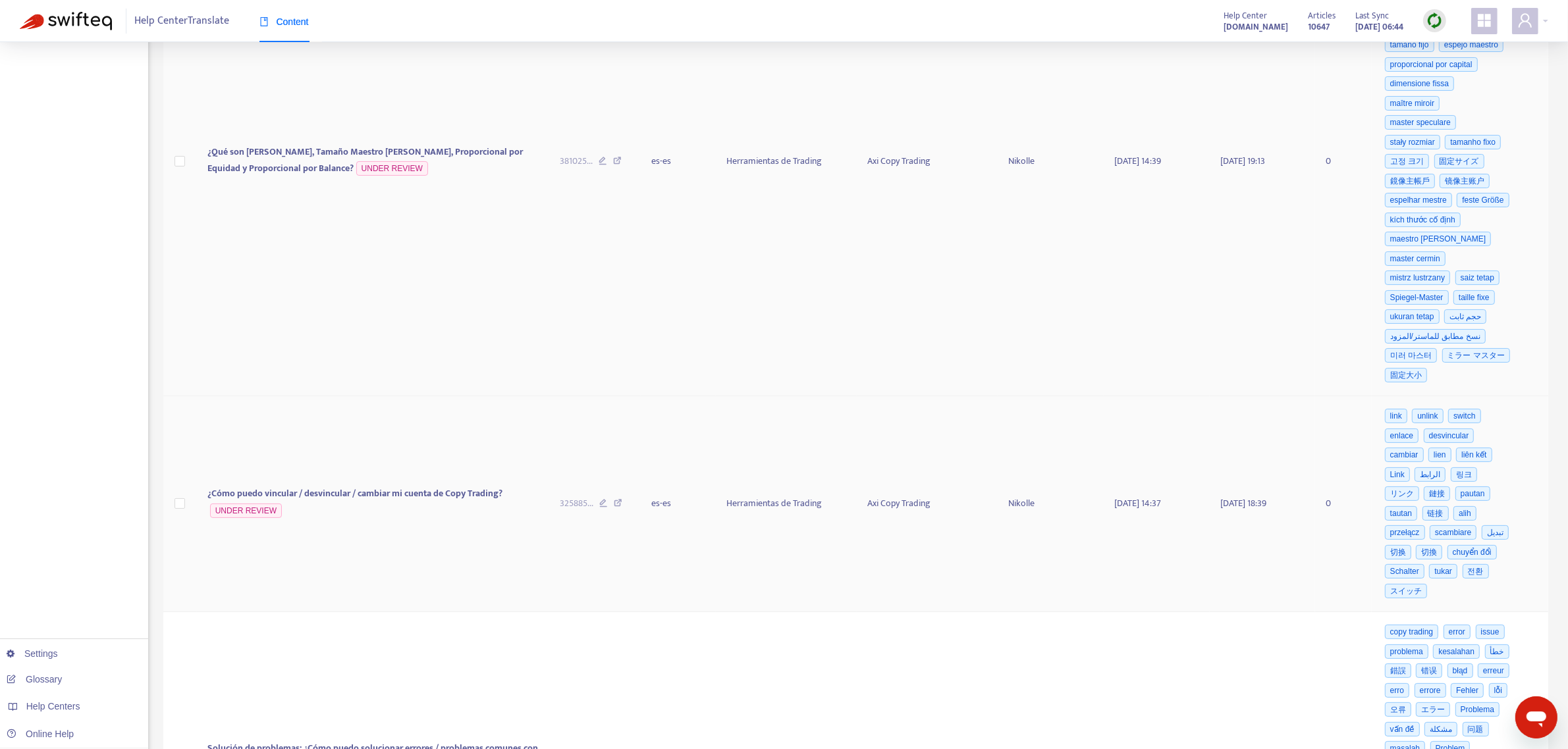
scroll to position [493, 0]
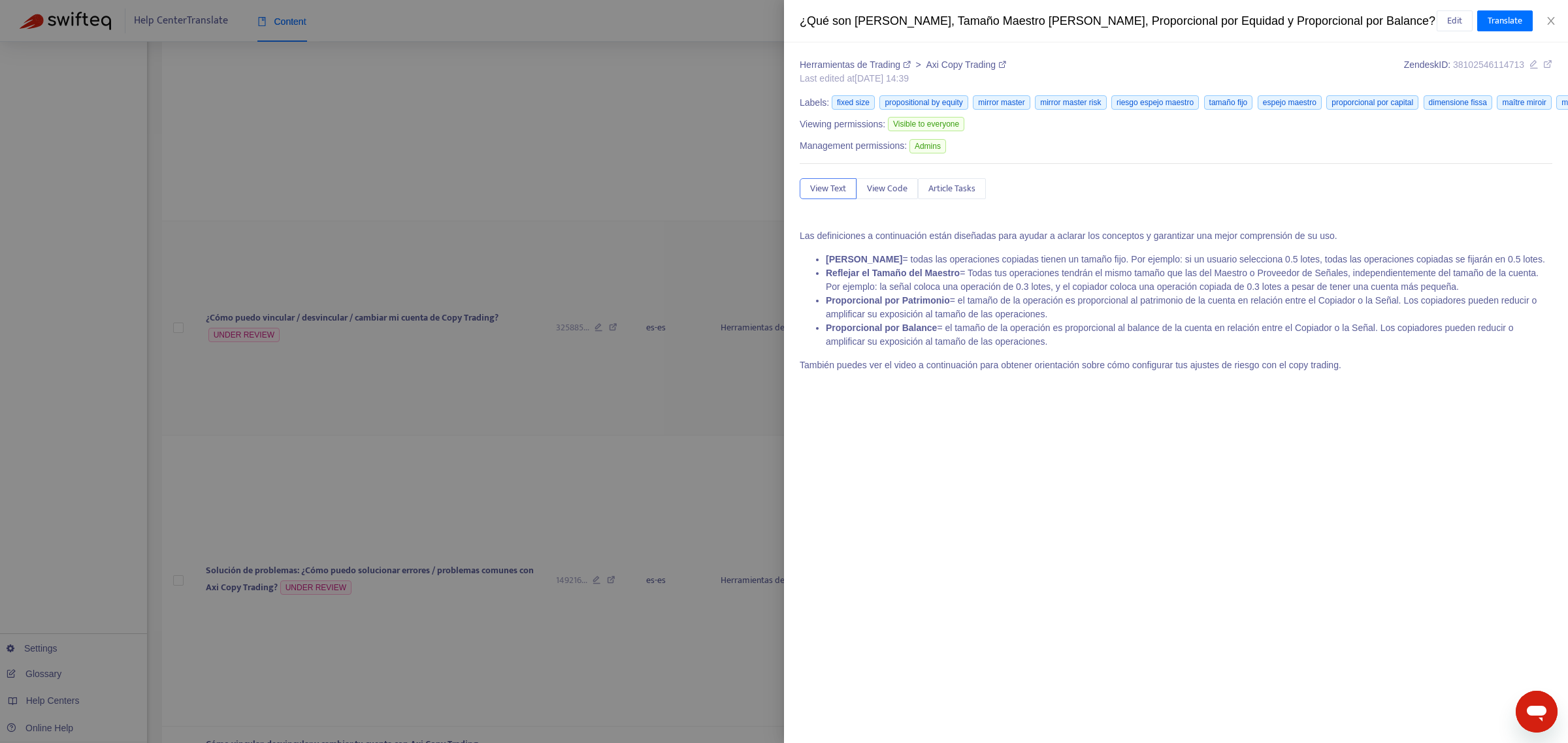
click at [283, 402] on div at bounding box center [784, 371] width 1568 height 743
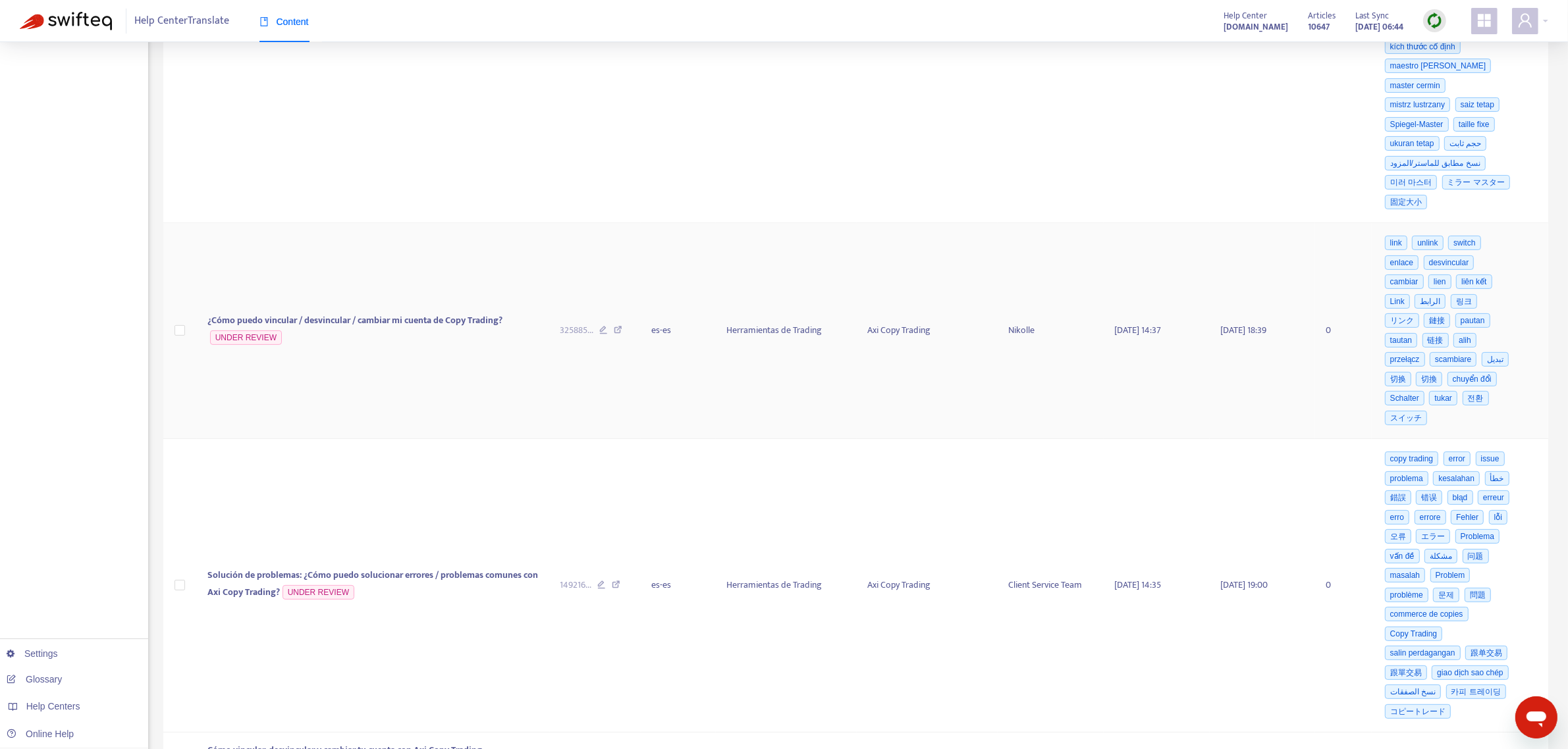
click at [295, 376] on td "¿Cómo puedo vincular / desvincular / cambiar mi cuenta de Copy Trading? UNDER R…" at bounding box center [373, 331] width 353 height 216
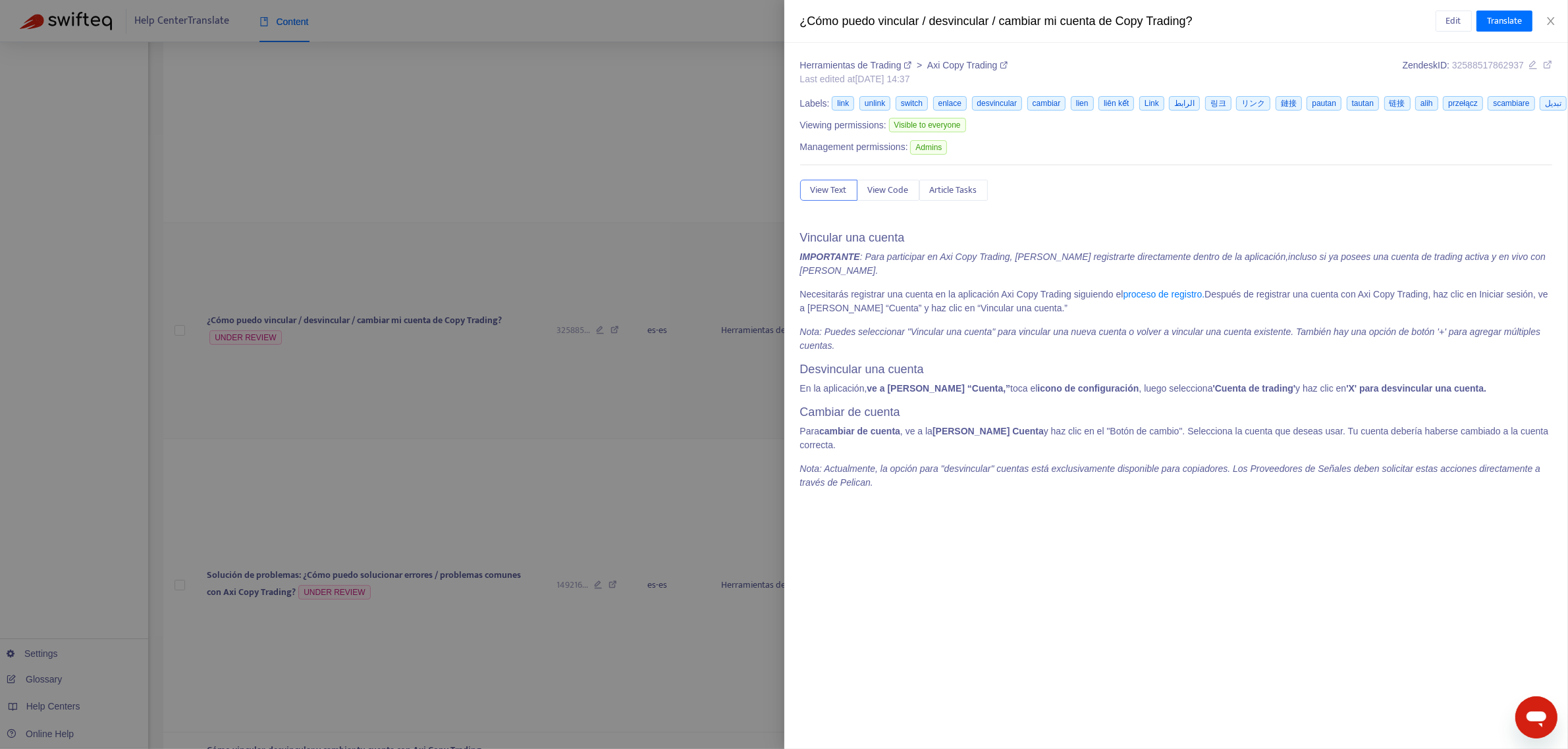
click at [292, 332] on div at bounding box center [784, 374] width 1568 height 749
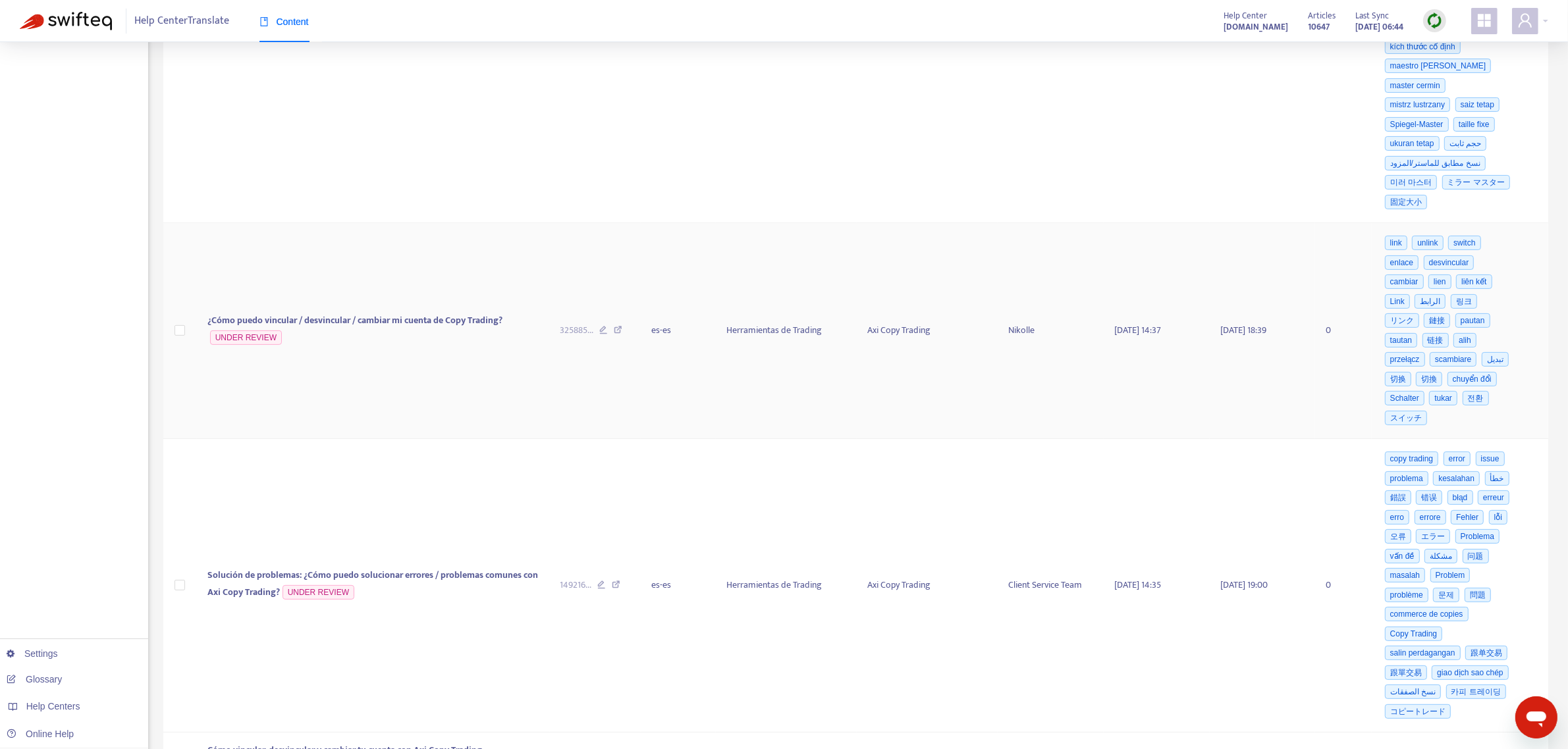
click at [292, 328] on span "¿Cómo puedo vincular / desvincular / cambiar mi cuenta de Copy Trading?" at bounding box center [354, 320] width 295 height 15
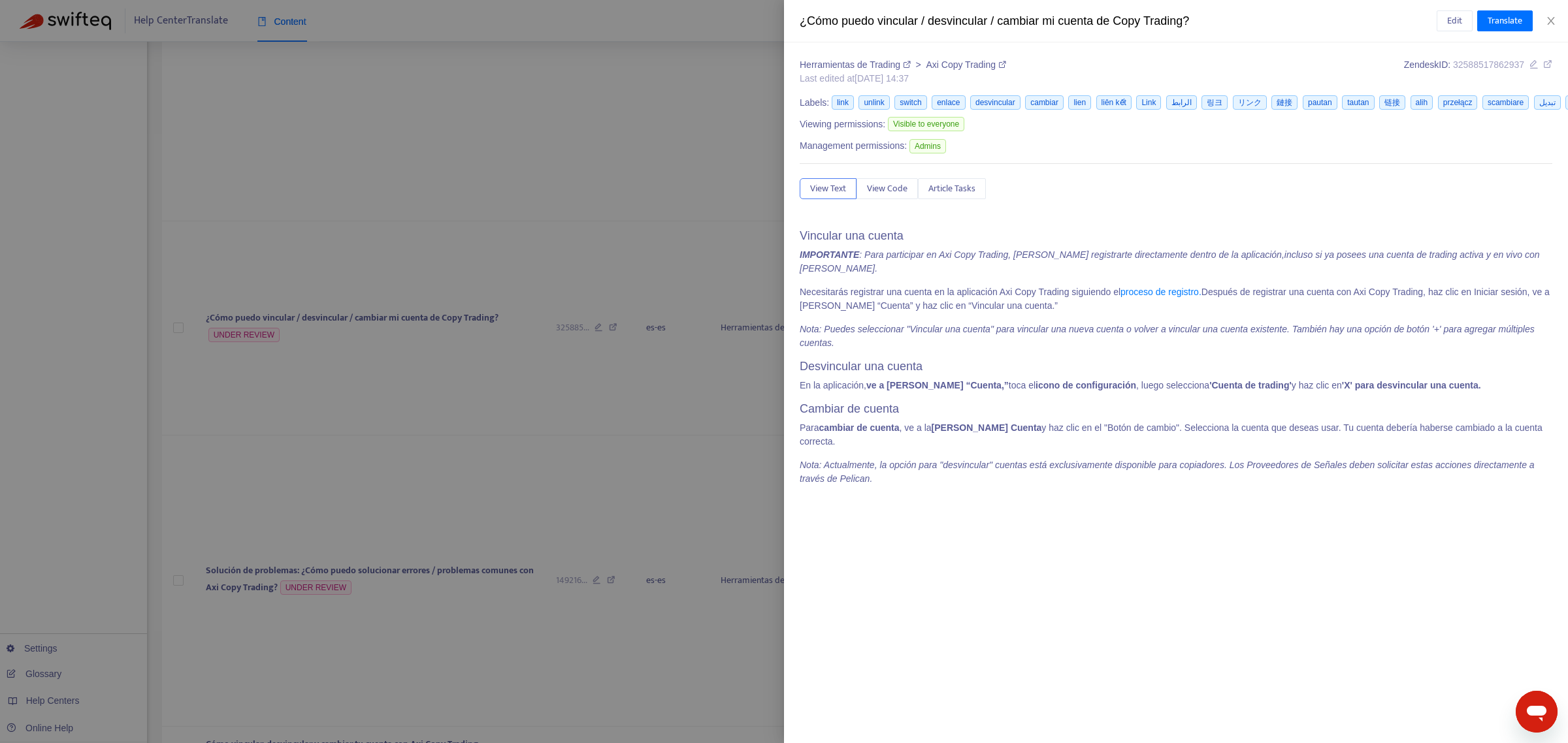
click at [171, 297] on div at bounding box center [784, 371] width 1568 height 743
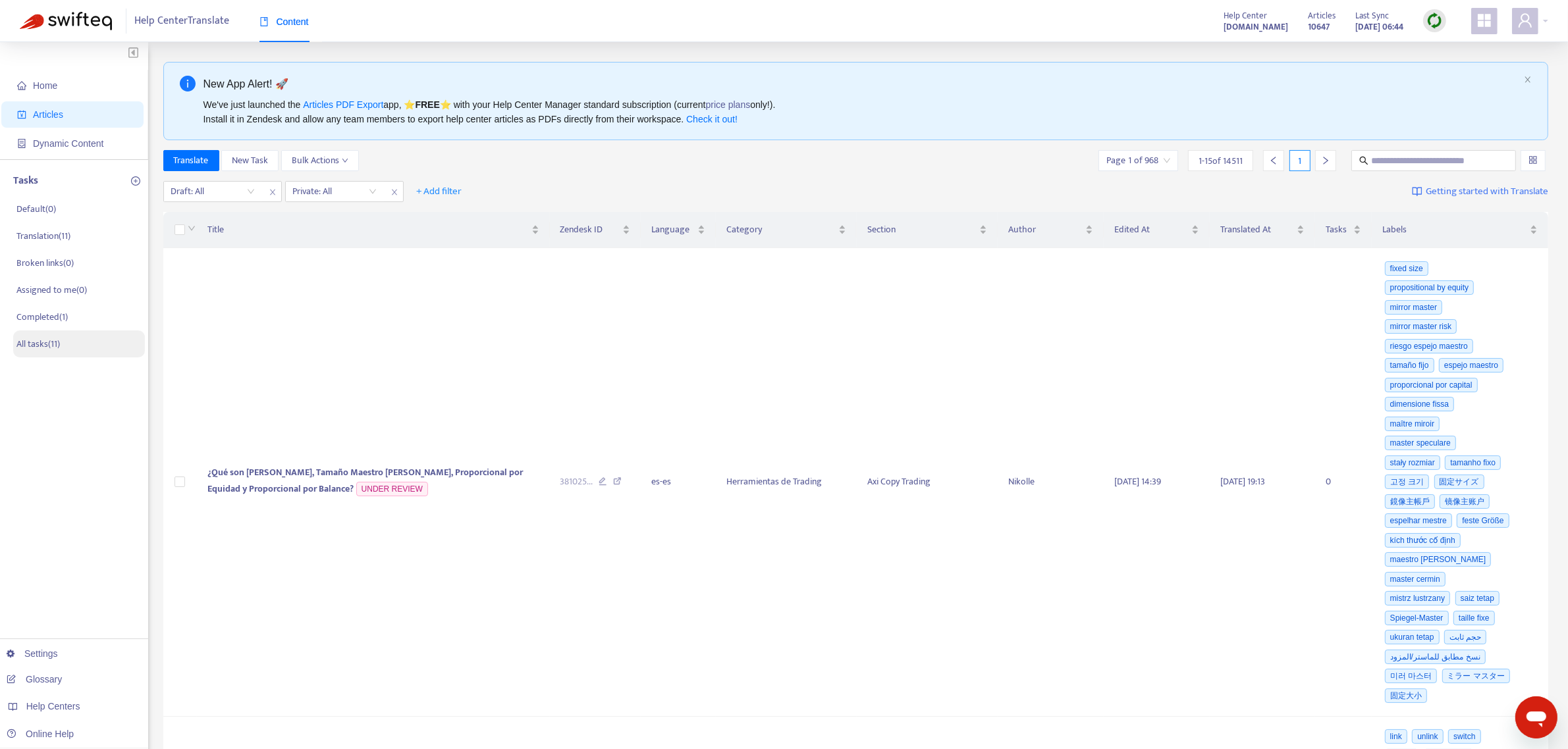
click at [50, 343] on p "All tasks ( 11 )" at bounding box center [38, 343] width 44 height 14
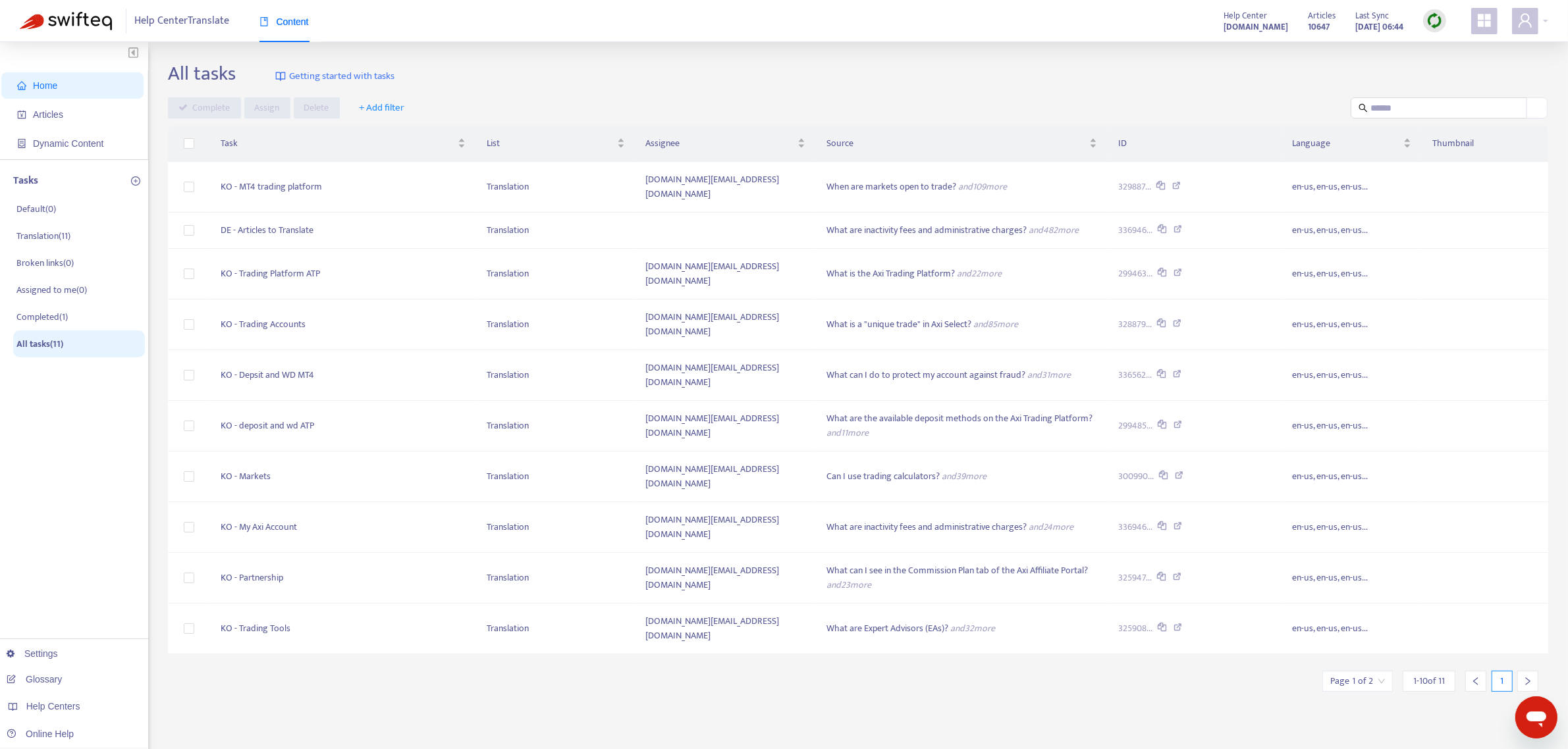
click at [57, 89] on span "Home" at bounding box center [45, 85] width 24 height 10
click at [53, 118] on span "Articles" at bounding box center [48, 114] width 30 height 10
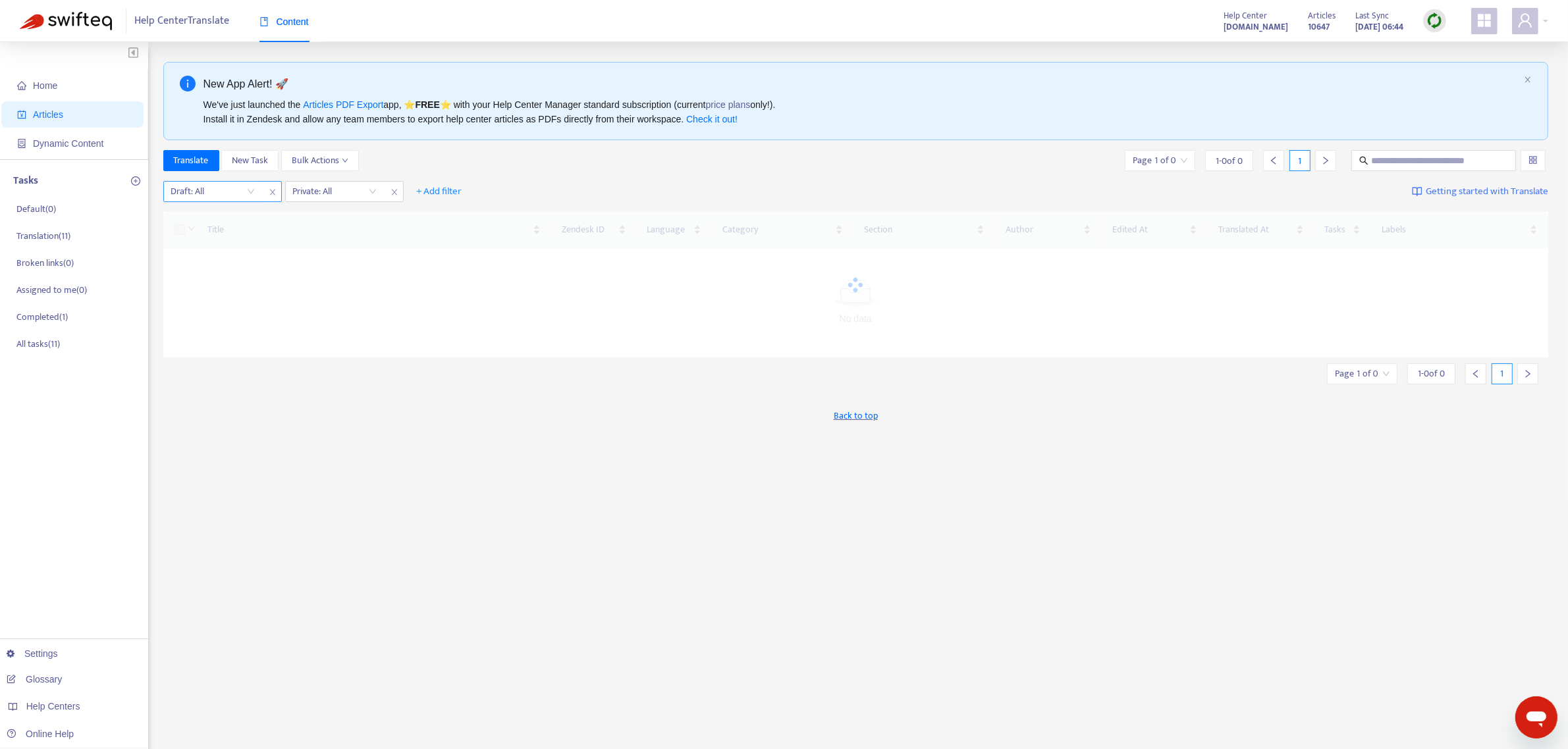
click at [222, 188] on input "search" at bounding box center [214, 191] width 84 height 20
click at [202, 253] on div "No" at bounding box center [289, 260] width 229 height 15
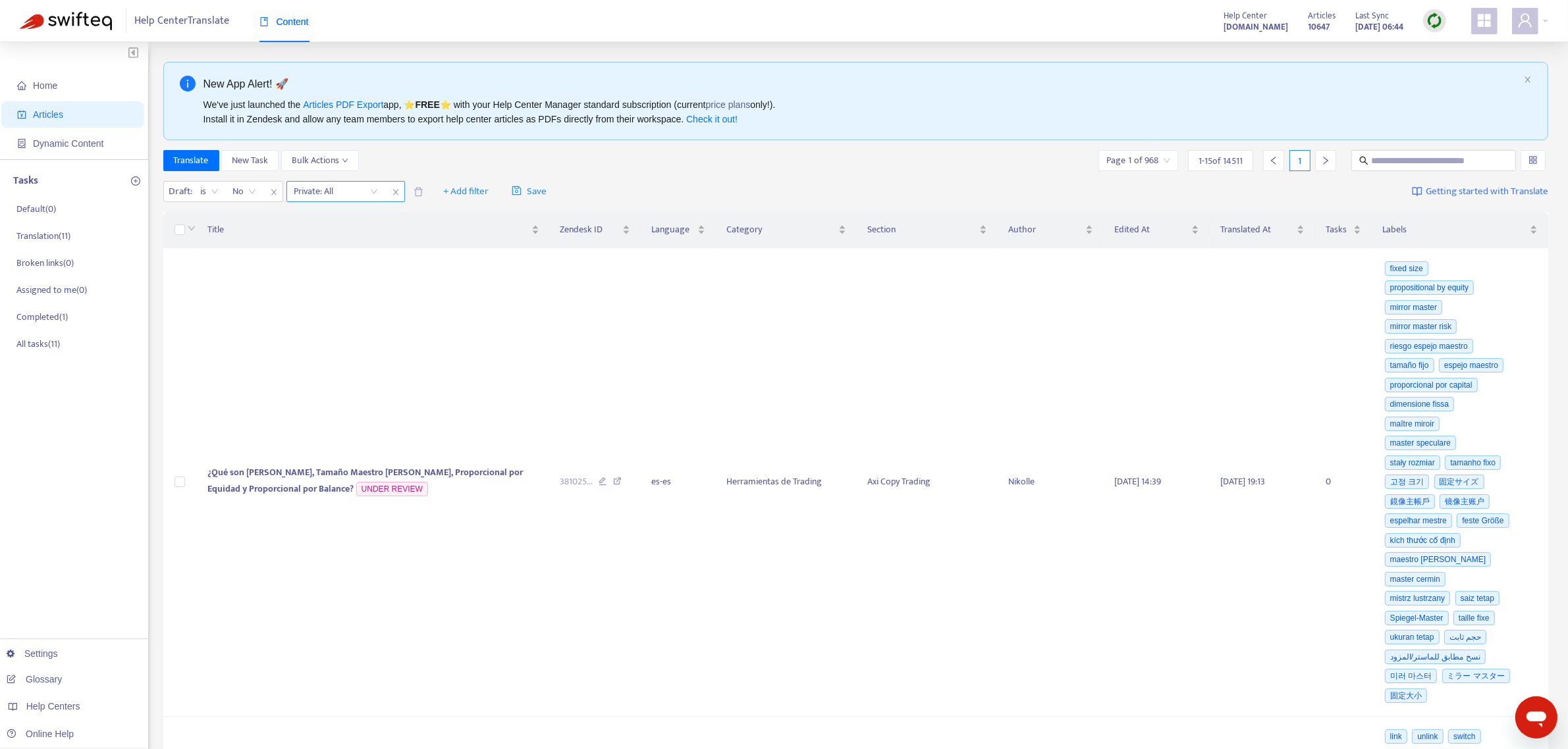
click at [330, 189] on input "search" at bounding box center [337, 191] width 84 height 20
click at [314, 258] on div "No" at bounding box center [412, 260] width 229 height 15
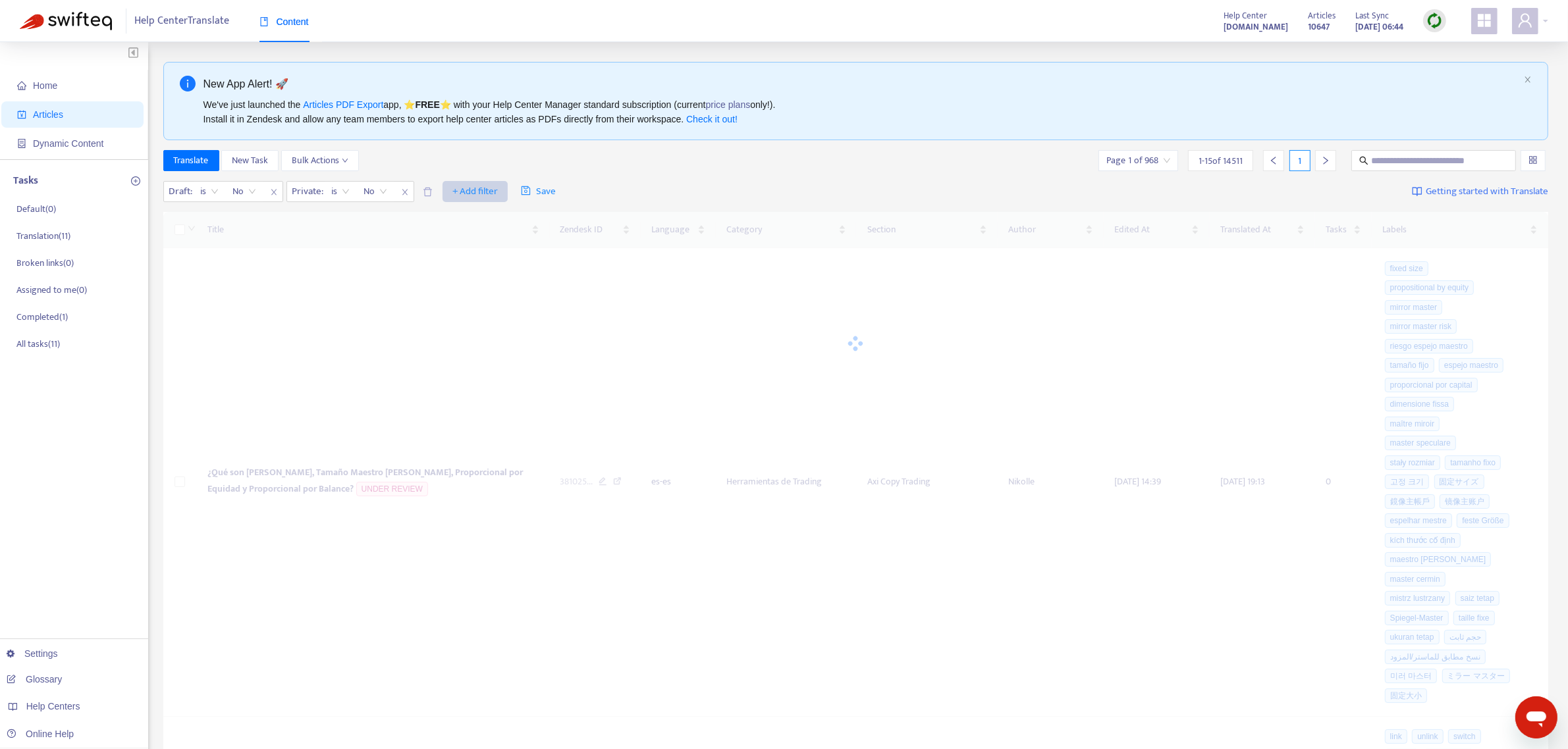
click at [468, 201] on button "+ Add filter" at bounding box center [475, 191] width 65 height 21
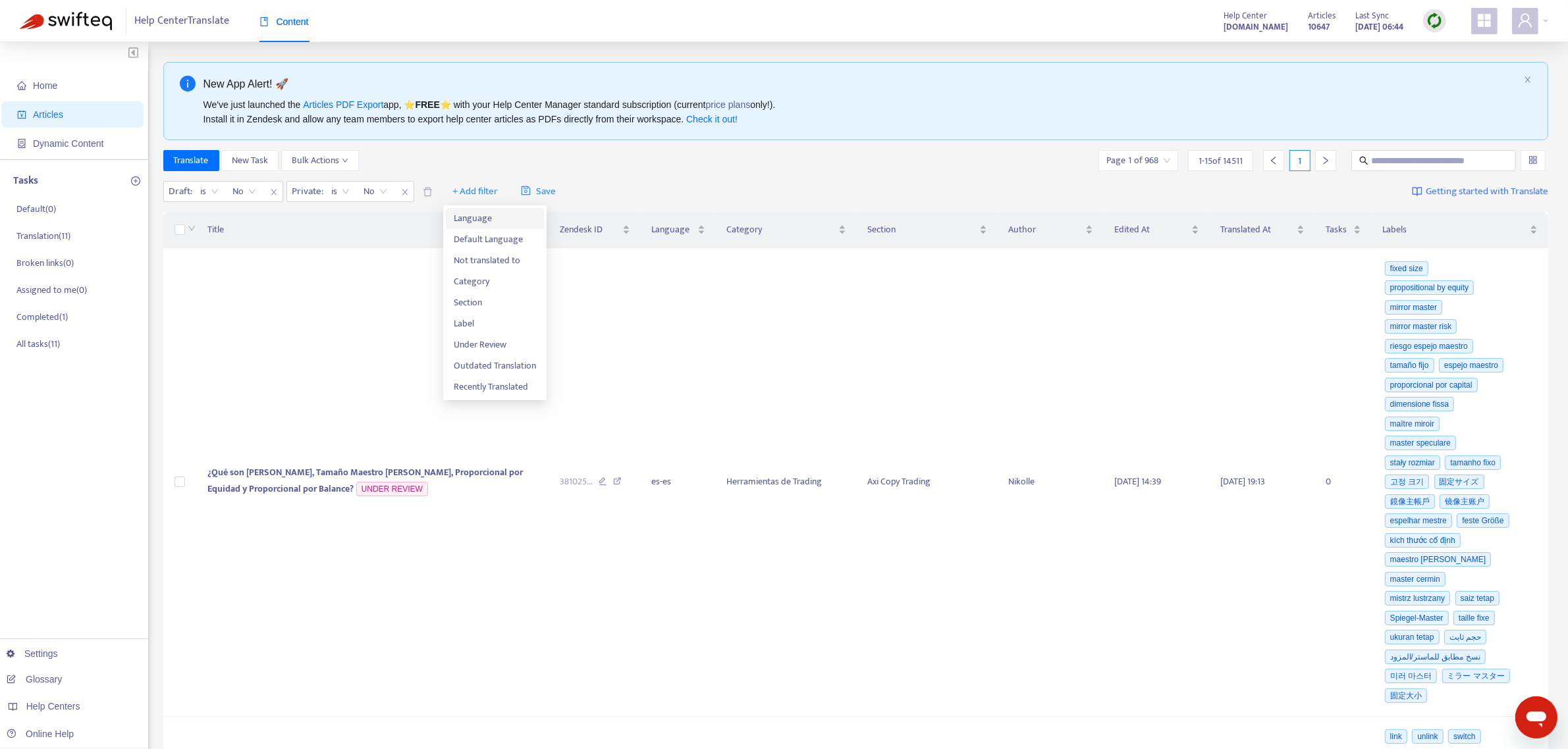
click at [476, 222] on span "Language" at bounding box center [494, 219] width 82 height 15
click at [476, 193] on div at bounding box center [460, 191] width 79 height 16
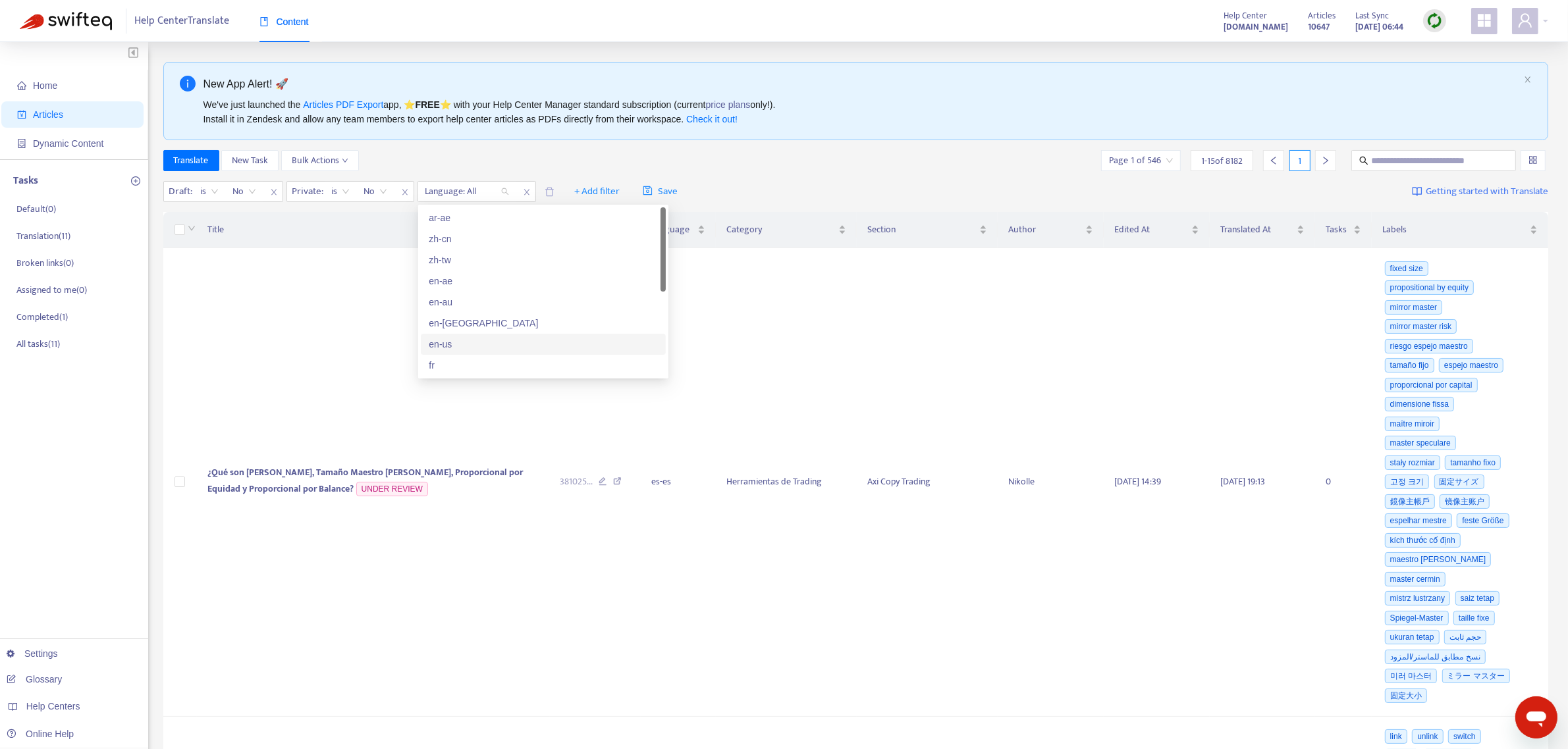
click at [453, 343] on div "en-us" at bounding box center [543, 344] width 229 height 15
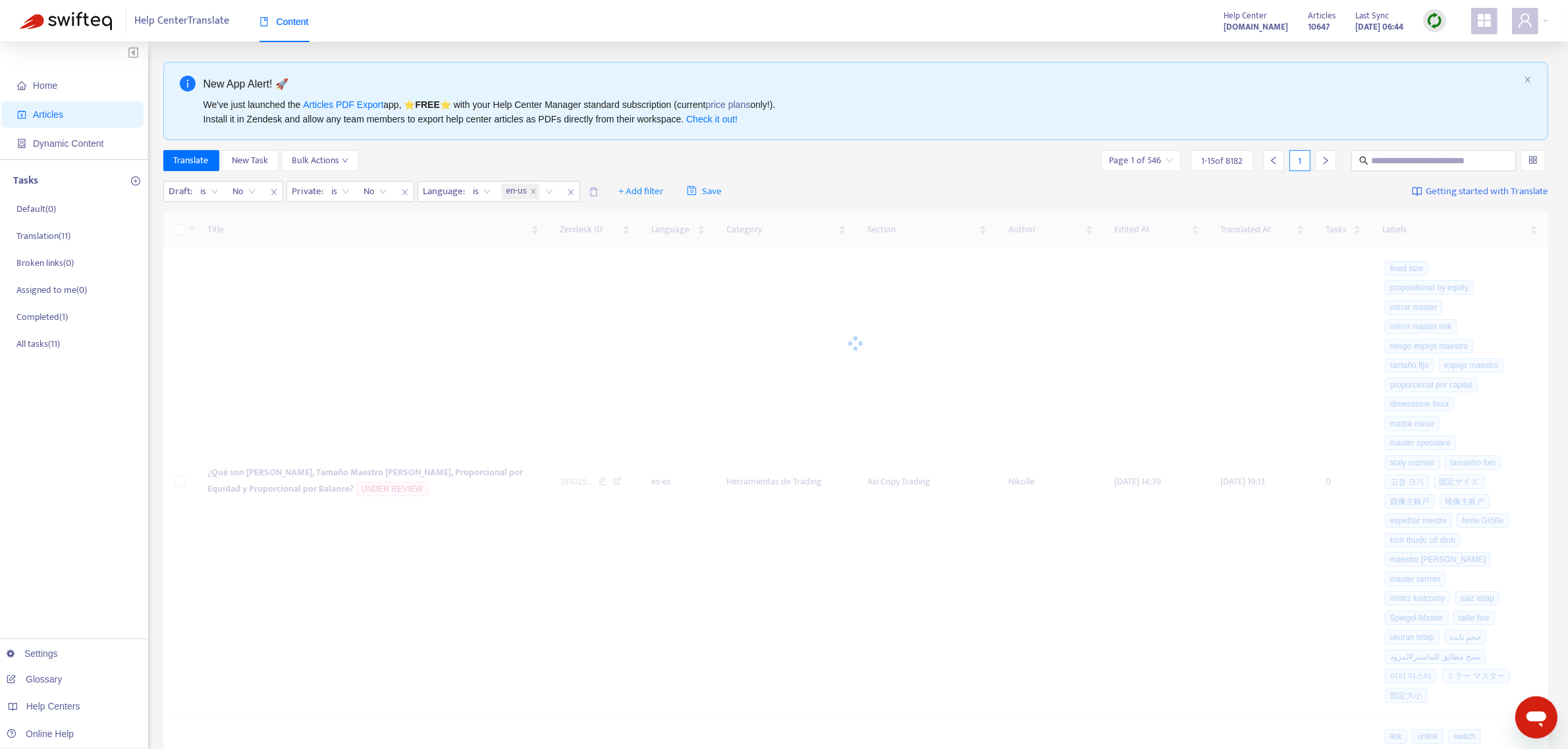
click at [655, 151] on div "Translate New Task Bulk Actions Page 1 of 546 1 - 15 of 8182 1" at bounding box center [855, 160] width 1385 height 21
click at [655, 196] on span "+ Add filter" at bounding box center [641, 191] width 46 height 16
click at [666, 258] on span "Category" at bounding box center [660, 261] width 82 height 15
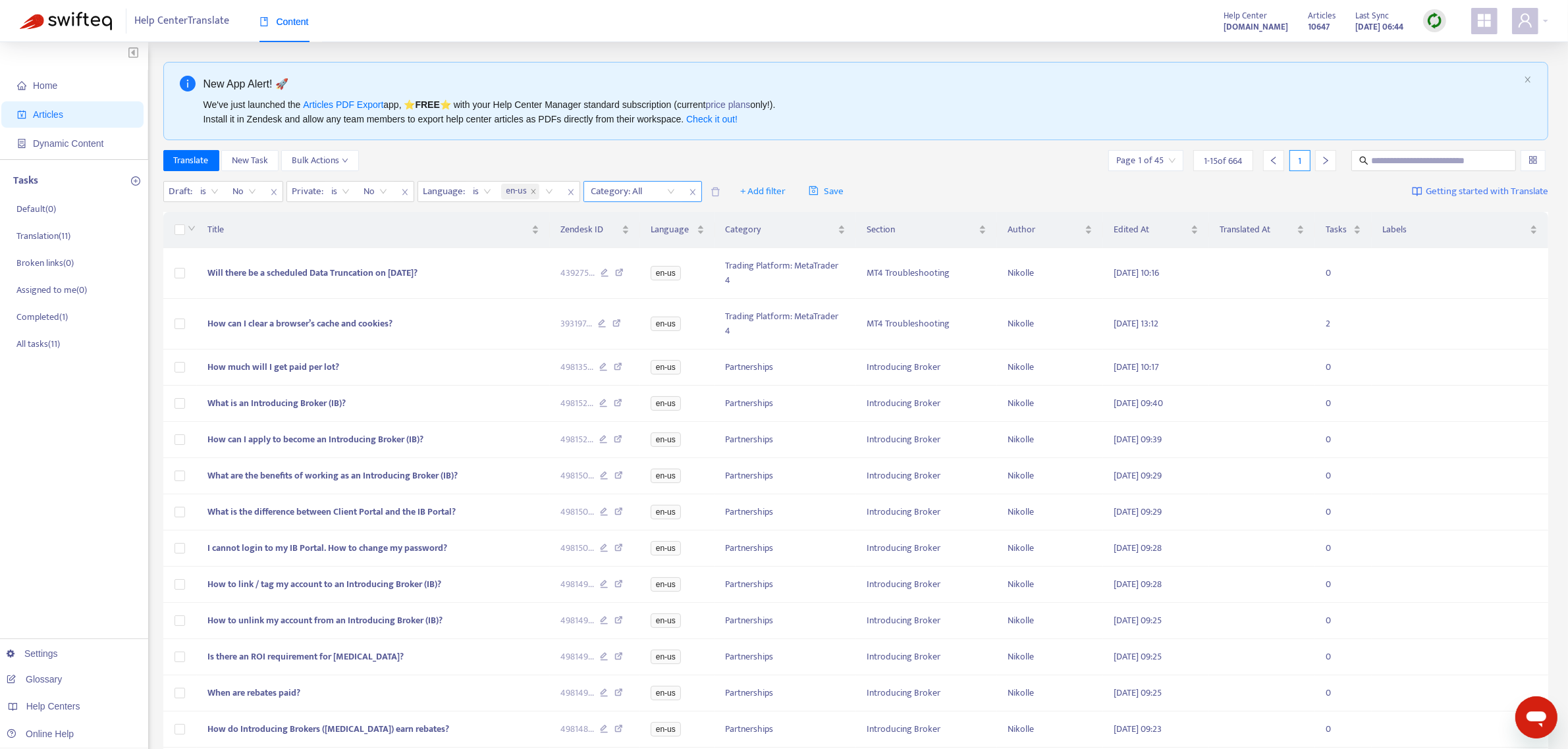
click at [677, 193] on div "Category: All" at bounding box center [632, 191] width 98 height 20
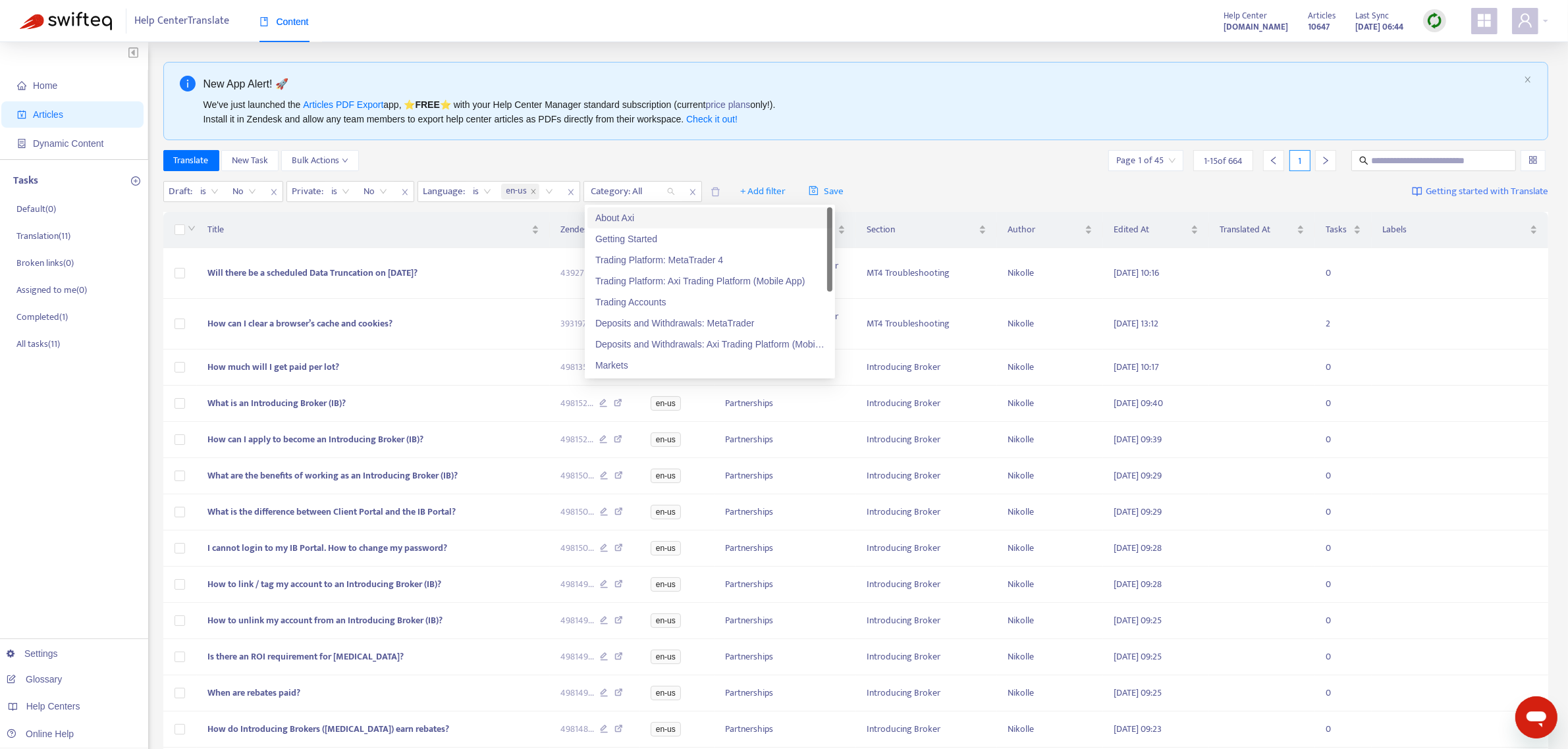
click at [629, 218] on div "About Axi" at bounding box center [710, 218] width 229 height 15
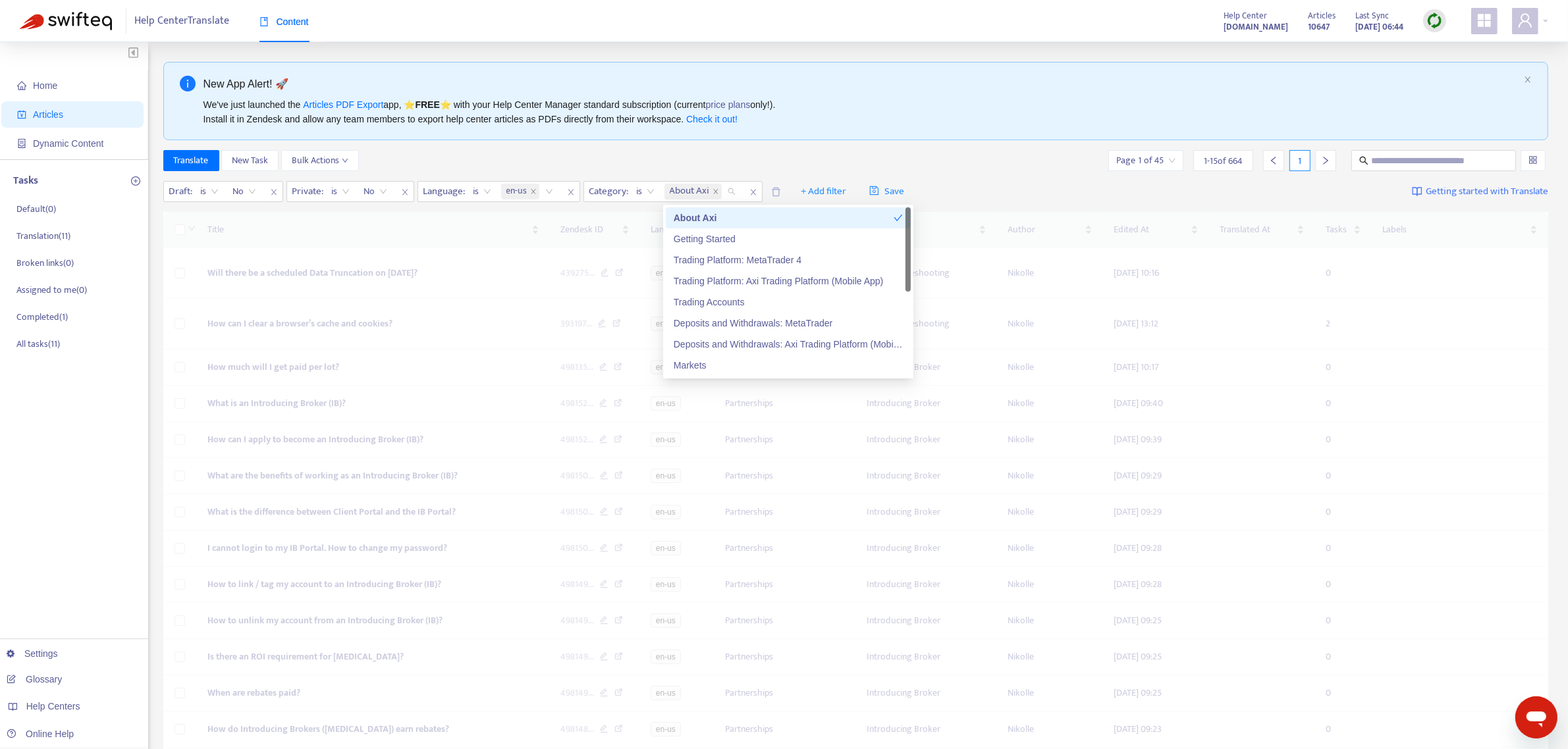
click at [623, 150] on div "Translate New Task Bulk Actions Page 1 of 45 1 - 15 of 664 1" at bounding box center [855, 160] width 1385 height 21
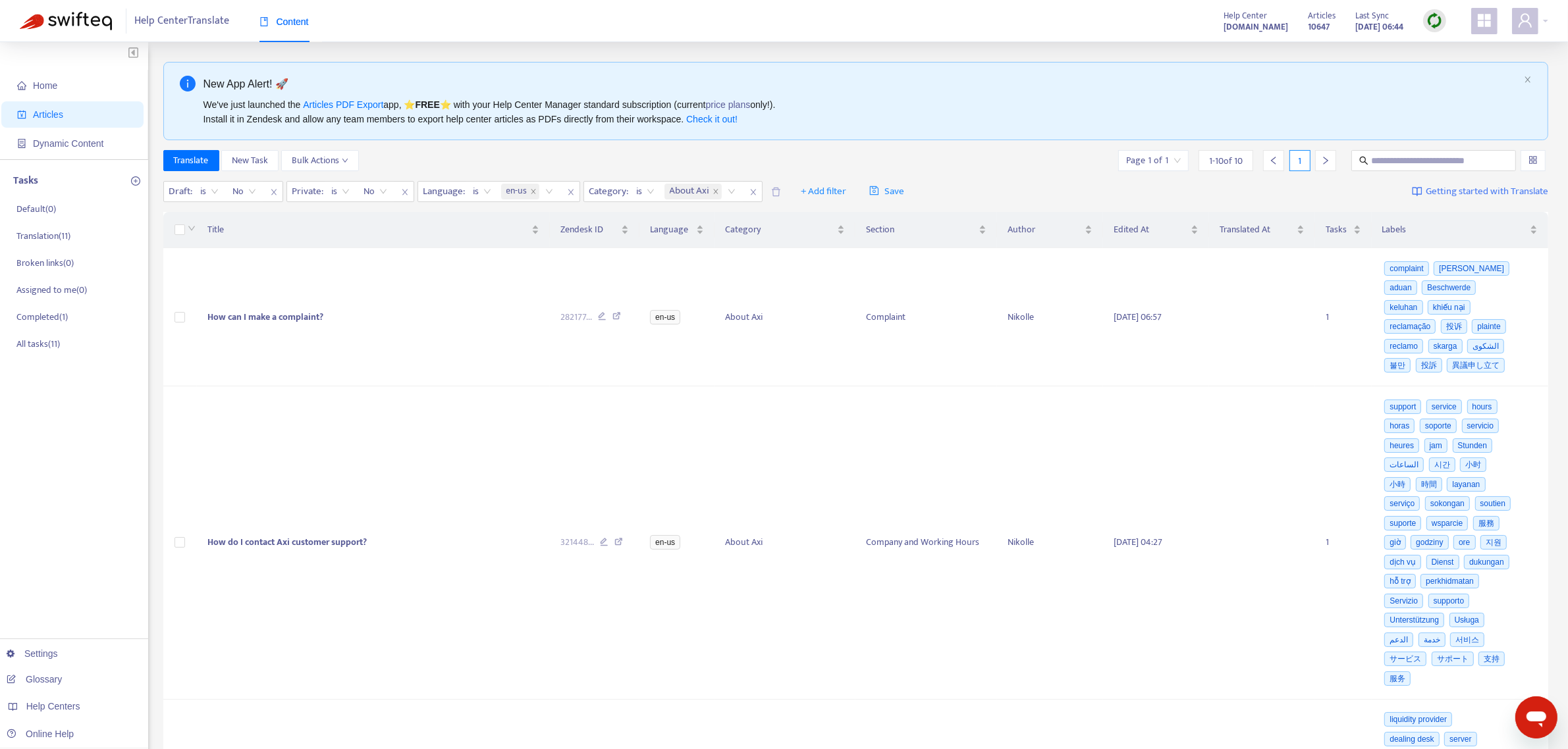
click at [606, 157] on div "Translate New Task Bulk Actions Page 1 of 1 1 - 10 of 10 1" at bounding box center [855, 160] width 1385 height 21
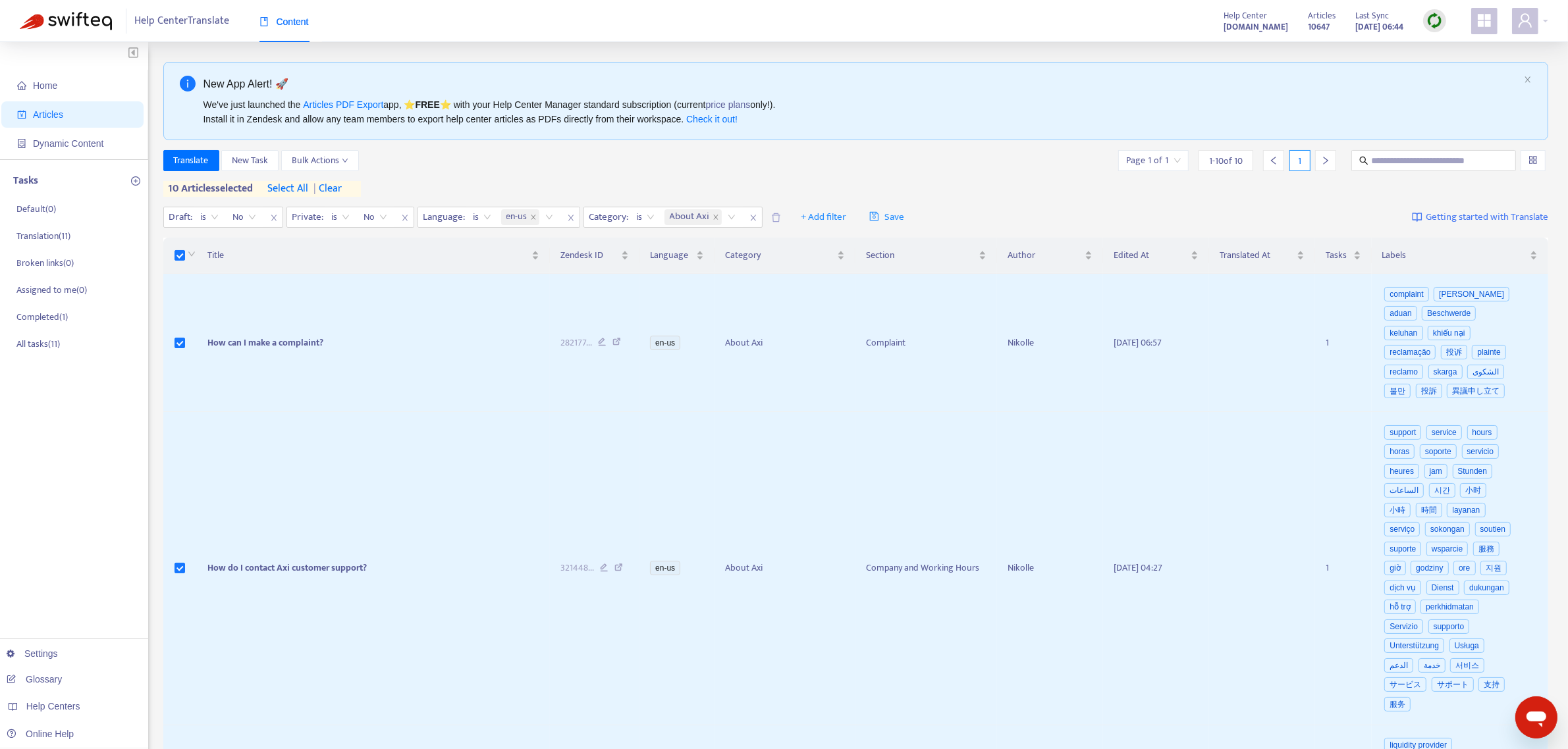
click at [303, 189] on span "select all" at bounding box center [288, 188] width 41 height 16
click at [292, 187] on span "select all" at bounding box center [288, 188] width 41 height 16
click at [242, 162] on span "New Task" at bounding box center [249, 160] width 36 height 15
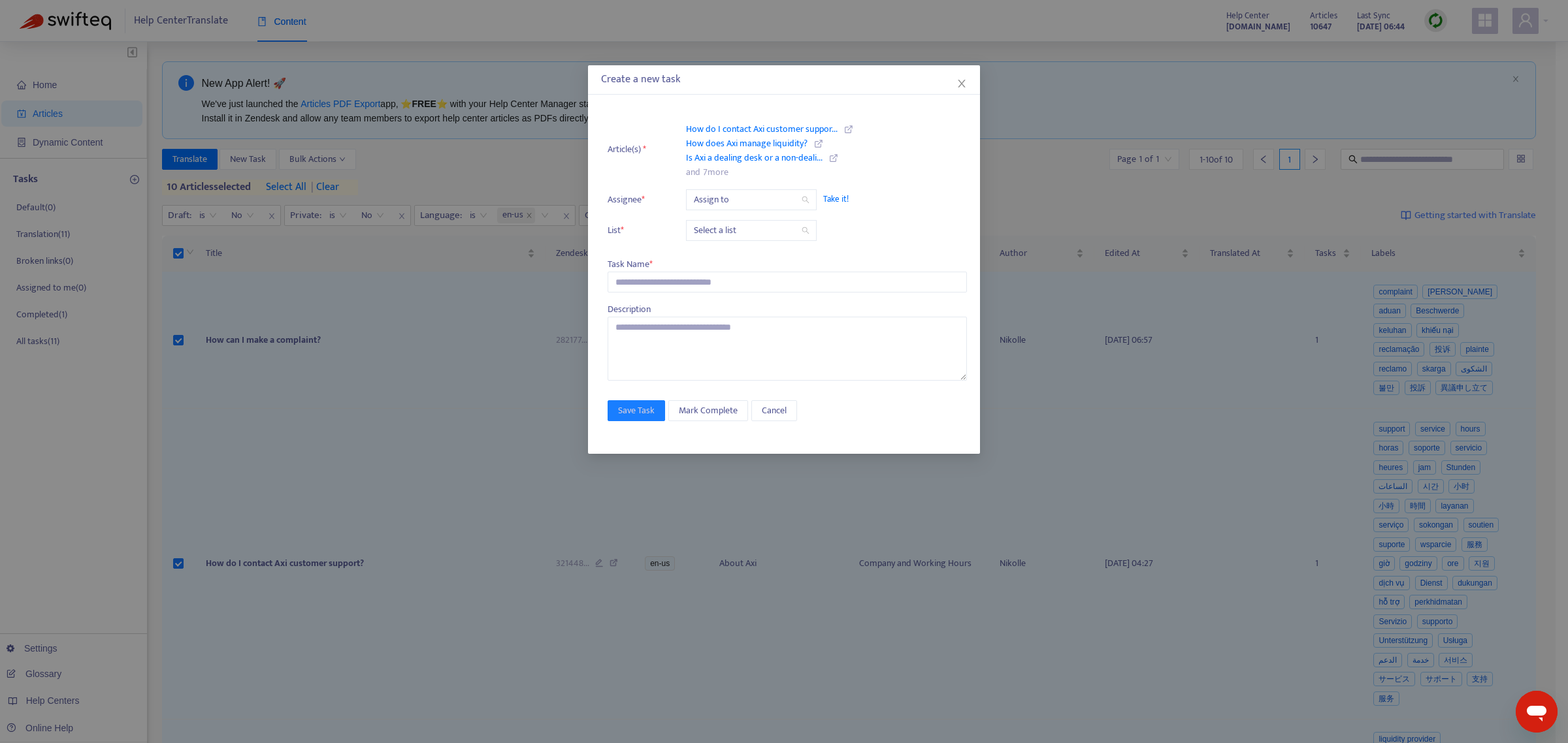
click at [729, 198] on input "search" at bounding box center [752, 199] width 115 height 19
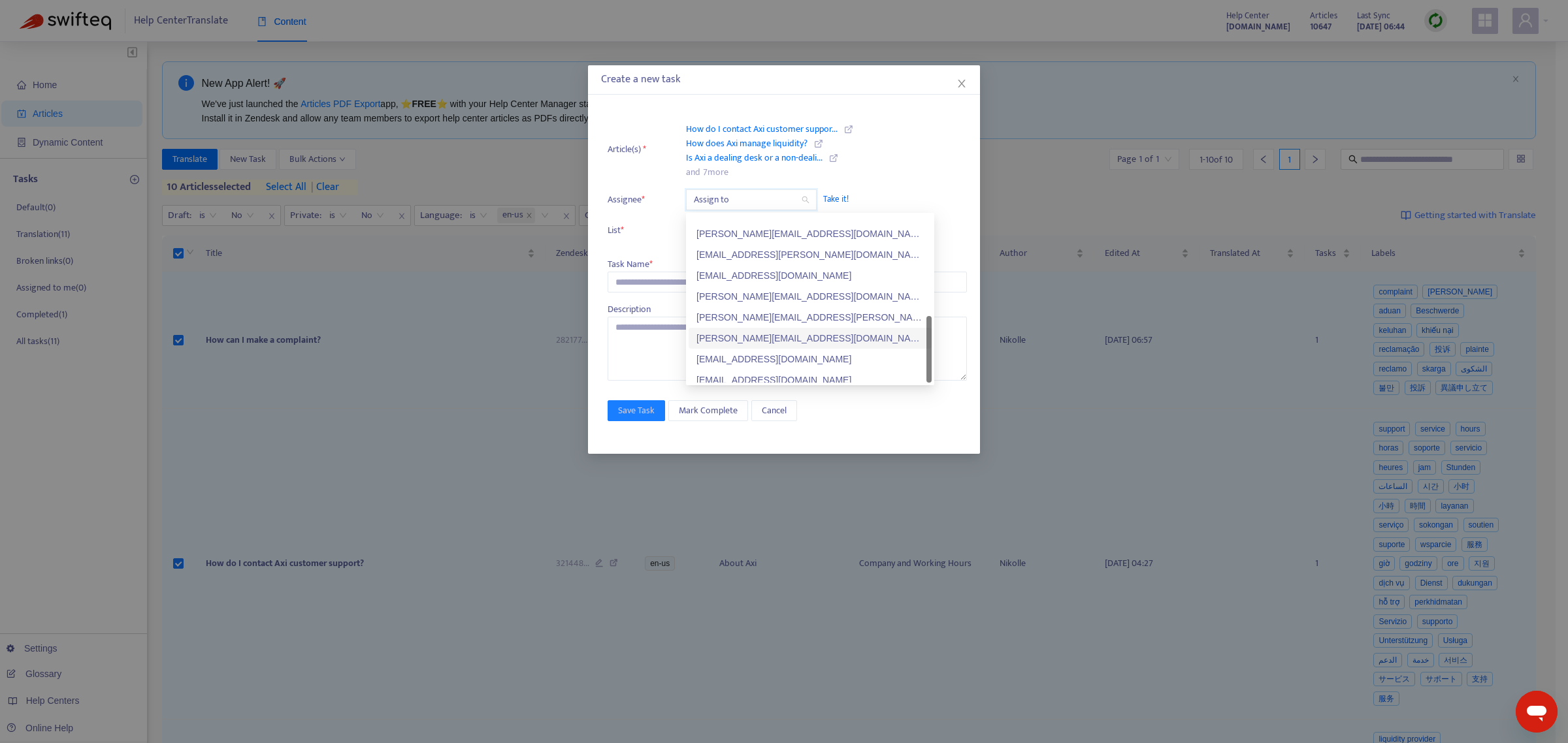
scroll to position [354, 0]
click at [887, 163] on li "Article(s) * How do I contact Axi customer suppor... How does Axi manage liquid…" at bounding box center [787, 149] width 359 height 60
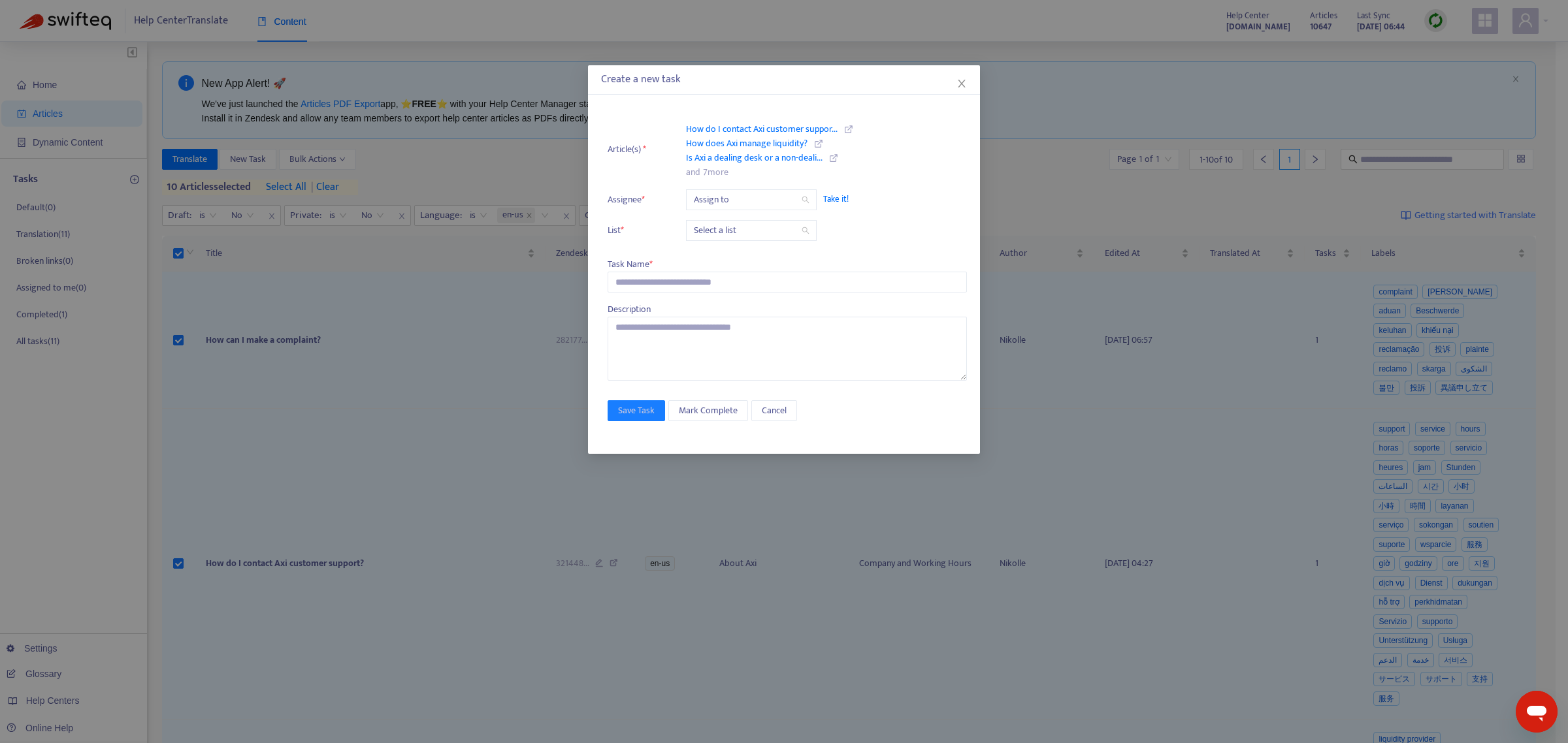
click at [710, 233] on input "search" at bounding box center [752, 230] width 115 height 19
click at [916, 139] on li "Article(s) * How do I contact Axi customer suppor... How does Axi manage liquid…" at bounding box center [787, 149] width 359 height 60
click at [716, 279] on input "text" at bounding box center [787, 282] width 359 height 21
click at [725, 224] on input "search" at bounding box center [752, 230] width 115 height 19
click at [723, 281] on div "Translation" at bounding box center [810, 278] width 228 height 15
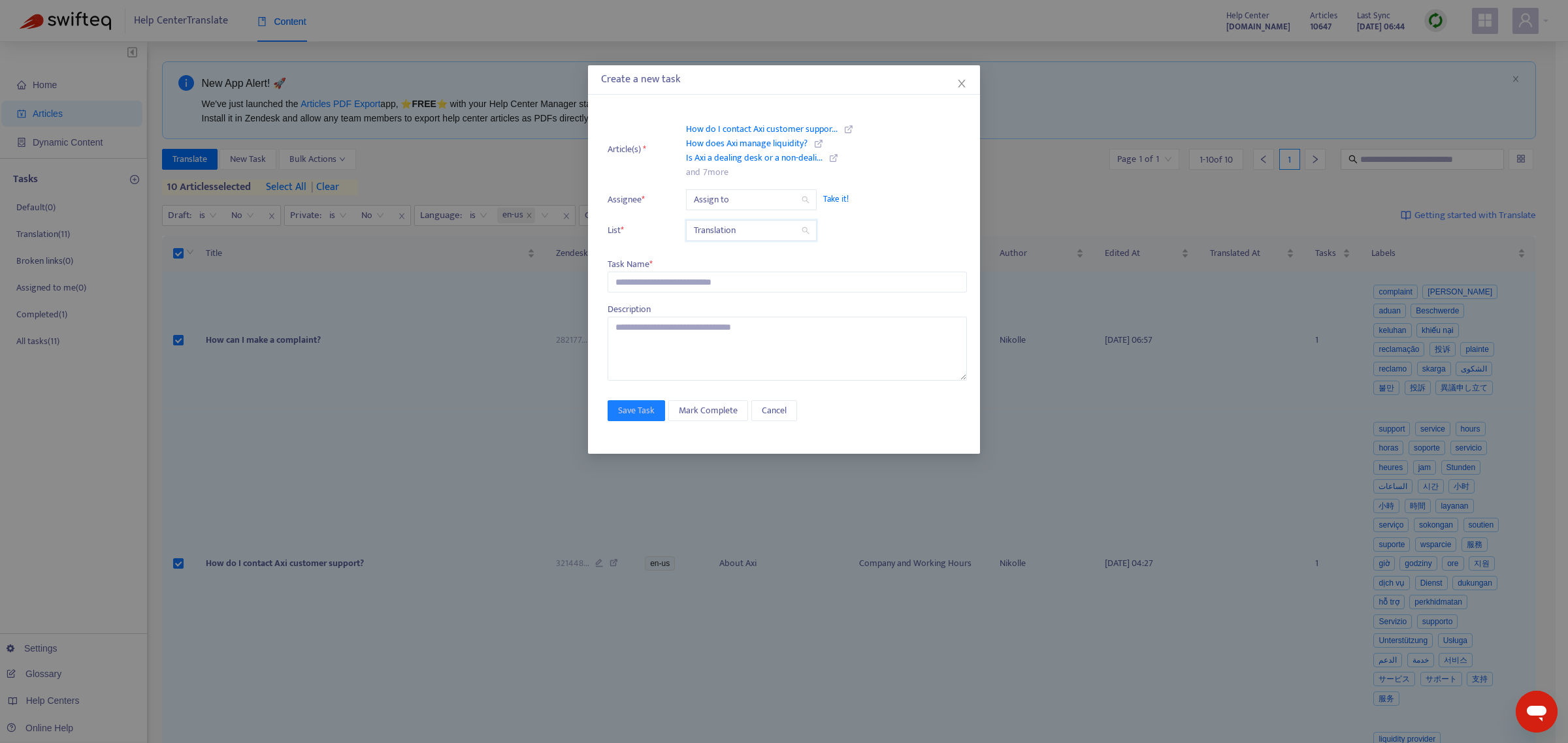
click at [711, 196] on input "search" at bounding box center [752, 199] width 115 height 19
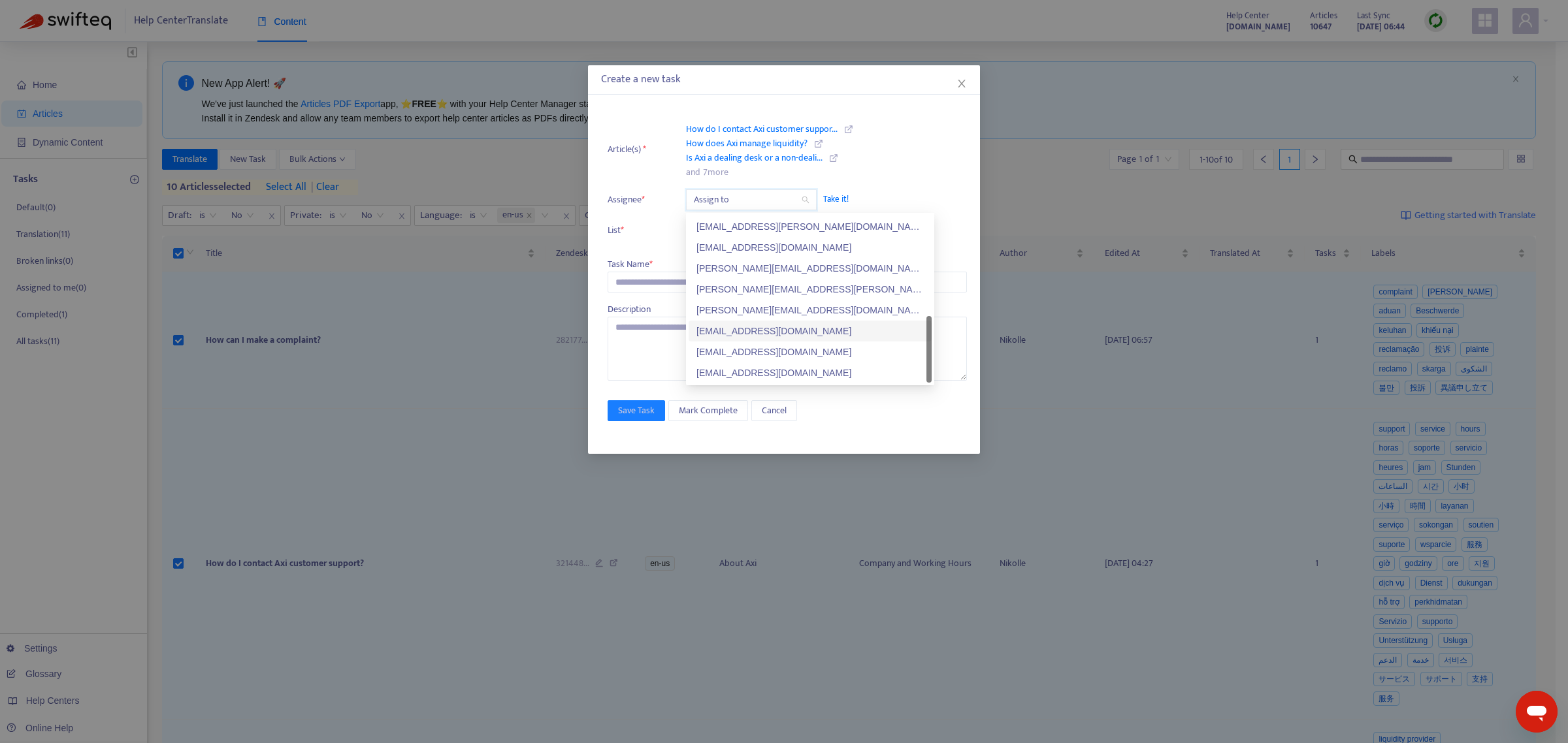
scroll to position [0, 0]
click at [733, 223] on div "[EMAIL_ADDRESS][DOMAIN_NAME]" at bounding box center [810, 226] width 228 height 15
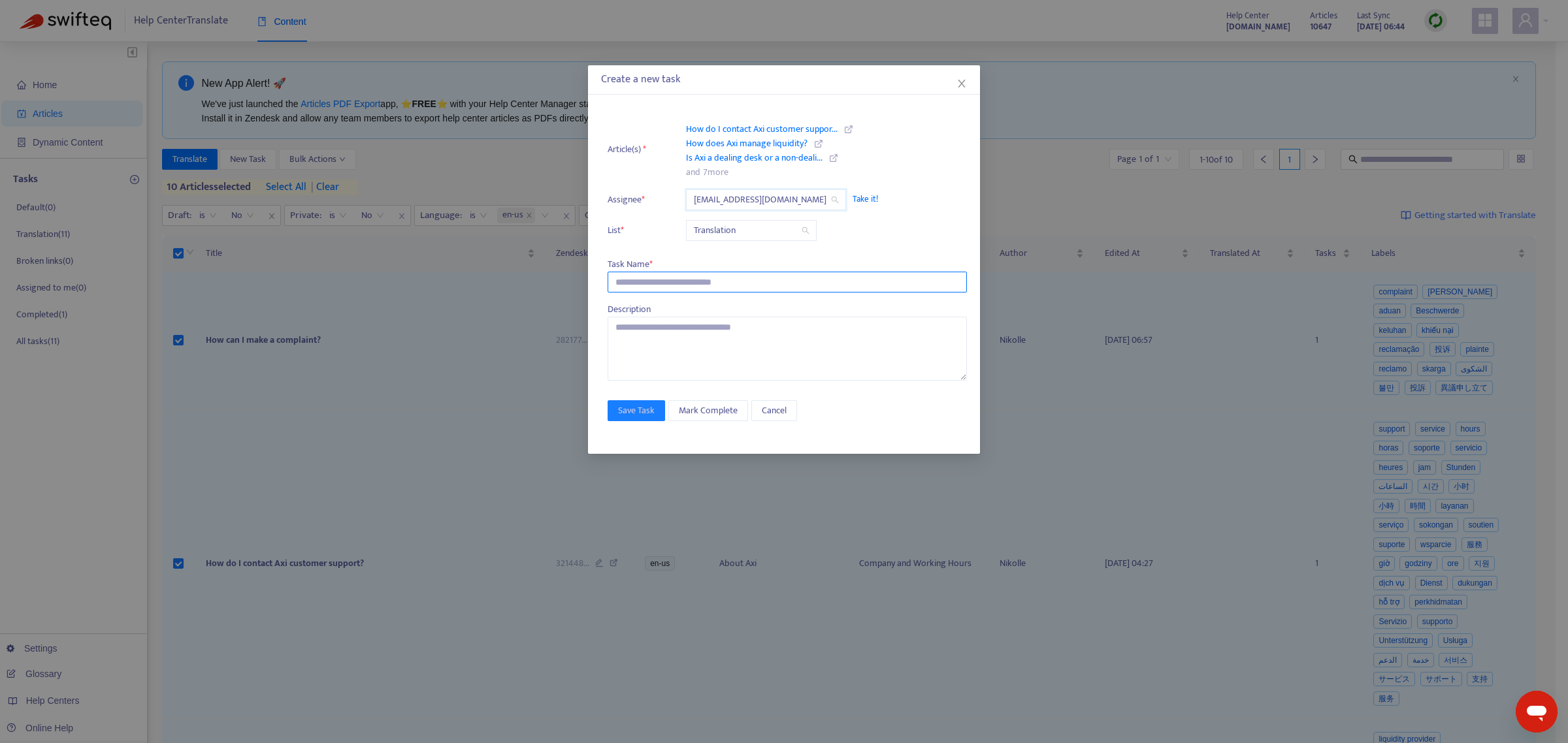
click at [625, 279] on input "text" at bounding box center [787, 282] width 359 height 21
type input "**********"
click at [641, 341] on textarea at bounding box center [787, 348] width 359 height 64
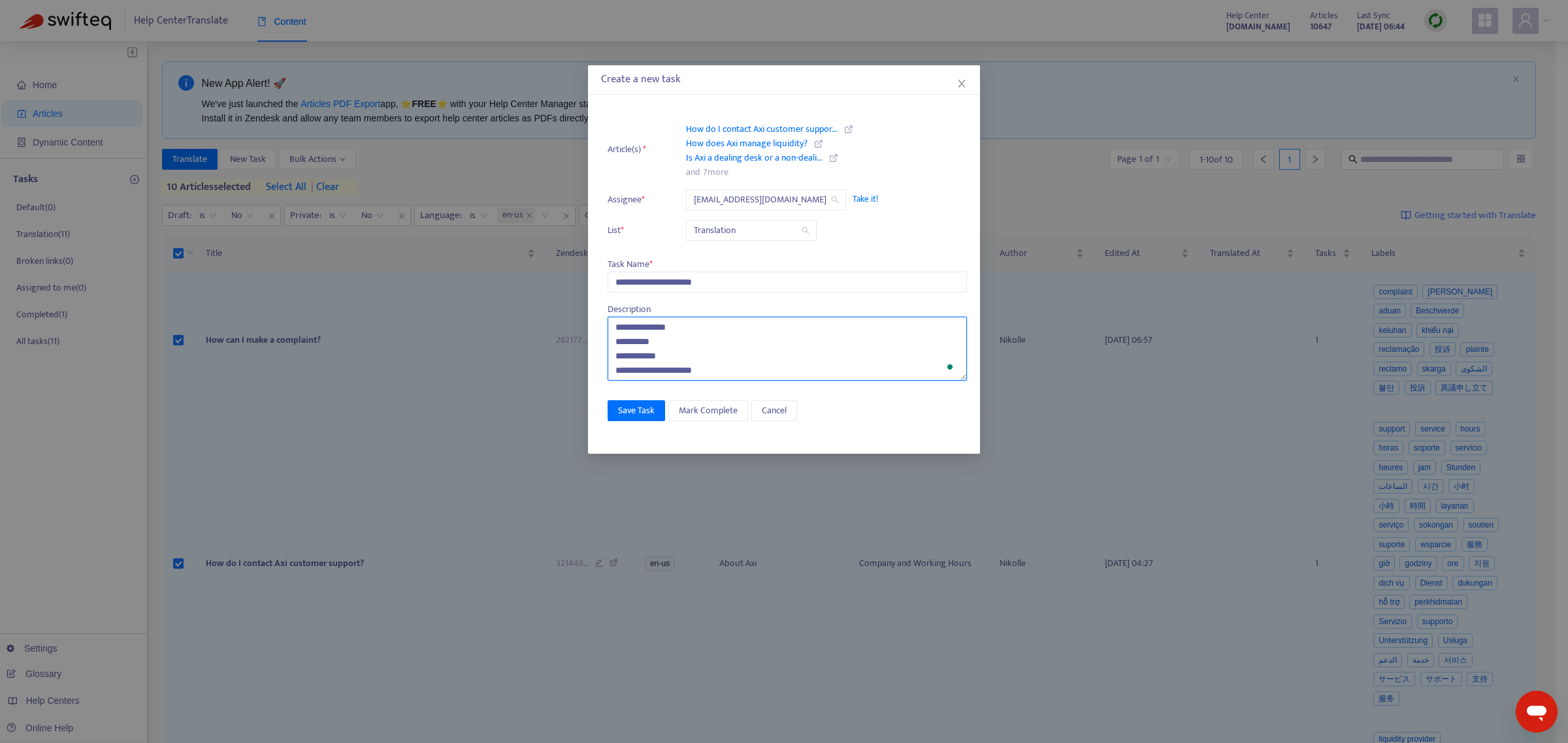
click at [624, 374] on textarea "**********" at bounding box center [787, 348] width 359 height 64
click at [614, 323] on textarea "**********" at bounding box center [787, 348] width 359 height 64
click at [696, 354] on textarea "**********" at bounding box center [787, 348] width 359 height 64
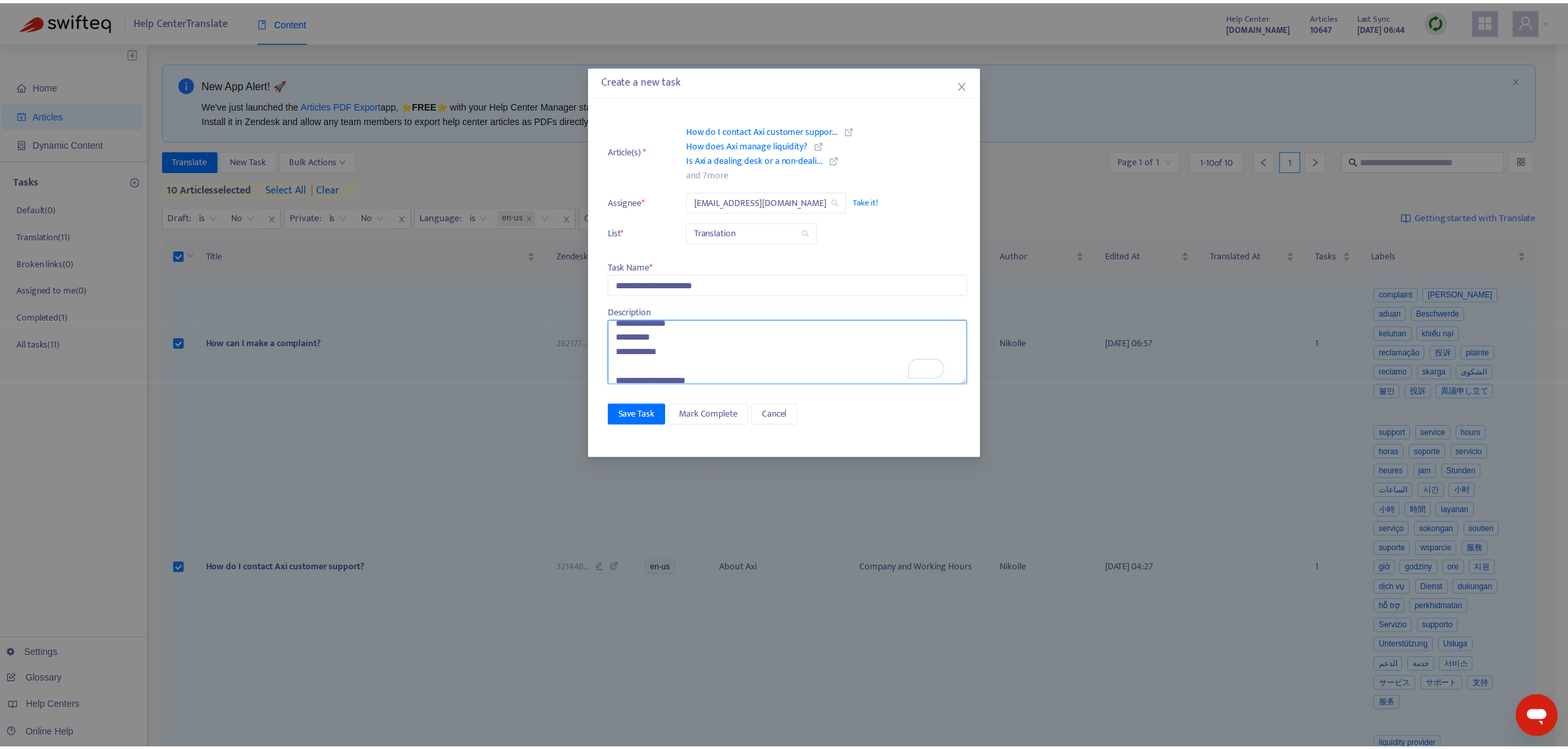
scroll to position [28, 0]
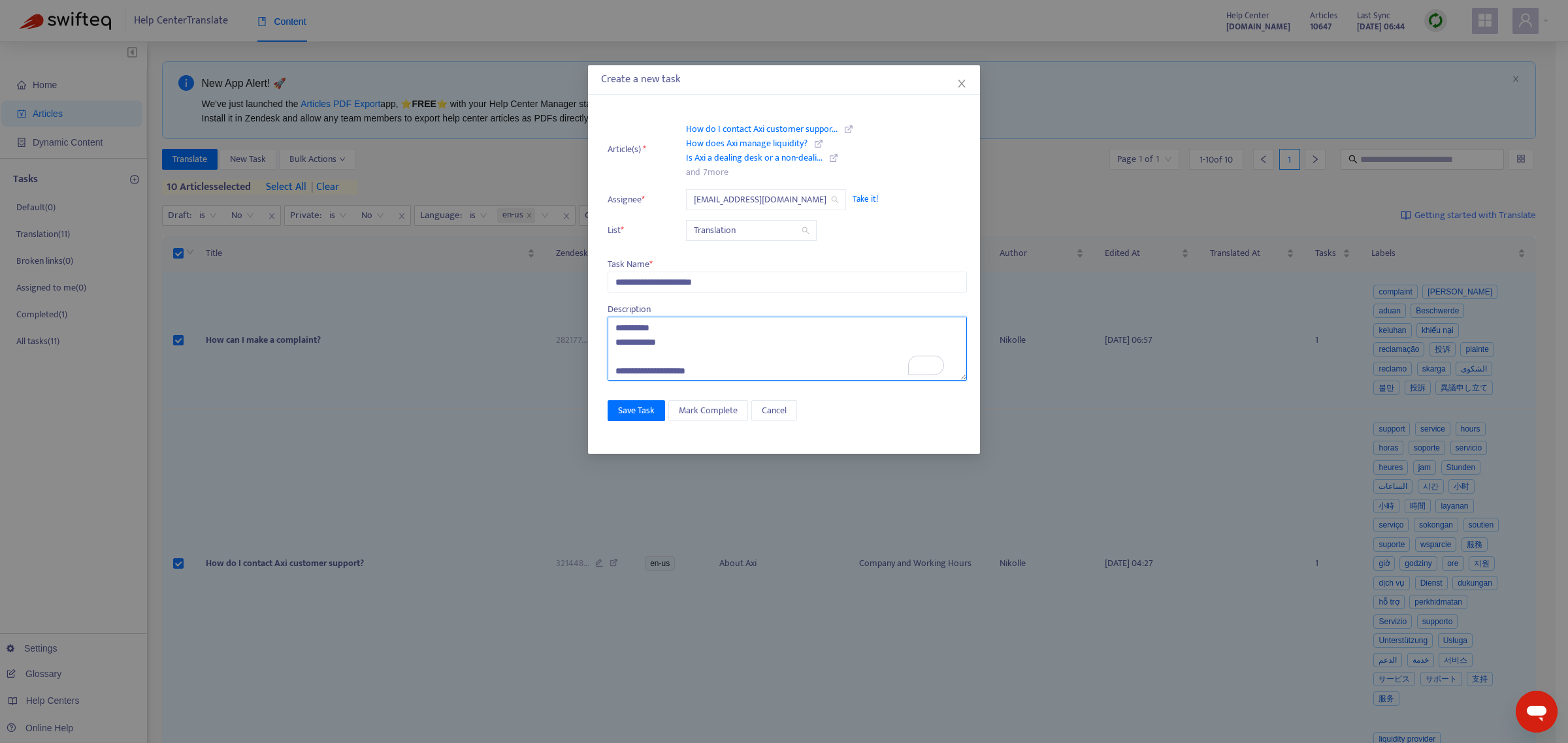
click at [723, 376] on textarea "**********" at bounding box center [787, 348] width 359 height 64
type textarea "**********"
click at [653, 405] on span "Save Task" at bounding box center [637, 411] width 37 height 15
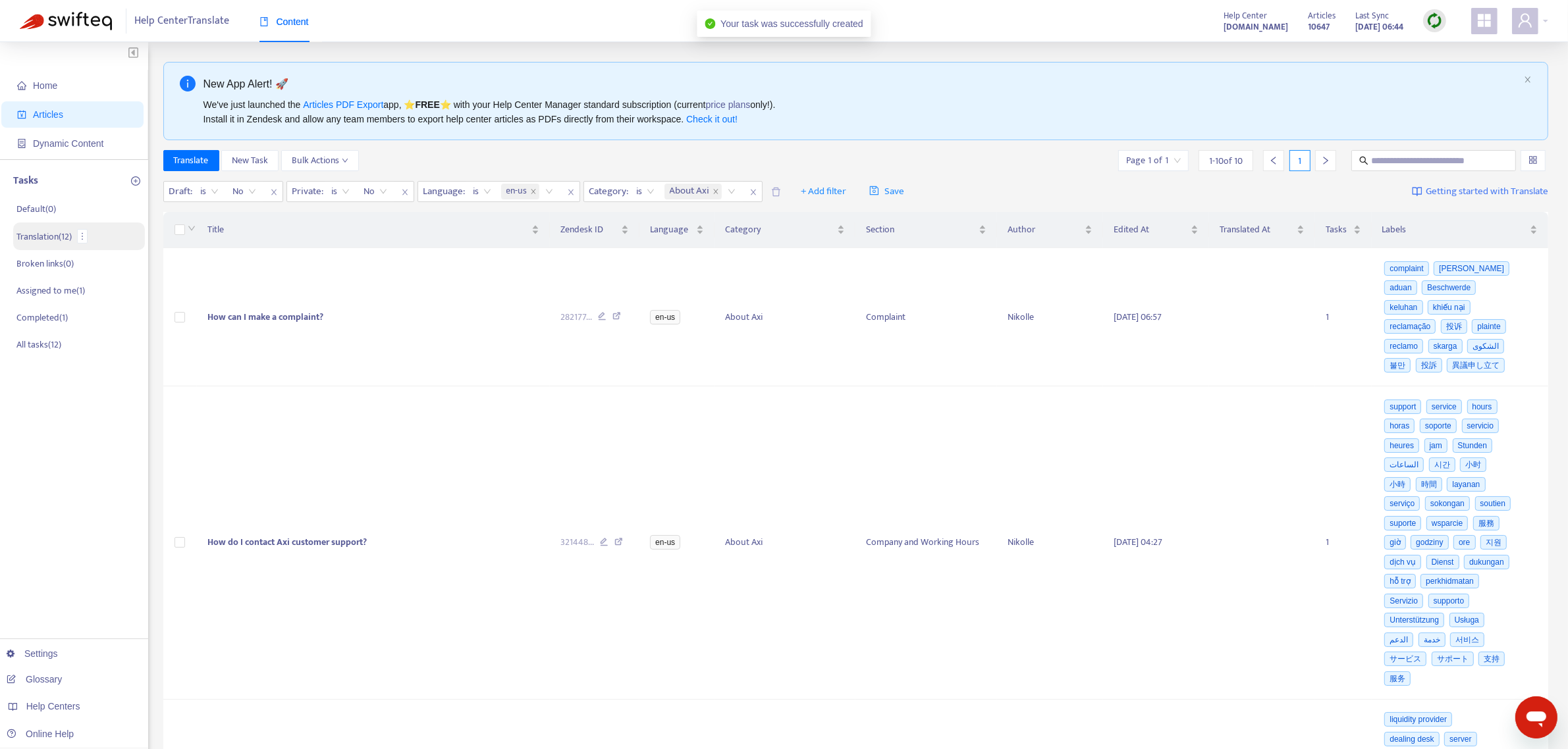
click at [62, 237] on p "Translation ( 12 )" at bounding box center [44, 236] width 55 height 14
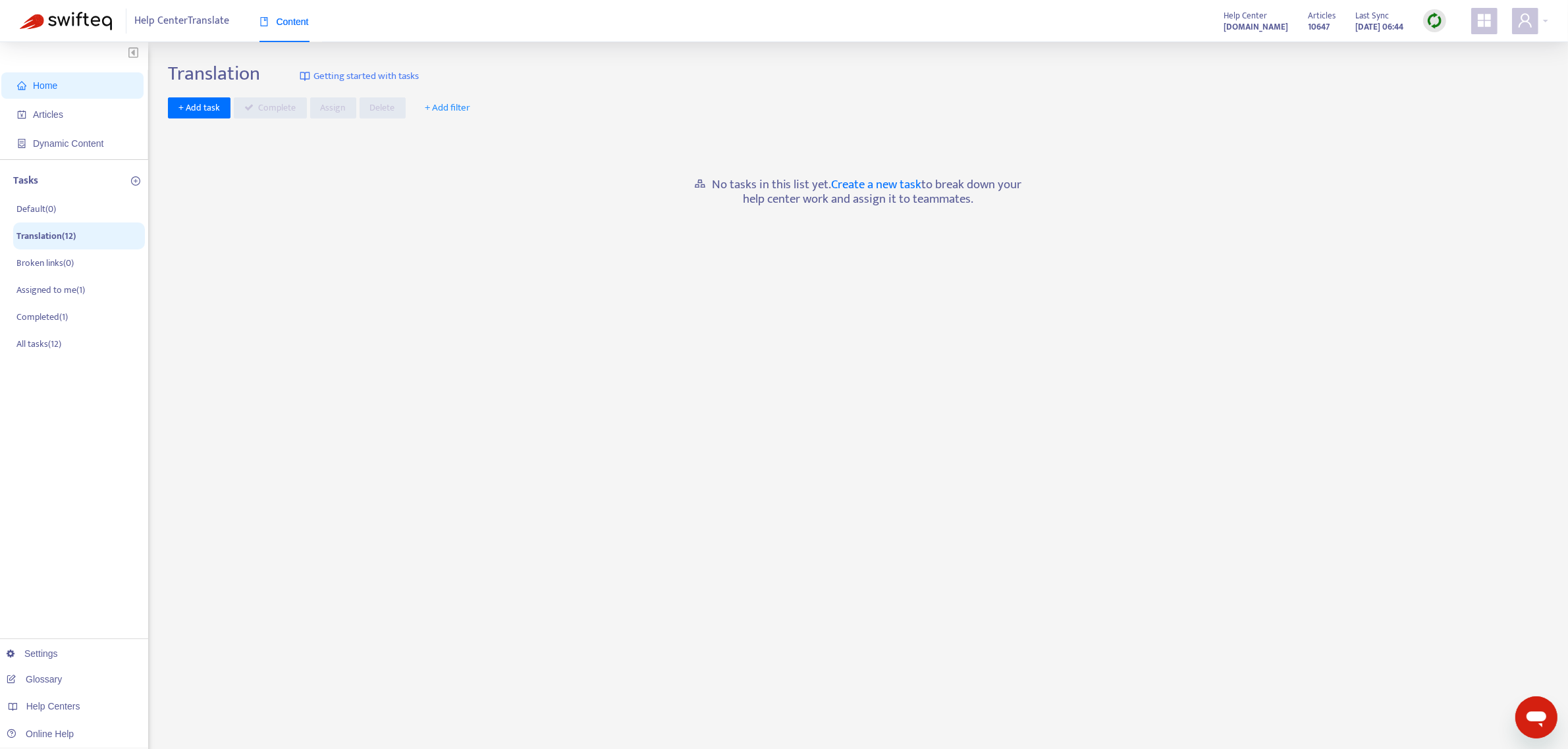
click at [398, 212] on div "No tasks in this list yet. Create a new task to break down your help center wor…" at bounding box center [857, 178] width 1380 height 107
click at [30, 344] on p "All tasks ( 12 )" at bounding box center [39, 343] width 45 height 14
click at [36, 343] on p "All tasks ( 12 )" at bounding box center [40, 343] width 48 height 14
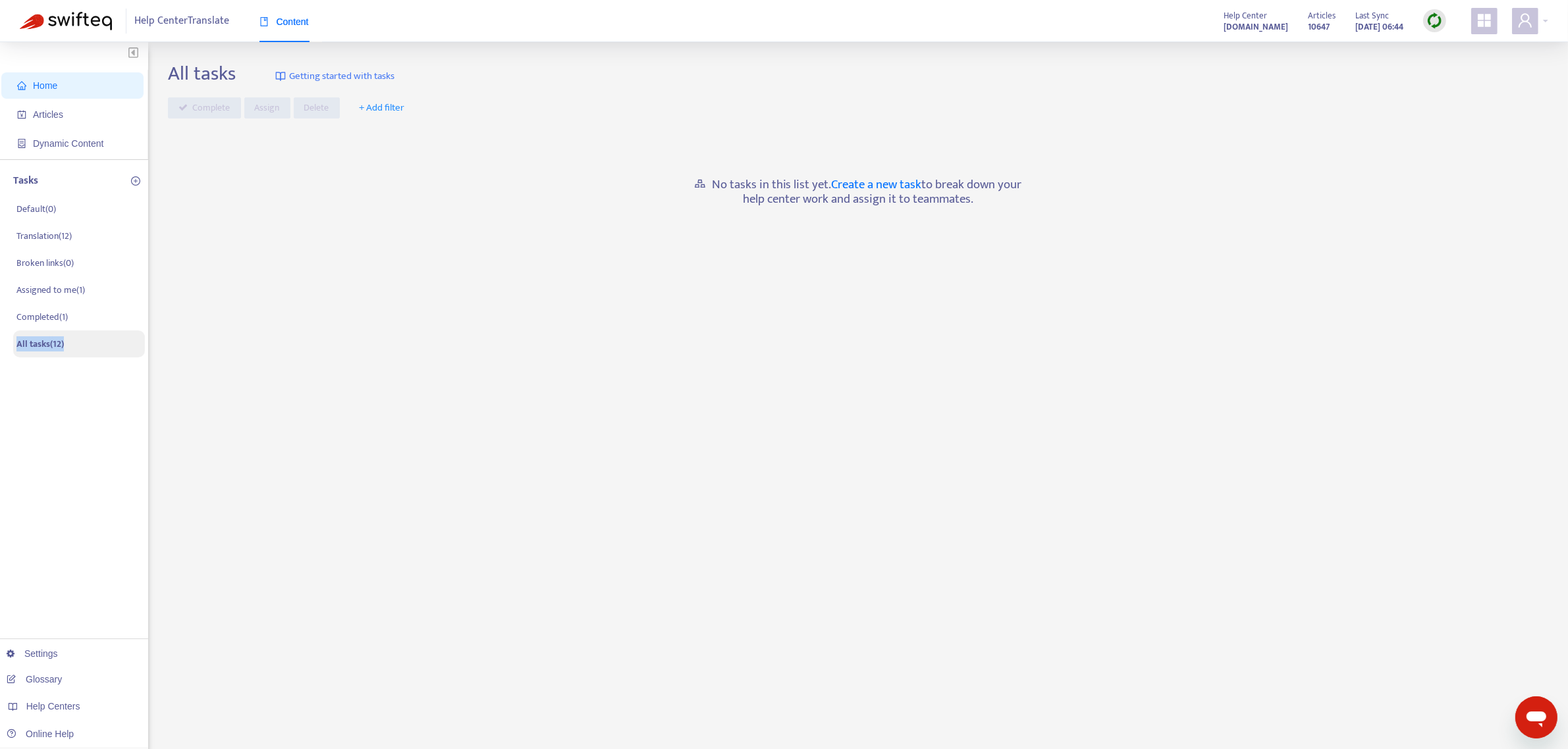
click at [36, 343] on p "All tasks ( 12 )" at bounding box center [40, 343] width 48 height 14
